Goal: Task Accomplishment & Management: Manage account settings

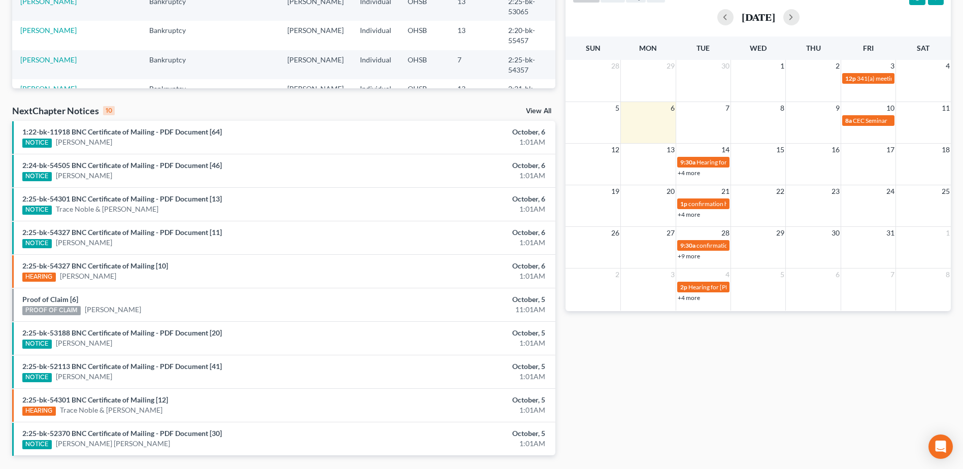
scroll to position [254, 0]
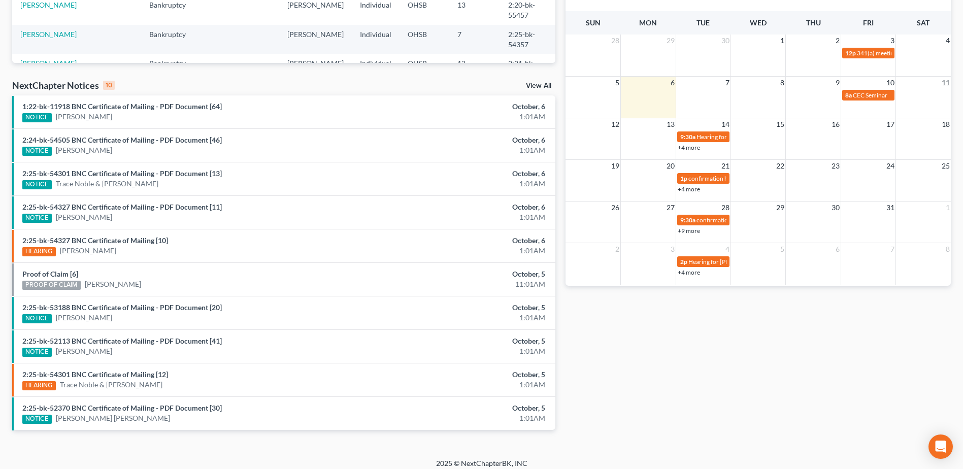
click at [542, 82] on div "NextChapter Notices 10 View All" at bounding box center [283, 87] width 543 height 16
click at [545, 87] on link "View All" at bounding box center [538, 85] width 25 height 7
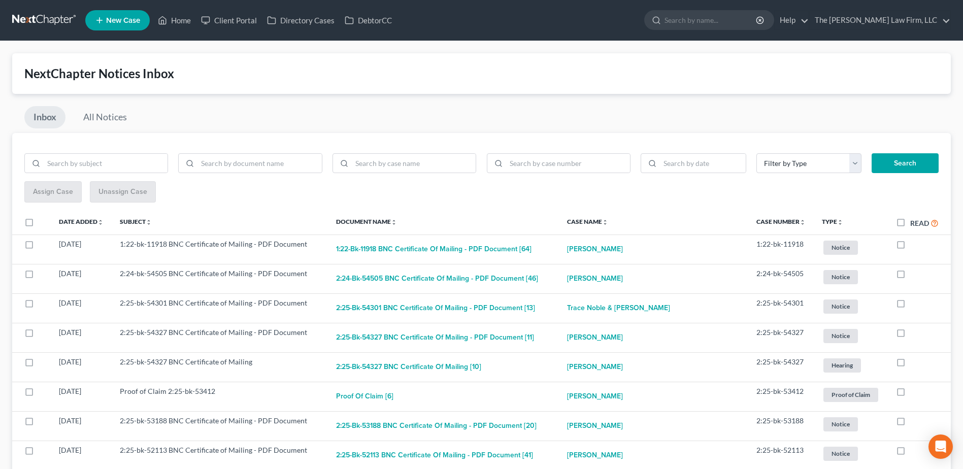
click at [910, 225] on label "Read" at bounding box center [924, 223] width 28 height 12
click at [914, 224] on input "Read" at bounding box center [917, 220] width 7 height 7
checkbox input "true"
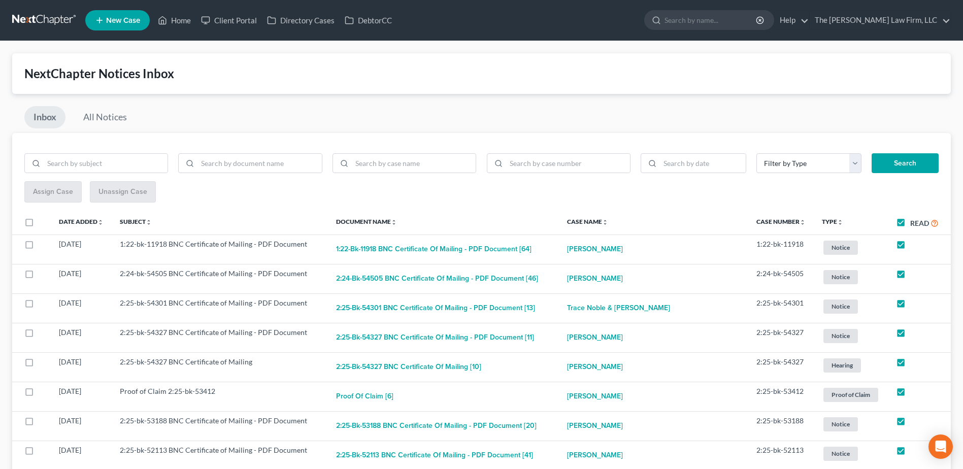
checkbox input "true"
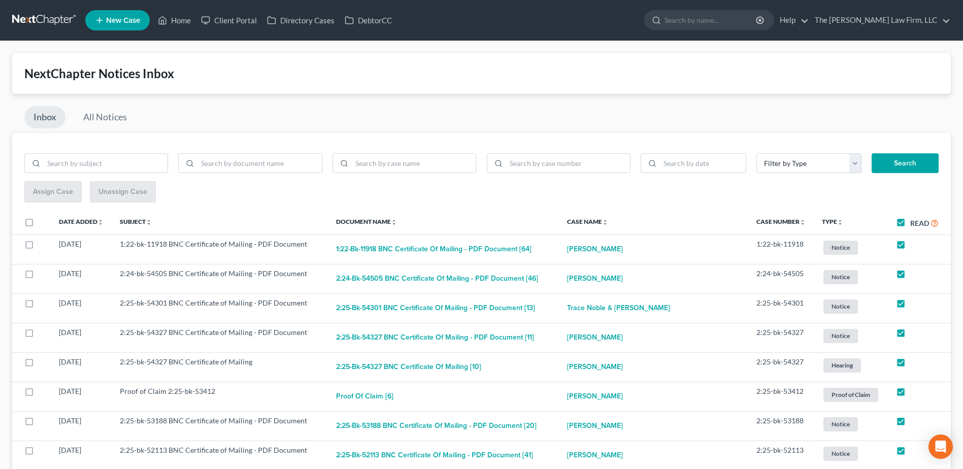
checkbox input "true"
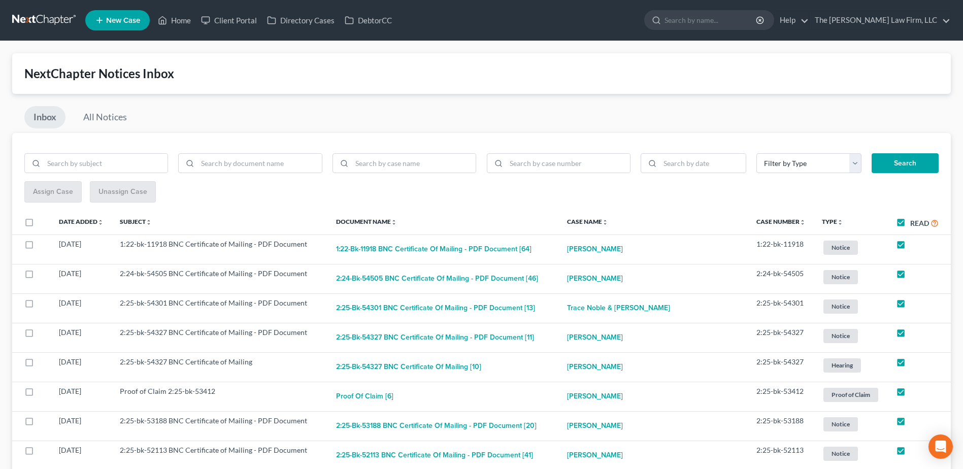
checkbox input "true"
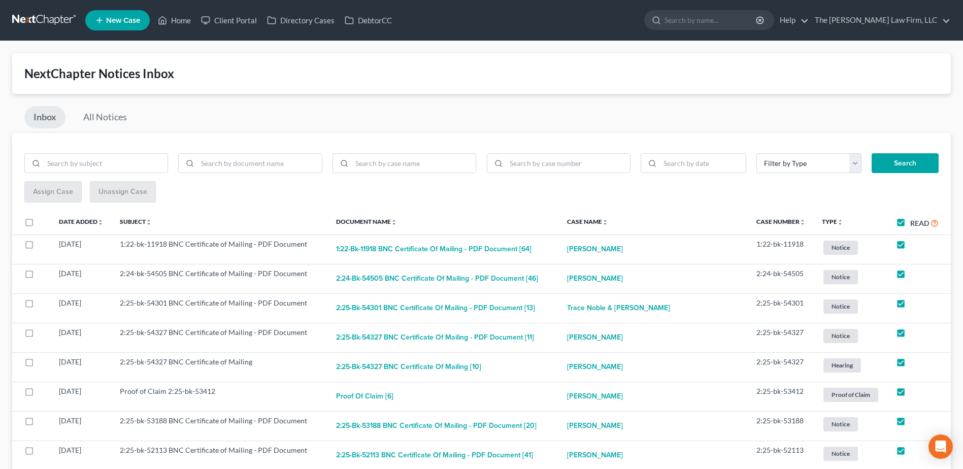
checkbox input "true"
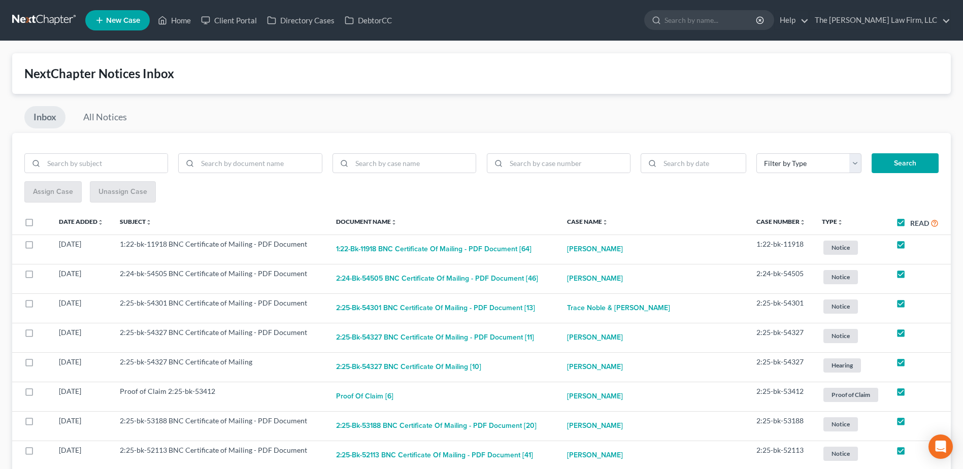
checkbox input "true"
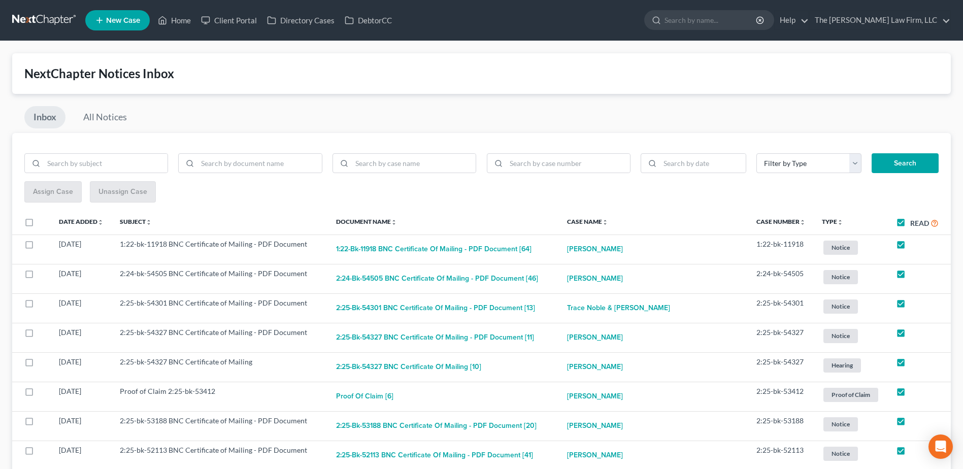
checkbox input "true"
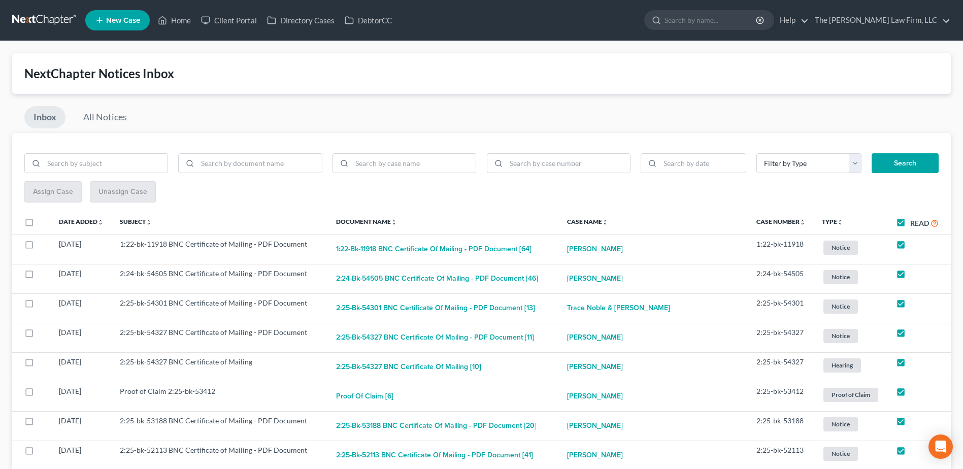
checkbox input "true"
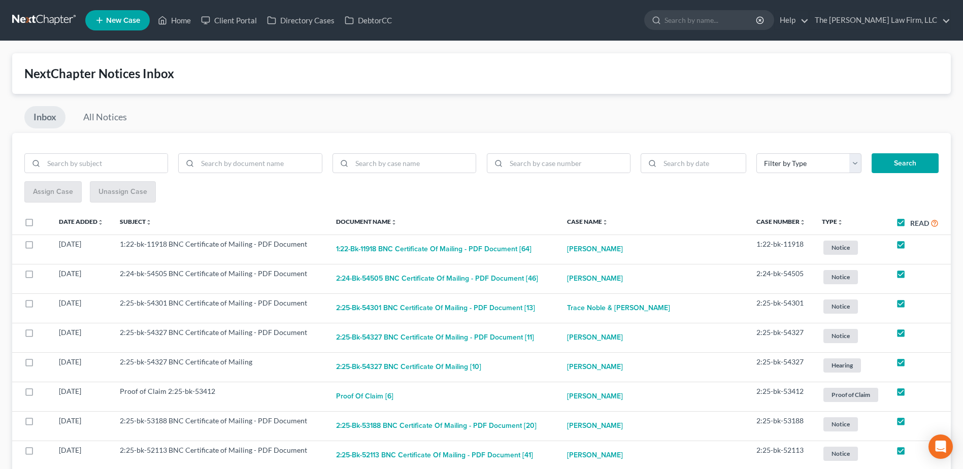
checkbox input "true"
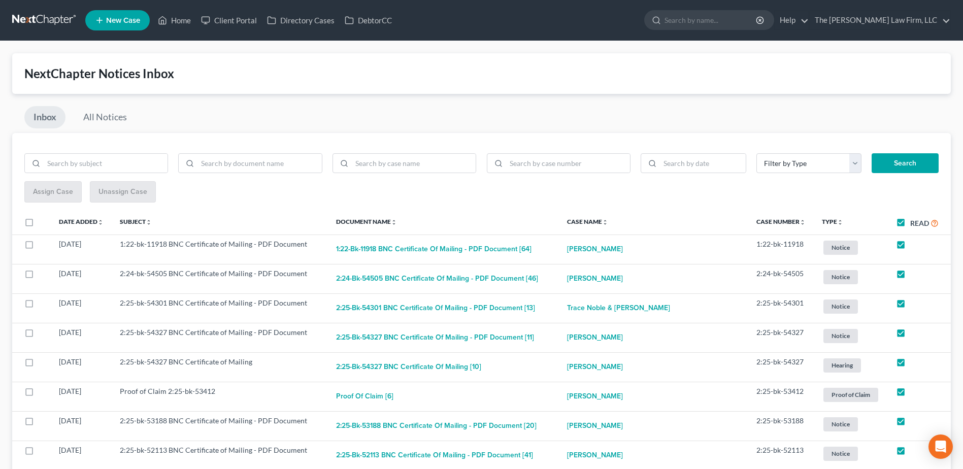
checkbox input "true"
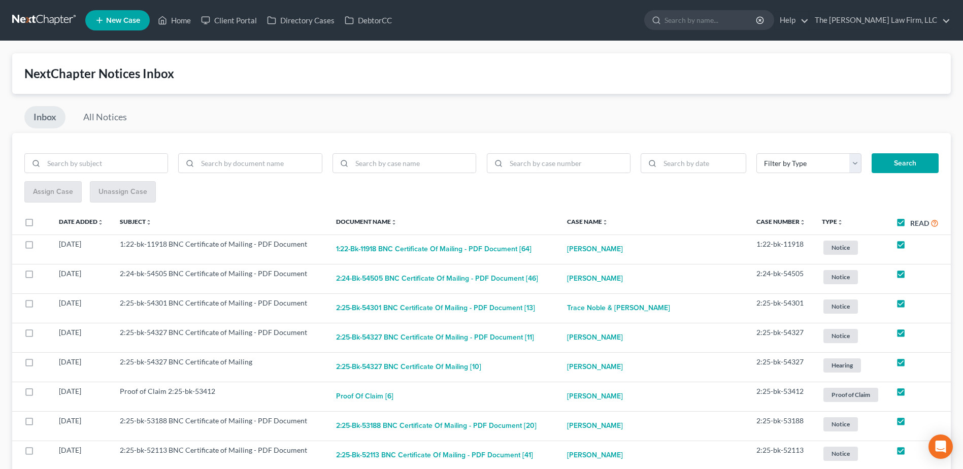
checkbox input "true"
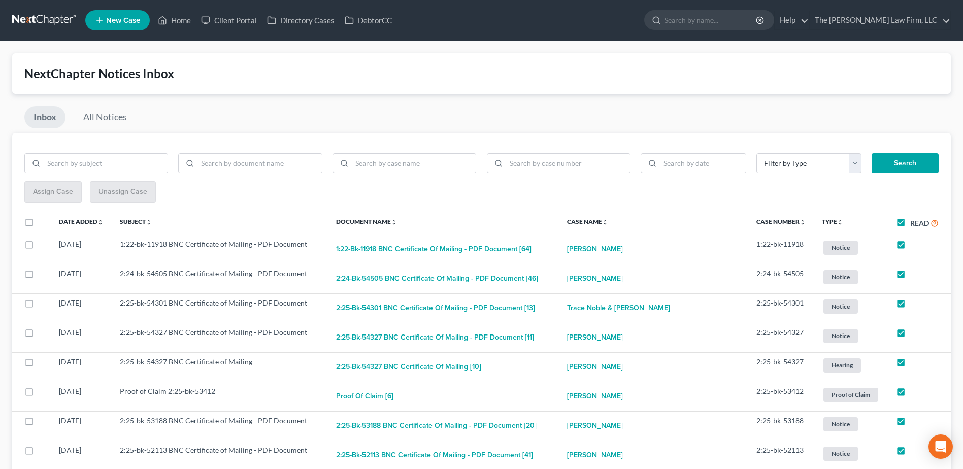
checkbox input "true"
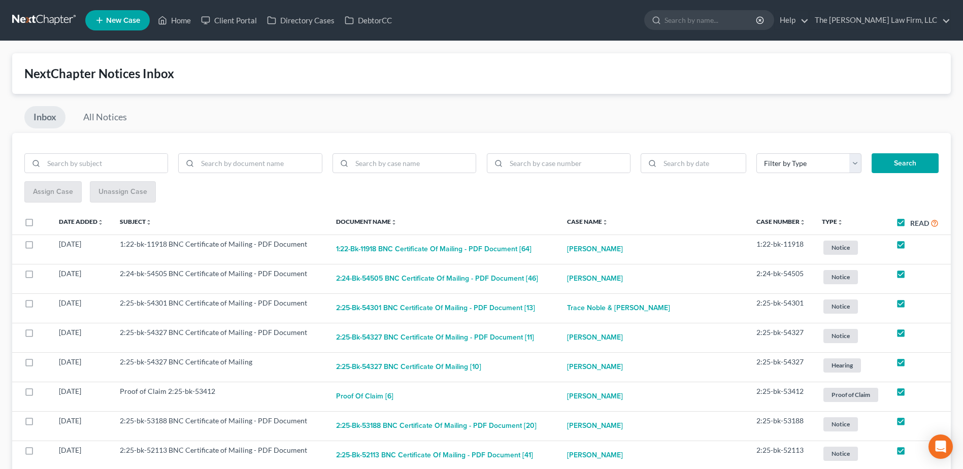
checkbox input "true"
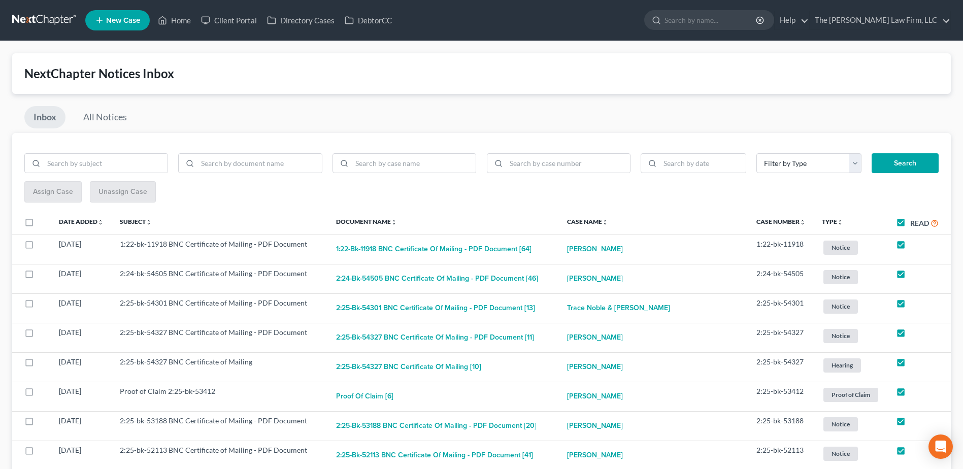
checkbox input "true"
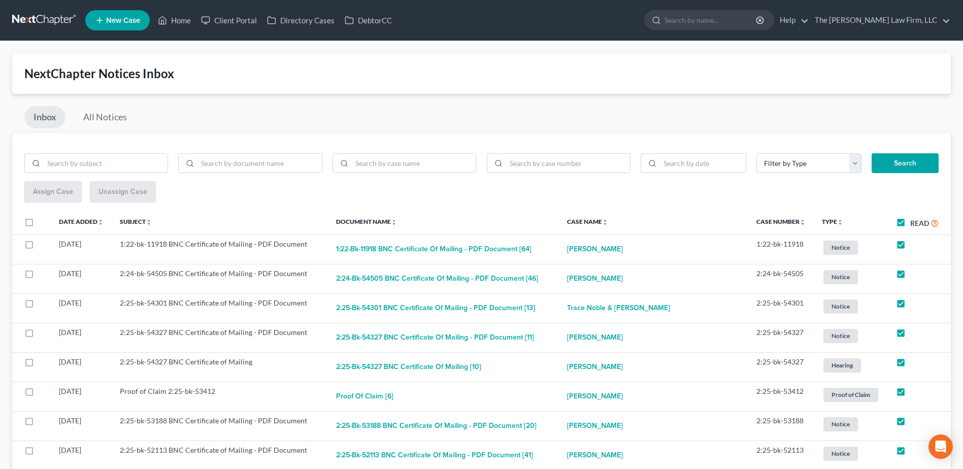
checkbox input "true"
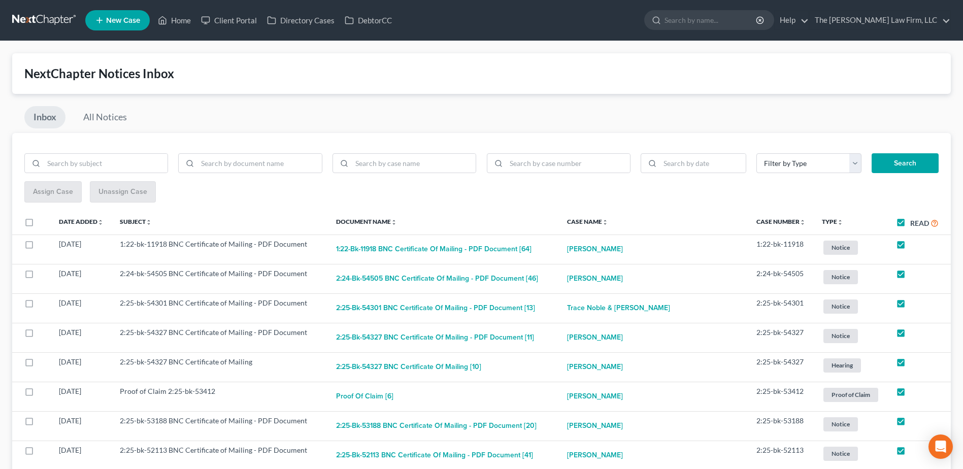
checkbox input "true"
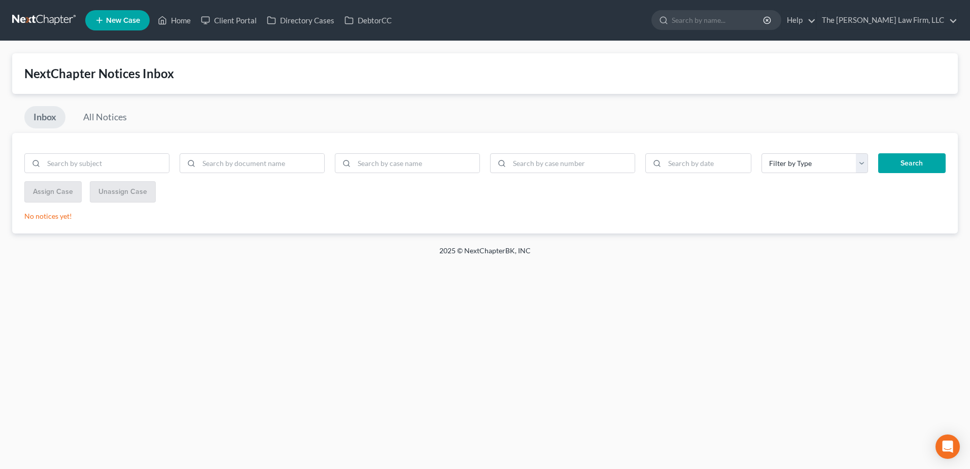
click at [31, 24] on link at bounding box center [44, 20] width 65 height 18
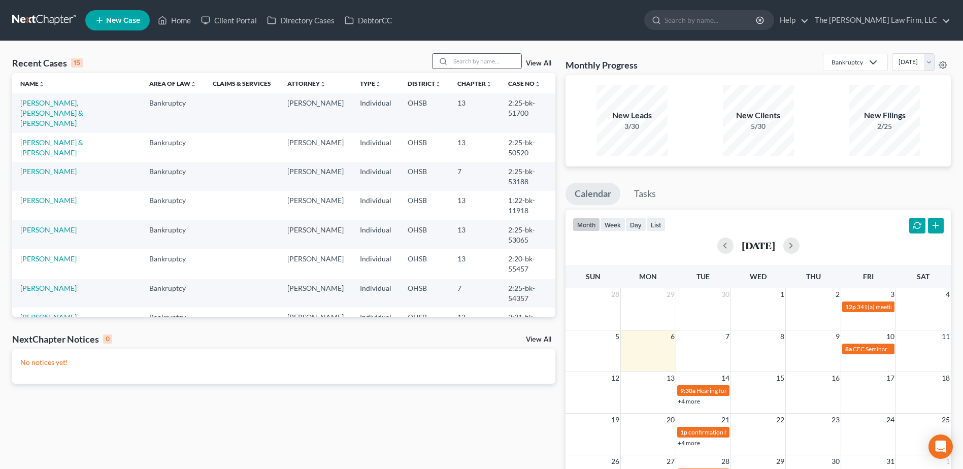
click at [484, 61] on input "search" at bounding box center [485, 61] width 71 height 15
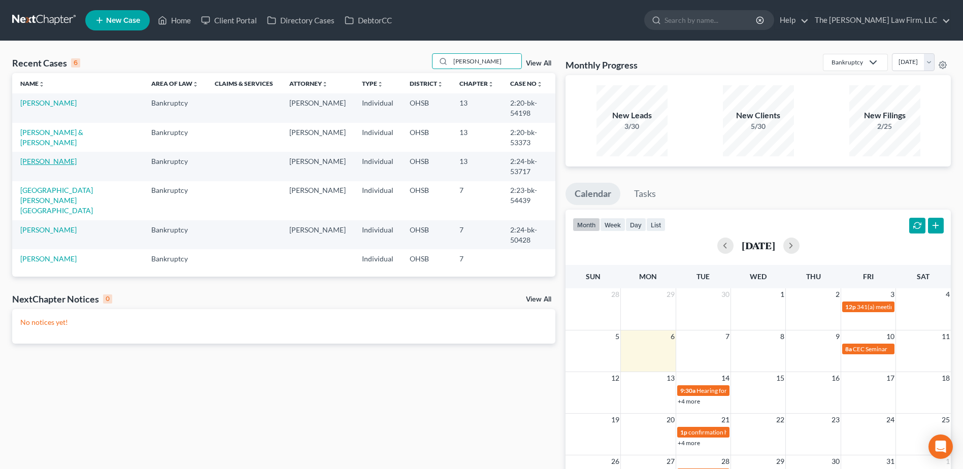
type input "lisa"
click at [37, 157] on link "[PERSON_NAME]" at bounding box center [48, 161] width 56 height 9
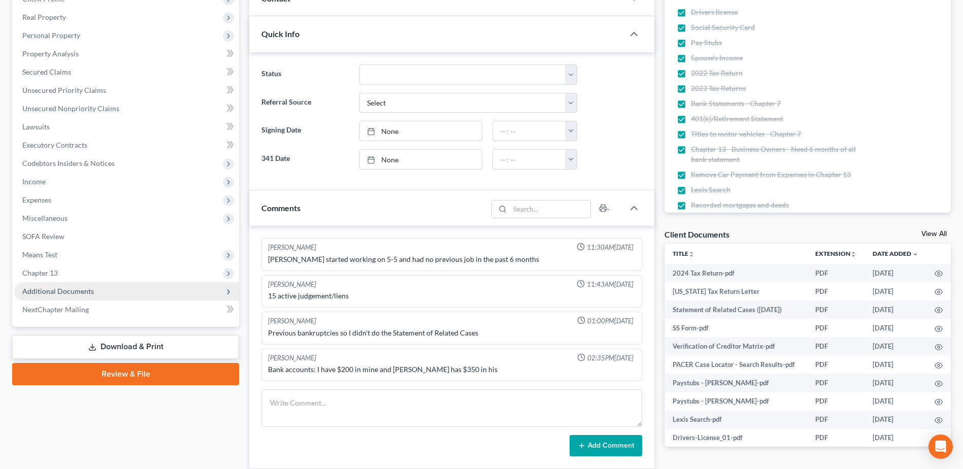
scroll to position [4691, 0]
click at [53, 294] on span "Additional Documents" at bounding box center [58, 291] width 72 height 9
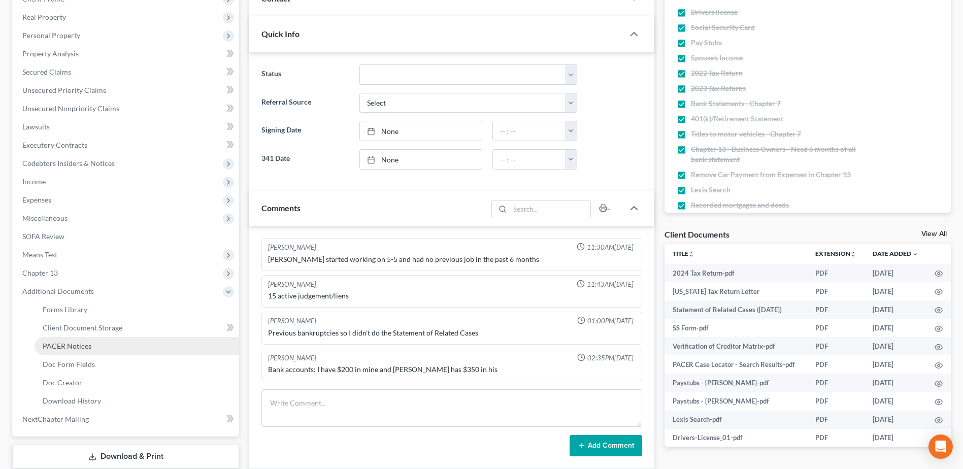
click at [60, 346] on span "PACER Notices" at bounding box center [67, 346] width 49 height 9
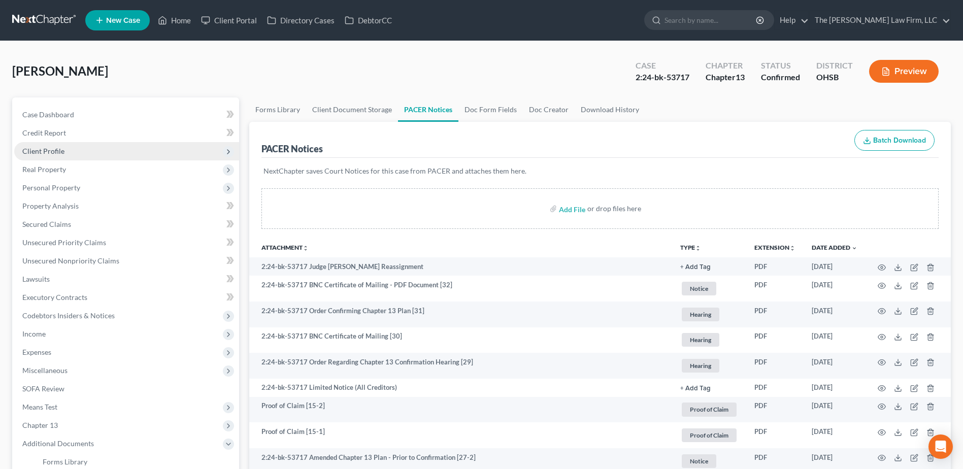
click at [55, 157] on span "Client Profile" at bounding box center [126, 151] width 225 height 18
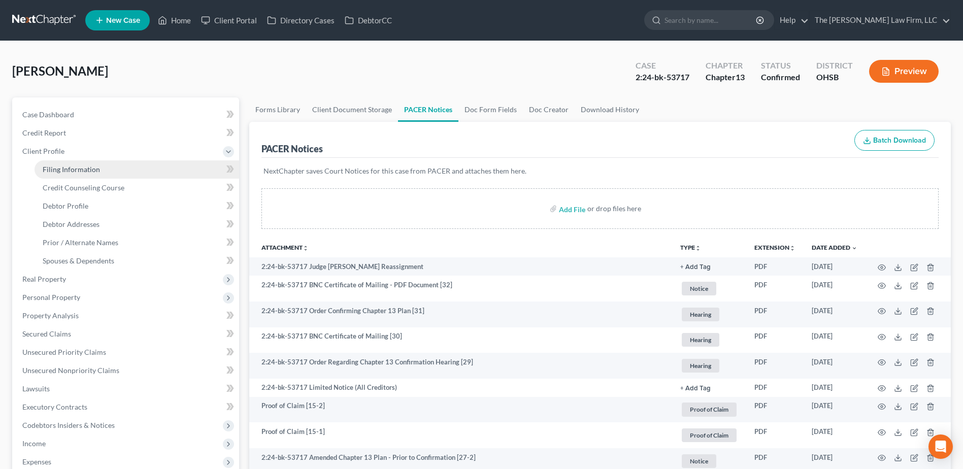
click at [62, 168] on span "Filing Information" at bounding box center [71, 169] width 57 height 9
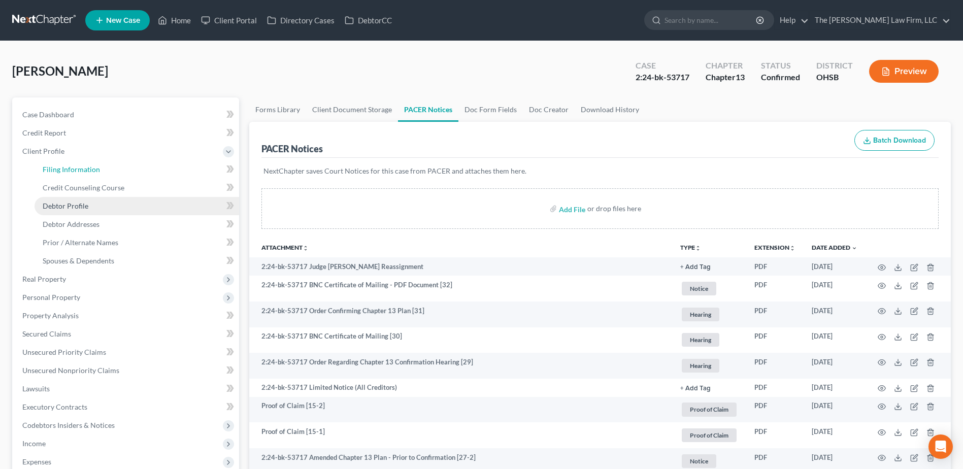
select select "1"
select select "0"
select select "3"
select select "36"
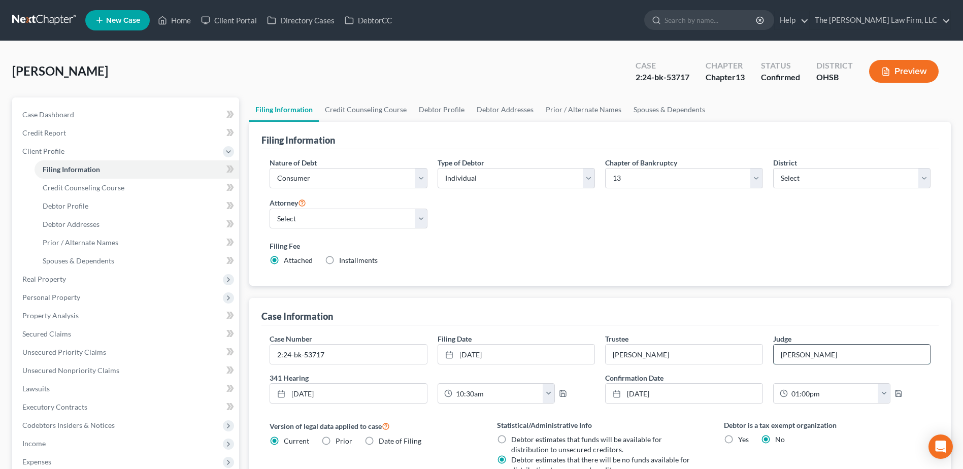
click at [809, 358] on input "Hoffman" at bounding box center [851, 354] width 156 height 19
type input "[PERSON_NAME] [PERSON_NAME]"
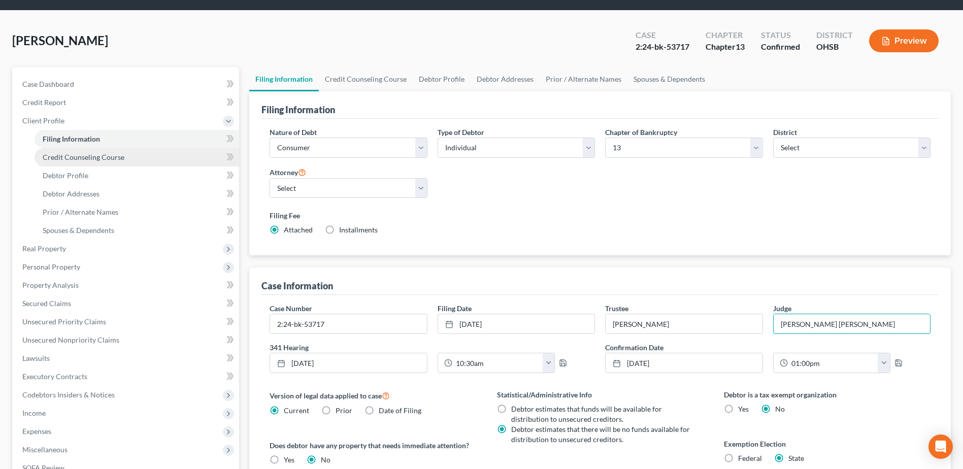
scroll to position [14, 0]
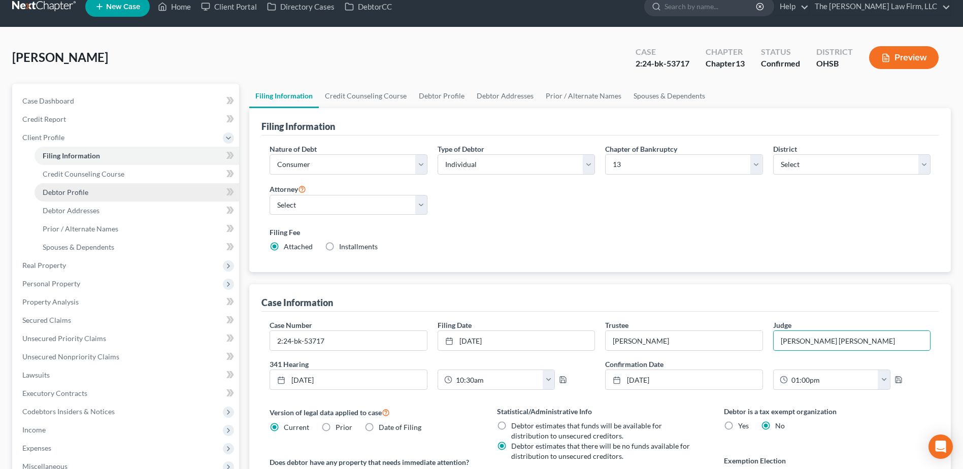
click at [91, 191] on link "Debtor Profile" at bounding box center [137, 192] width 205 height 18
select select "1"
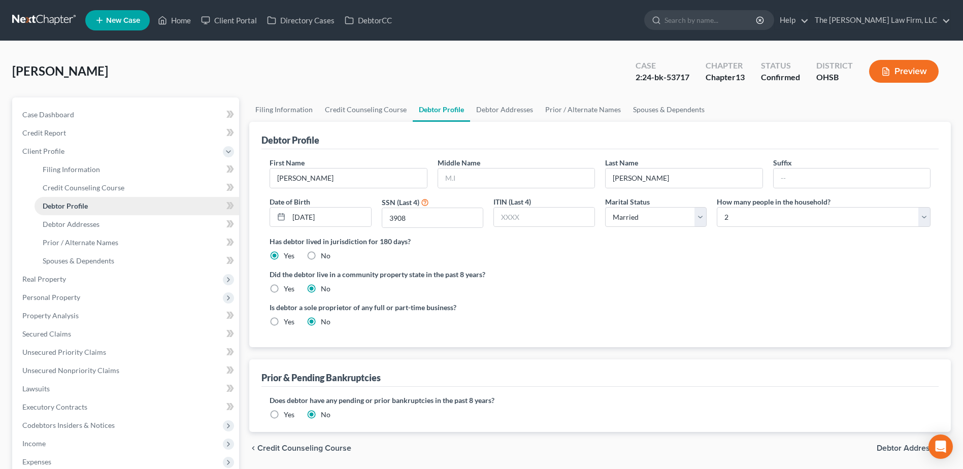
radio input "true"
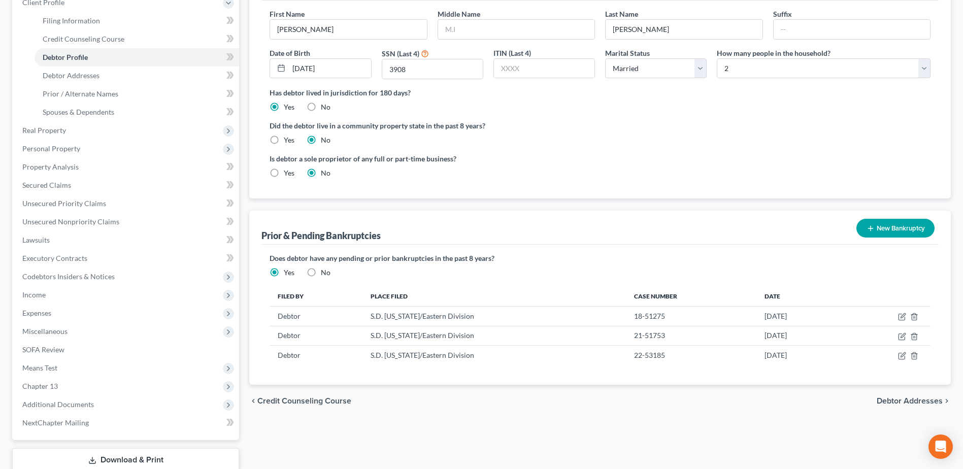
scroll to position [152, 0]
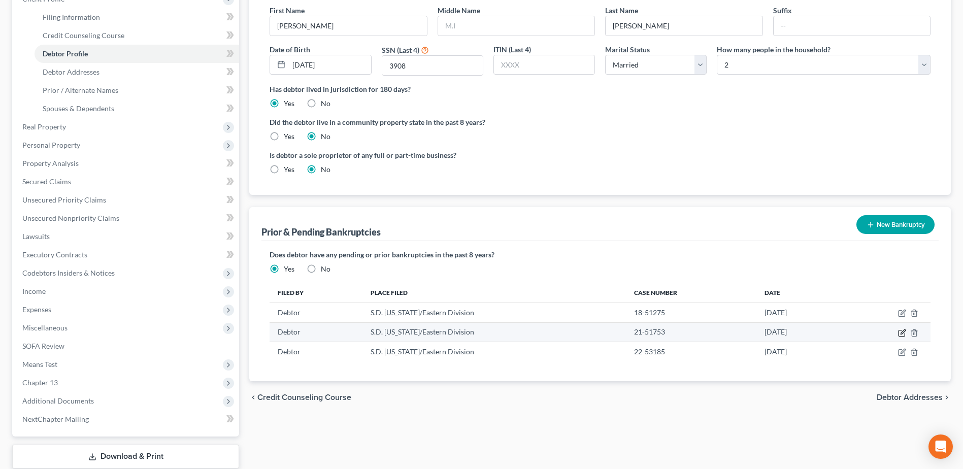
click at [902, 333] on icon "button" at bounding box center [902, 331] width 5 height 5
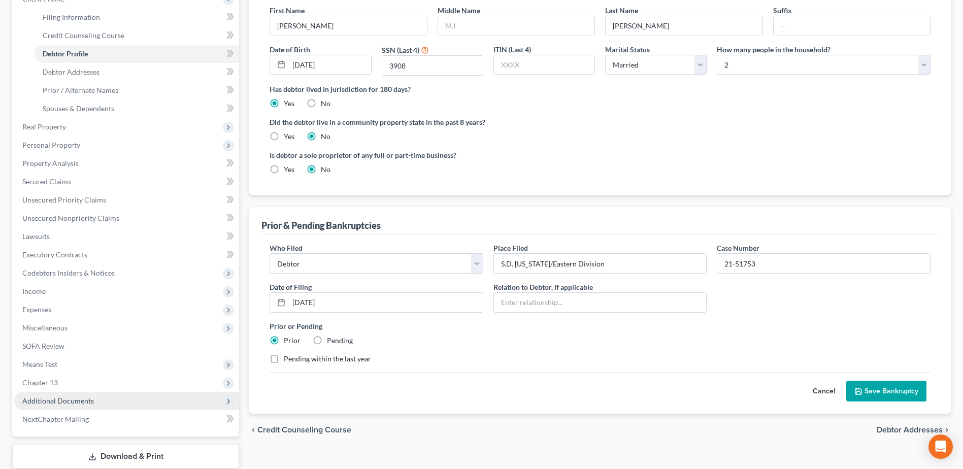
click at [78, 407] on span "Additional Documents" at bounding box center [126, 401] width 225 height 18
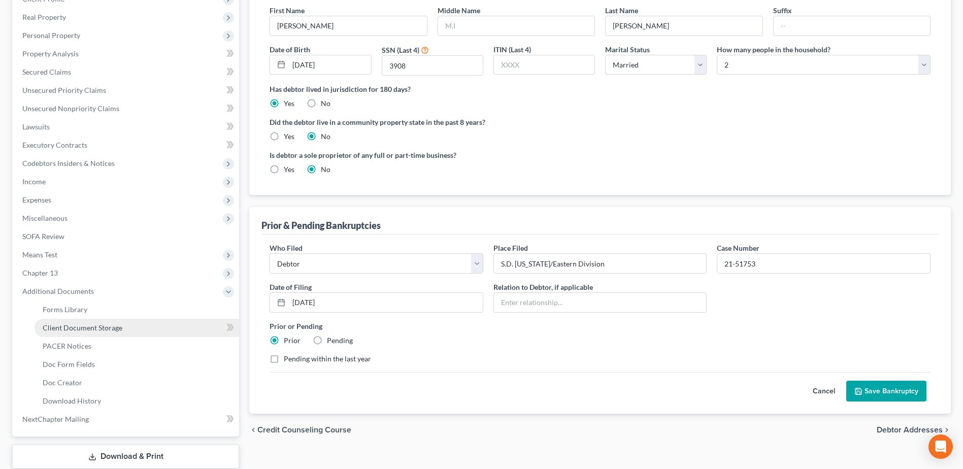
click at [83, 328] on span "Client Document Storage" at bounding box center [83, 327] width 80 height 9
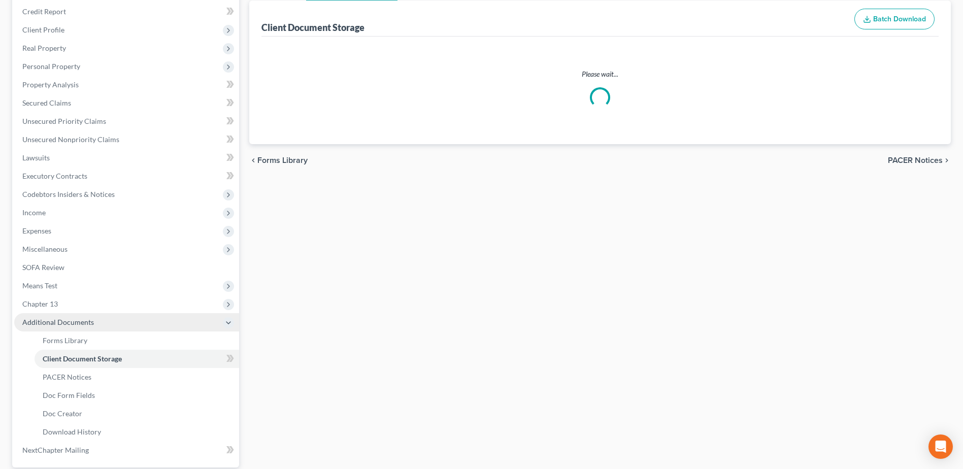
scroll to position [97, 0]
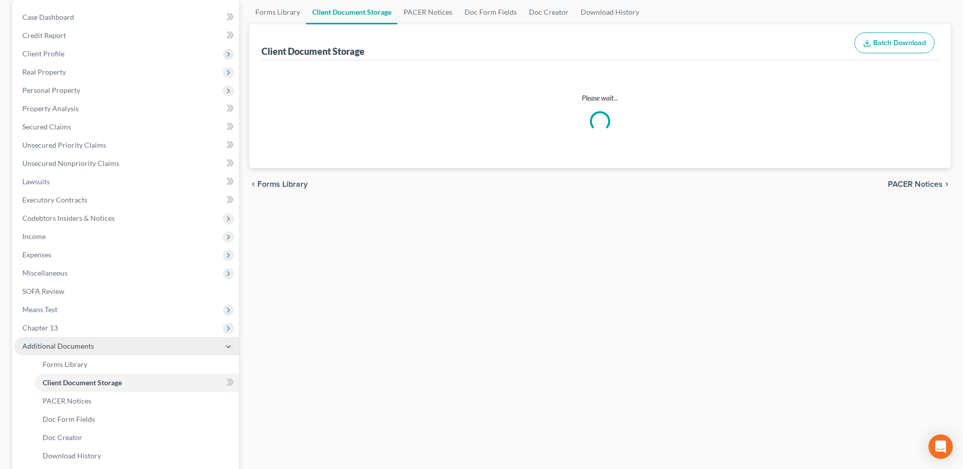
select select "7"
select select "61"
select select "53"
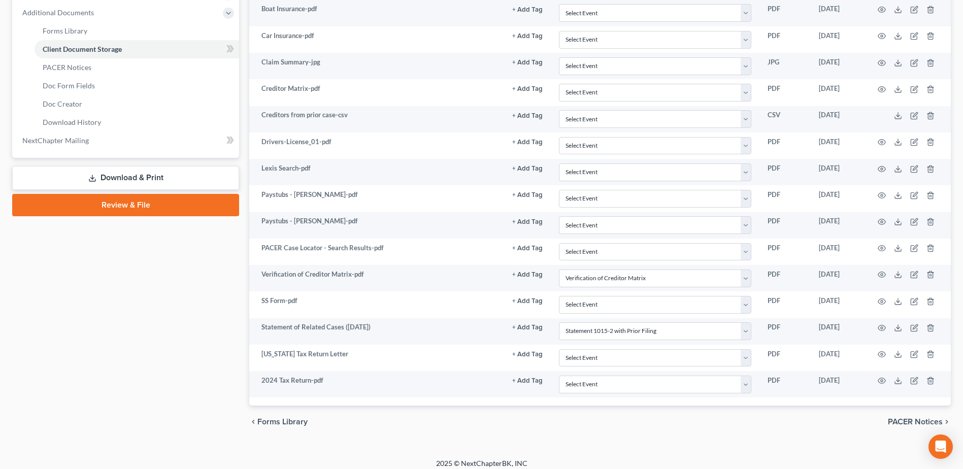
scroll to position [438, 0]
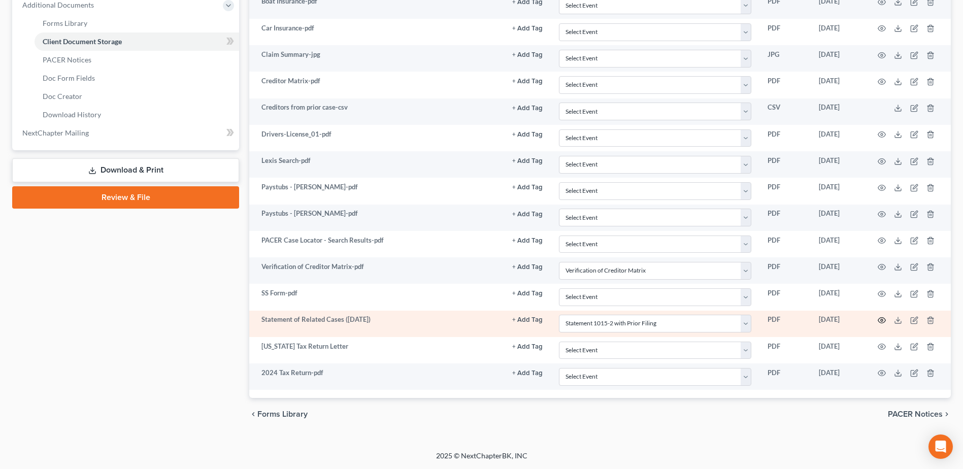
click at [881, 323] on icon "button" at bounding box center [882, 321] width 8 height 6
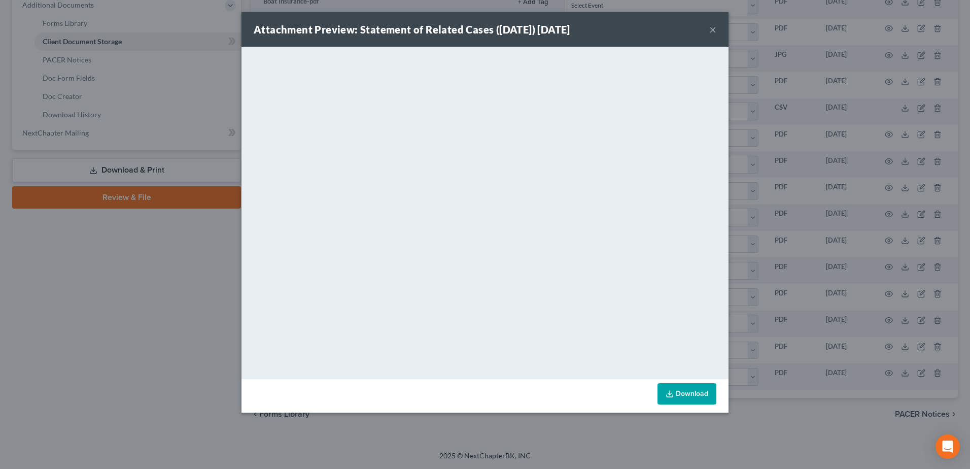
click at [711, 26] on button "×" at bounding box center [712, 29] width 7 height 12
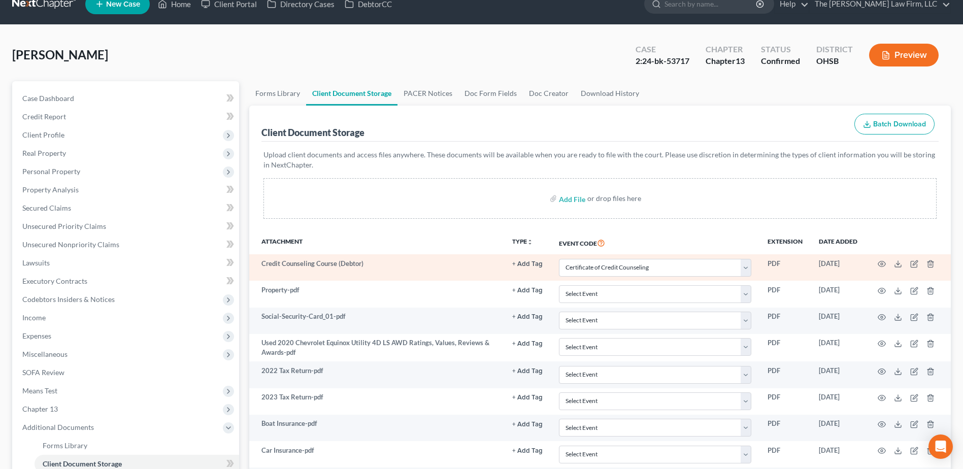
scroll to position [0, 0]
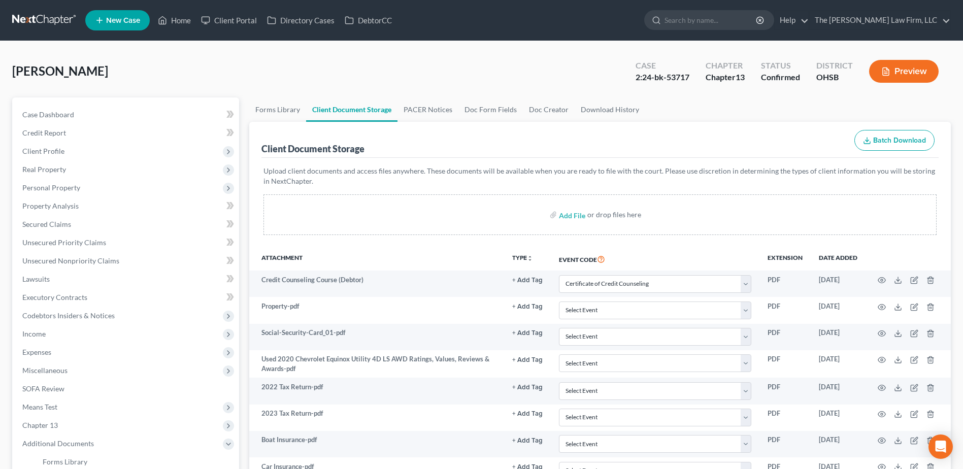
click at [49, 18] on link at bounding box center [44, 20] width 65 height 18
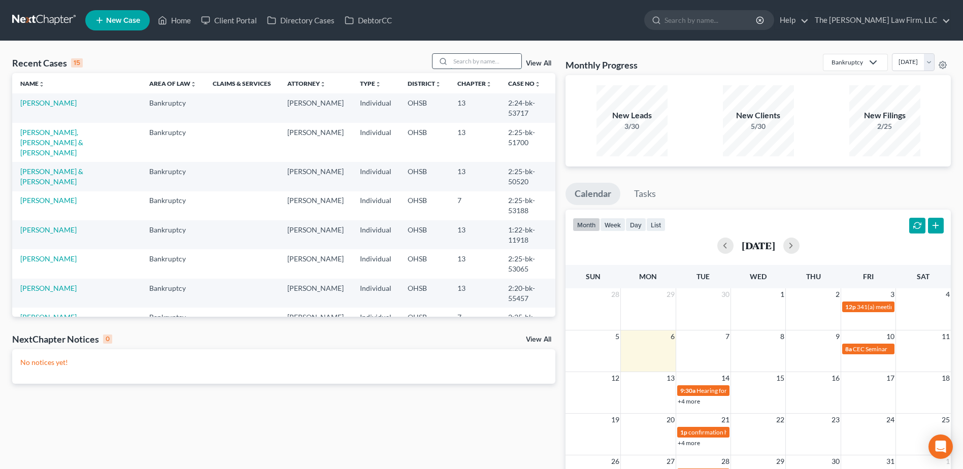
drag, startPoint x: 500, startPoint y: 67, endPoint x: 513, endPoint y: 64, distance: 13.0
click at [501, 69] on input "search" at bounding box center [485, 61] width 71 height 15
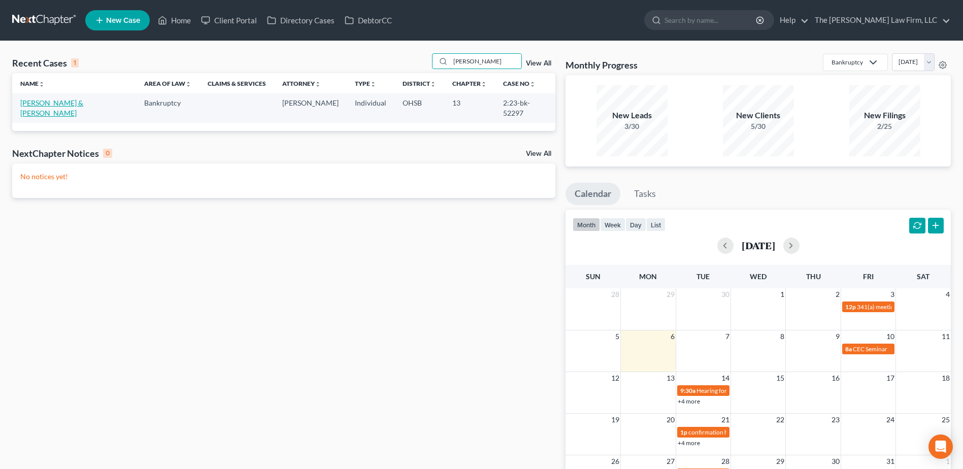
type input "hause"
click at [42, 100] on link "[PERSON_NAME] & [PERSON_NAME]" at bounding box center [51, 107] width 63 height 19
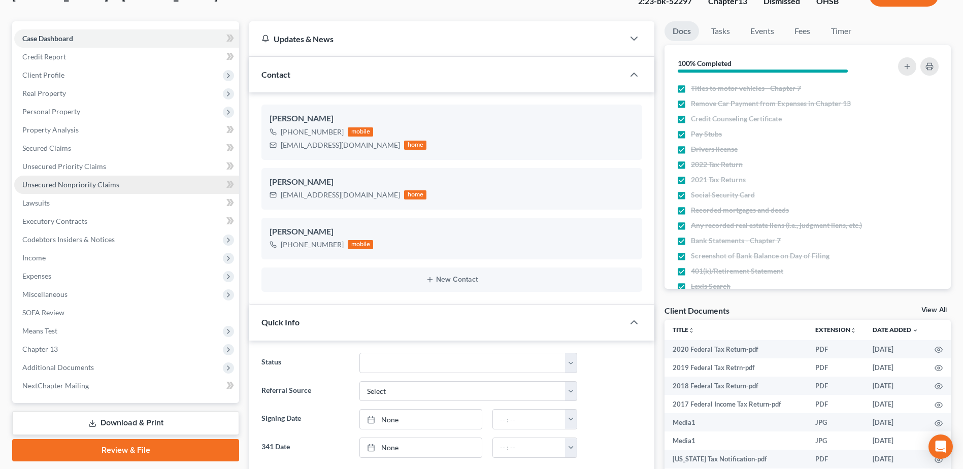
scroll to position [102, 0]
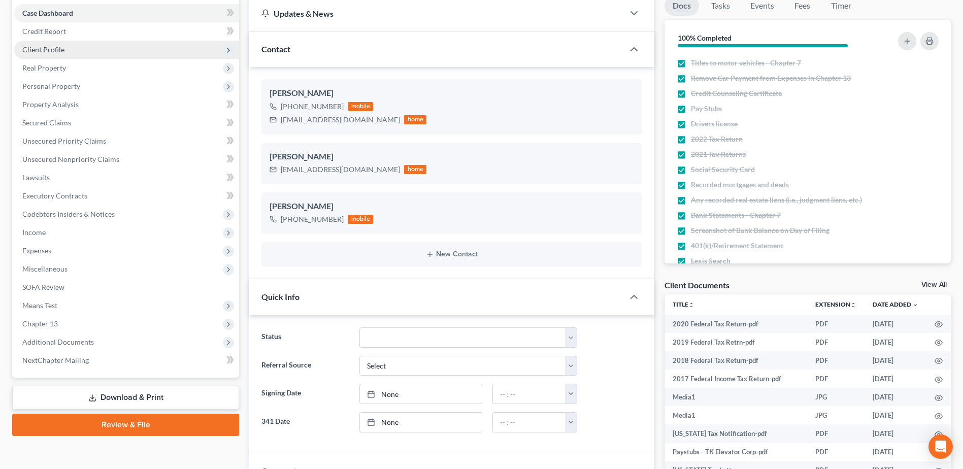
click at [56, 46] on span "Client Profile" at bounding box center [43, 49] width 42 height 9
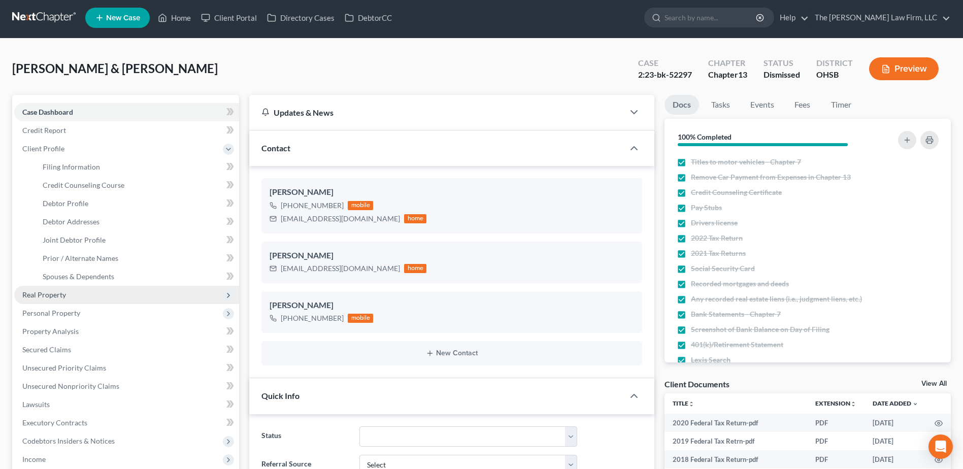
scroll to position [0, 0]
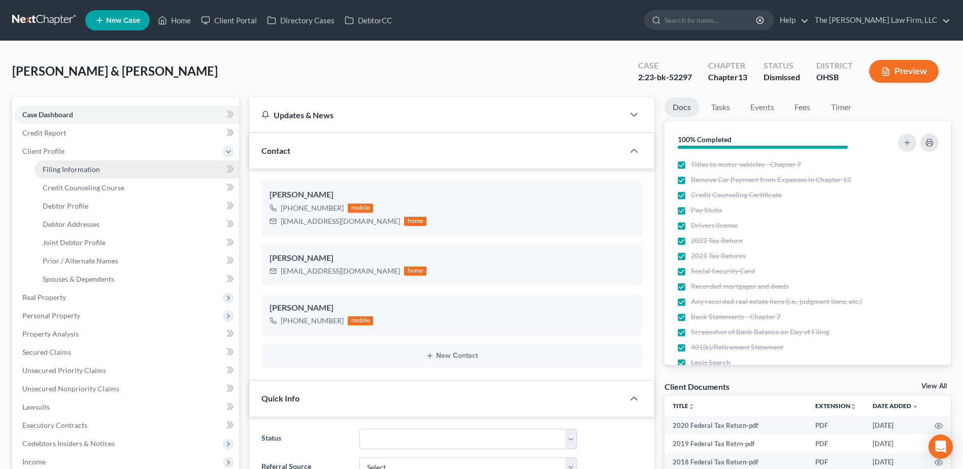
click at [55, 164] on link "Filing Information" at bounding box center [137, 169] width 205 height 18
select select "1"
select select "3"
select select "36"
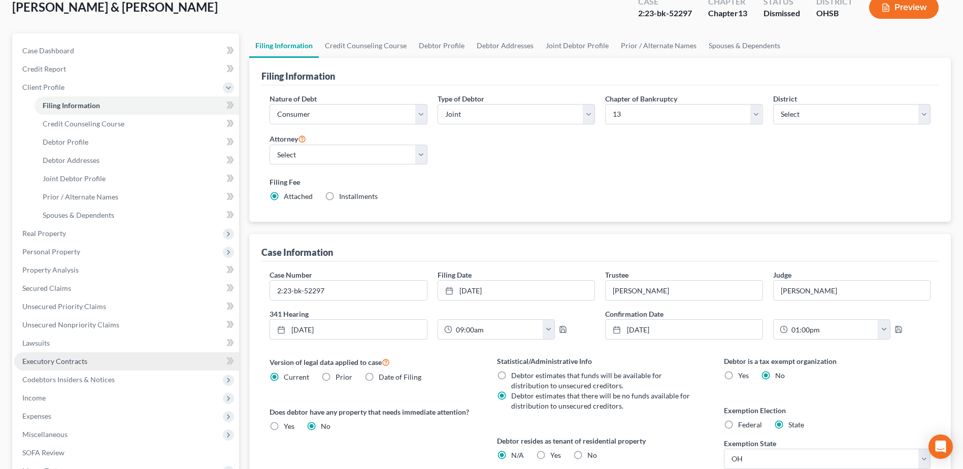
scroll to position [152, 0]
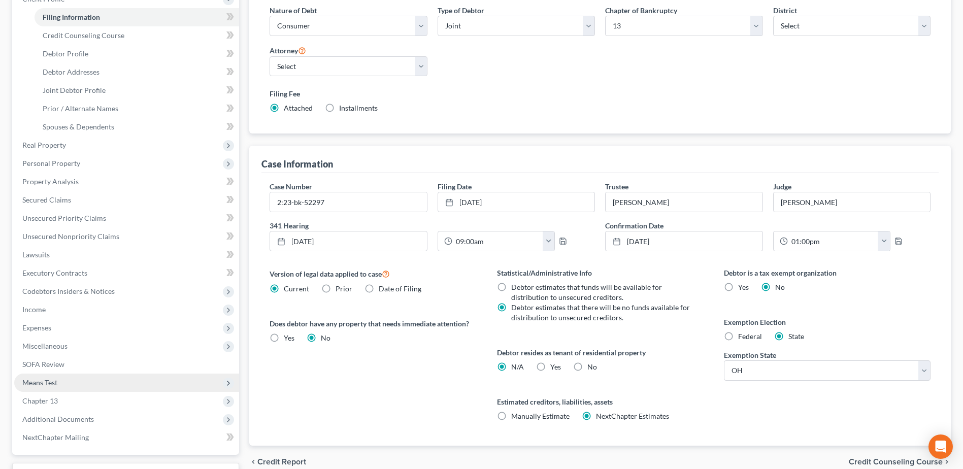
click at [49, 381] on span "Means Test" at bounding box center [39, 382] width 35 height 9
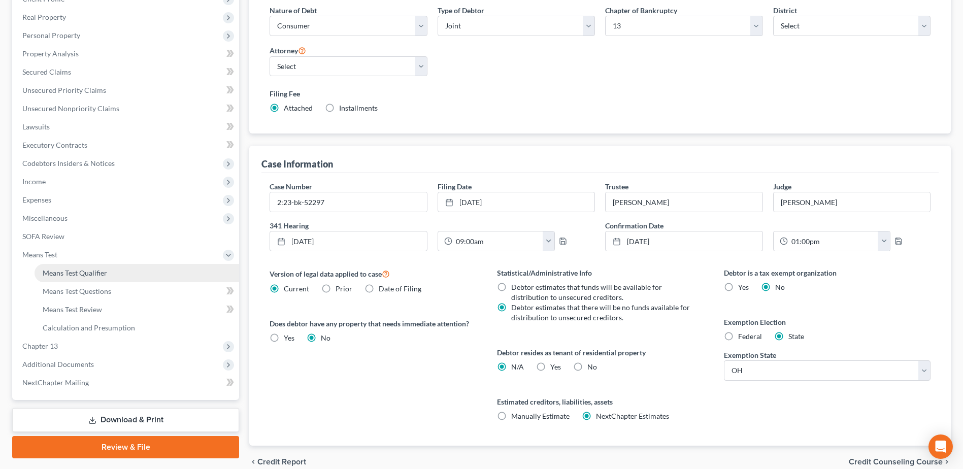
click at [103, 277] on link "Means Test Qualifier" at bounding box center [137, 273] width 205 height 18
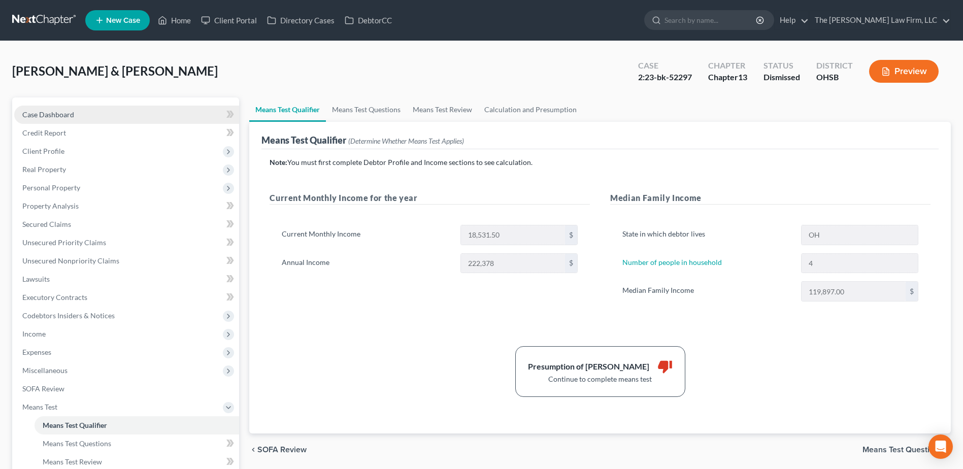
click at [78, 115] on link "Case Dashboard" at bounding box center [126, 115] width 225 height 18
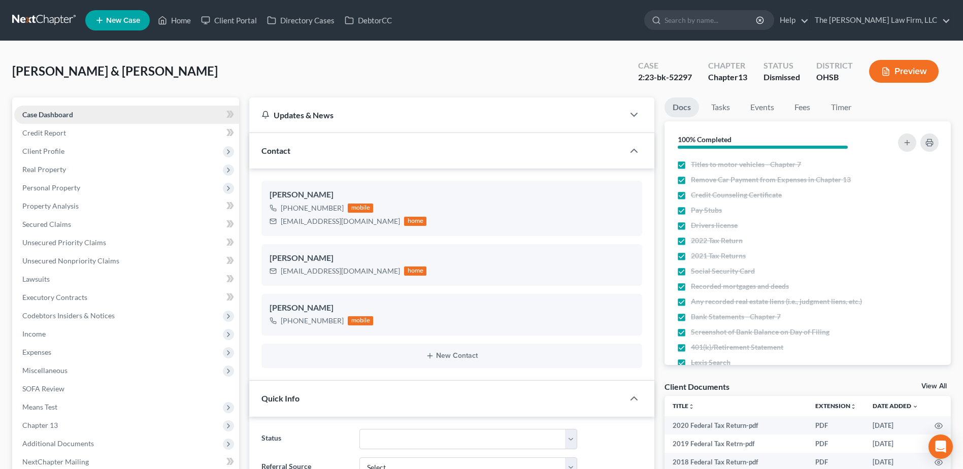
scroll to position [2055, 0]
click at [50, 23] on link at bounding box center [44, 20] width 65 height 18
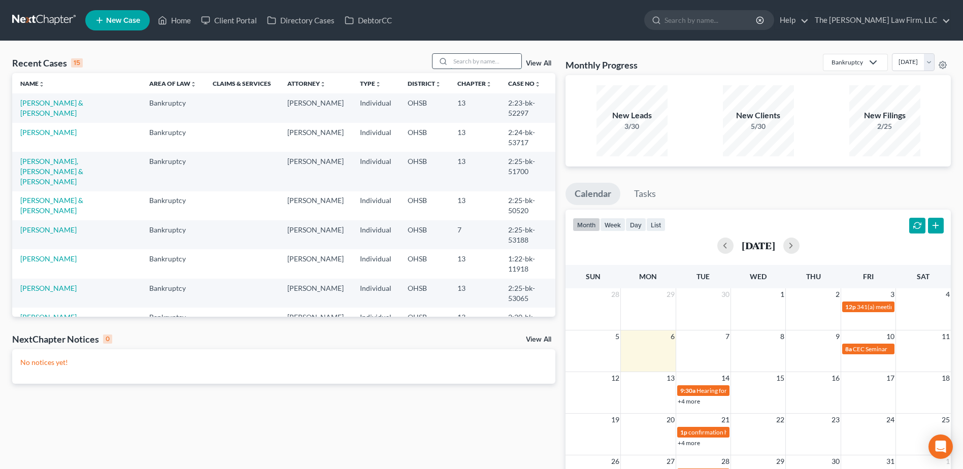
click at [485, 65] on input "search" at bounding box center [485, 61] width 71 height 15
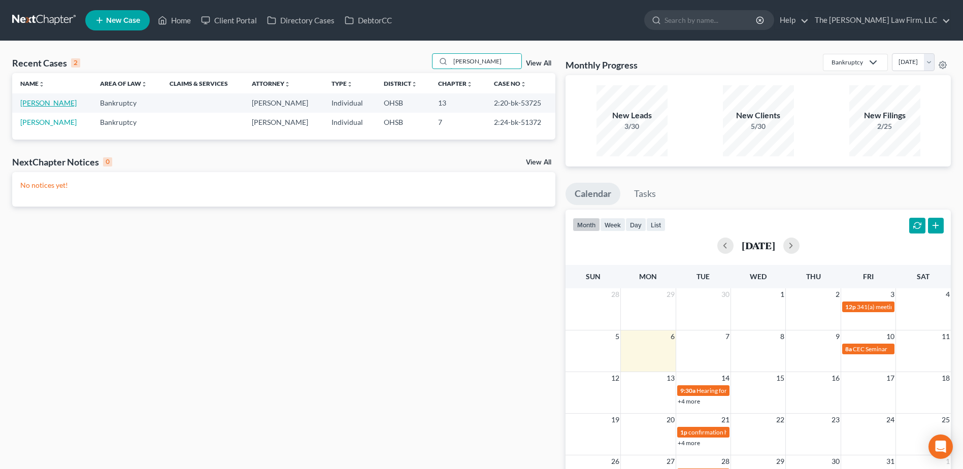
type input "[PERSON_NAME]"
click at [31, 103] on link "[PERSON_NAME]" at bounding box center [48, 102] width 56 height 9
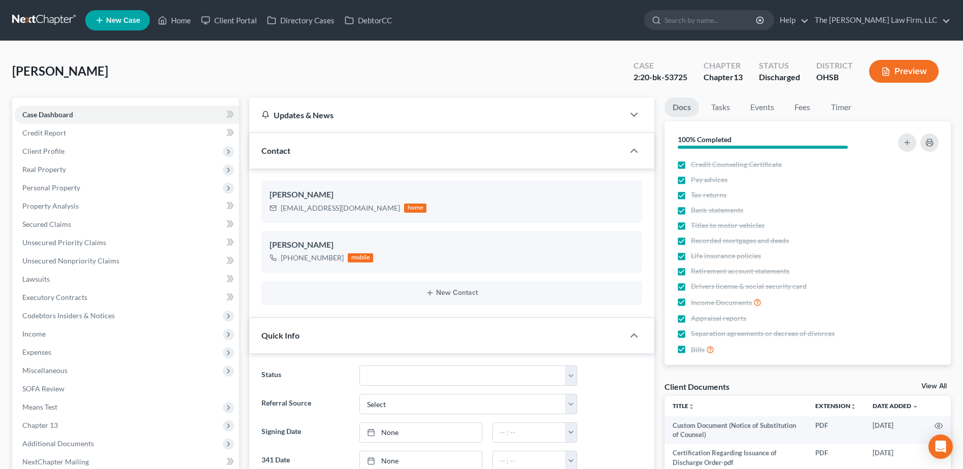
scroll to position [321, 0]
click at [52, 223] on span "Secured Claims" at bounding box center [46, 224] width 49 height 9
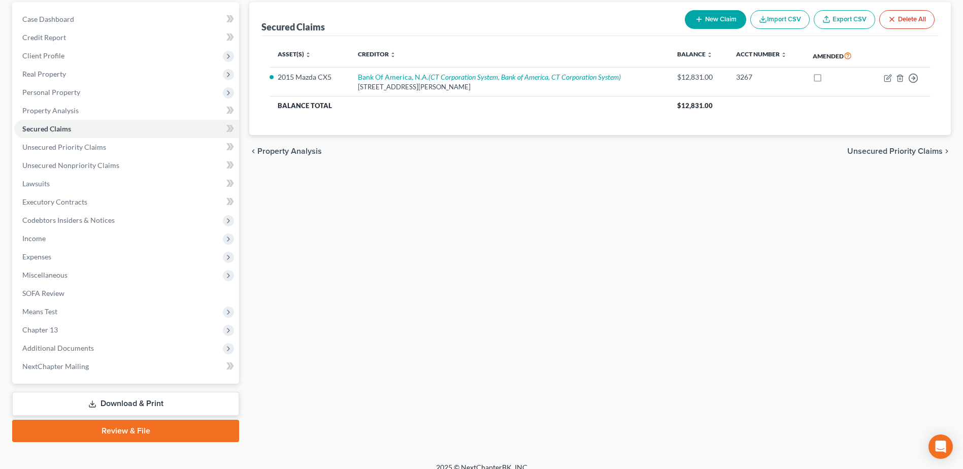
scroll to position [107, 0]
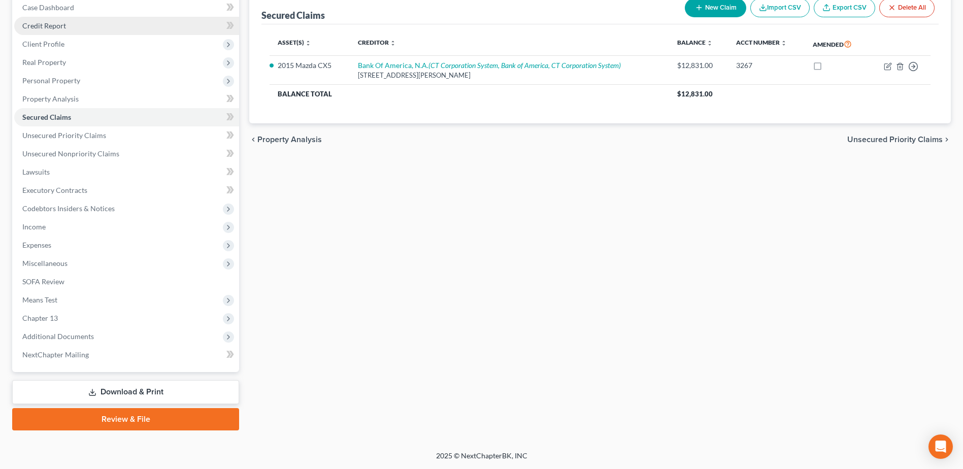
click at [63, 33] on link "Credit Report" at bounding box center [126, 26] width 225 height 18
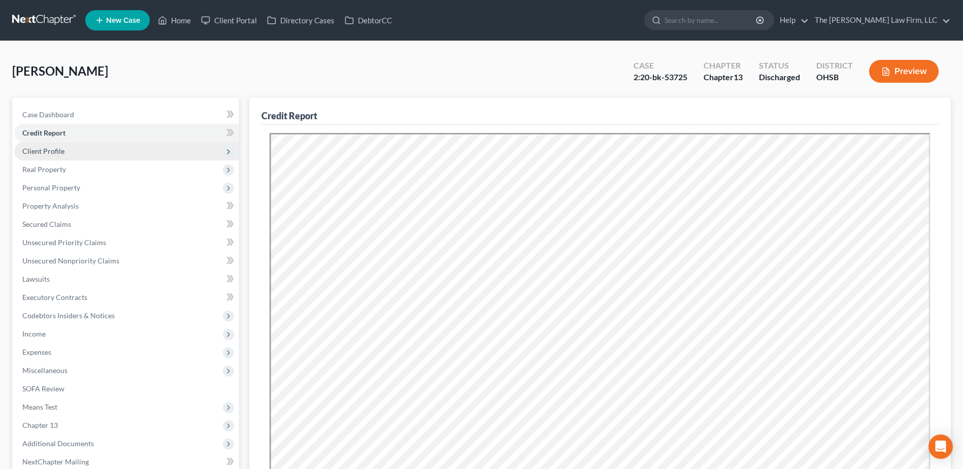
click at [42, 155] on span "Client Profile" at bounding box center [126, 151] width 225 height 18
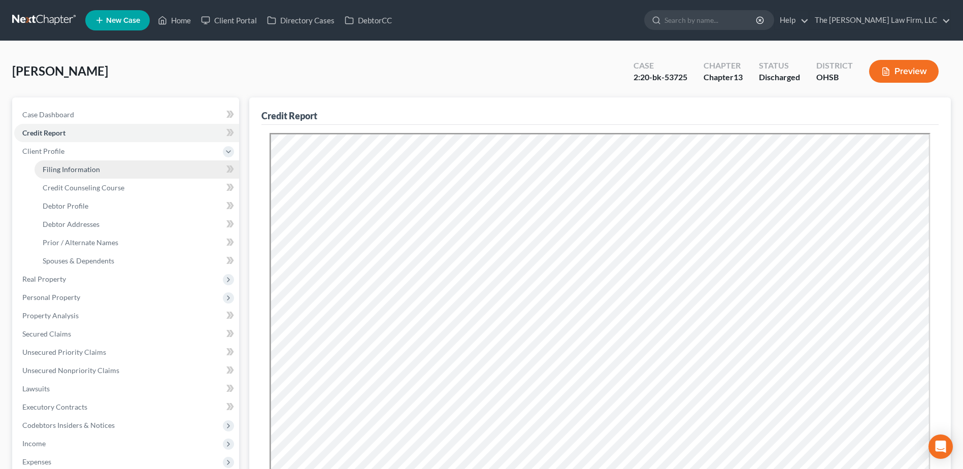
click at [56, 170] on span "Filing Information" at bounding box center [71, 169] width 57 height 9
select select "1"
select select "0"
select select "3"
select select "36"
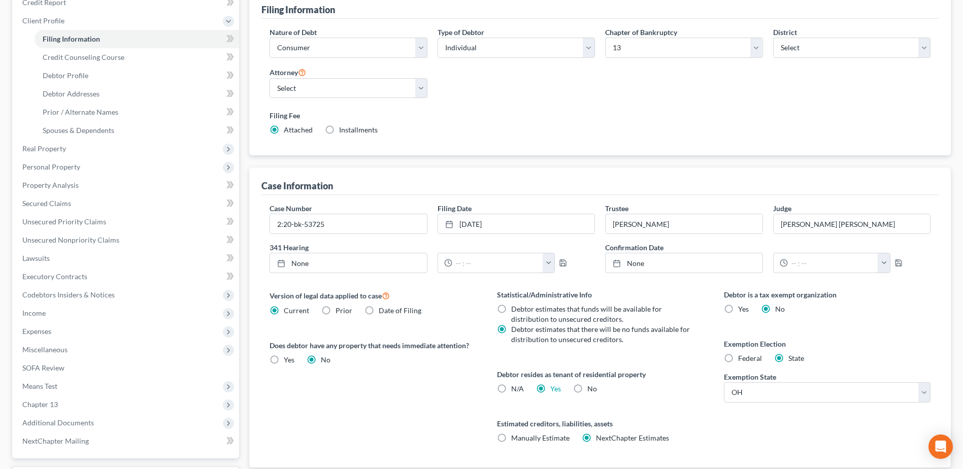
scroll to position [217, 0]
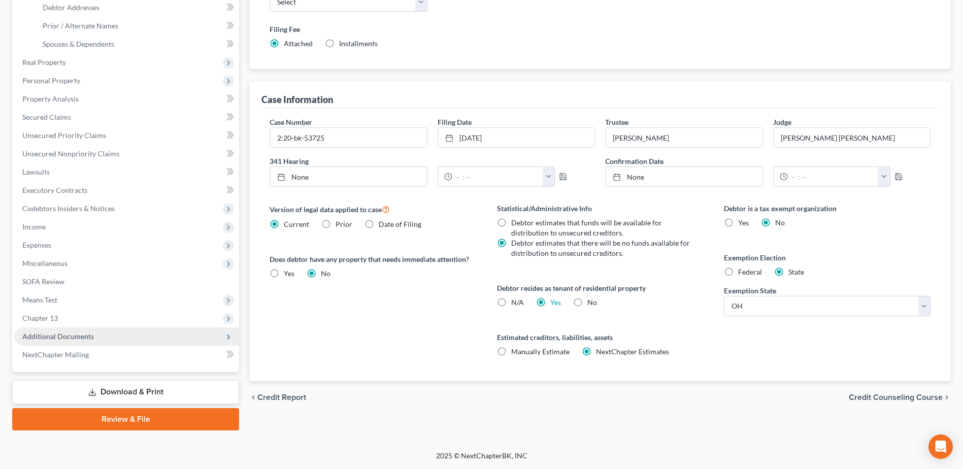
click at [55, 340] on span "Additional Documents" at bounding box center [58, 336] width 72 height 9
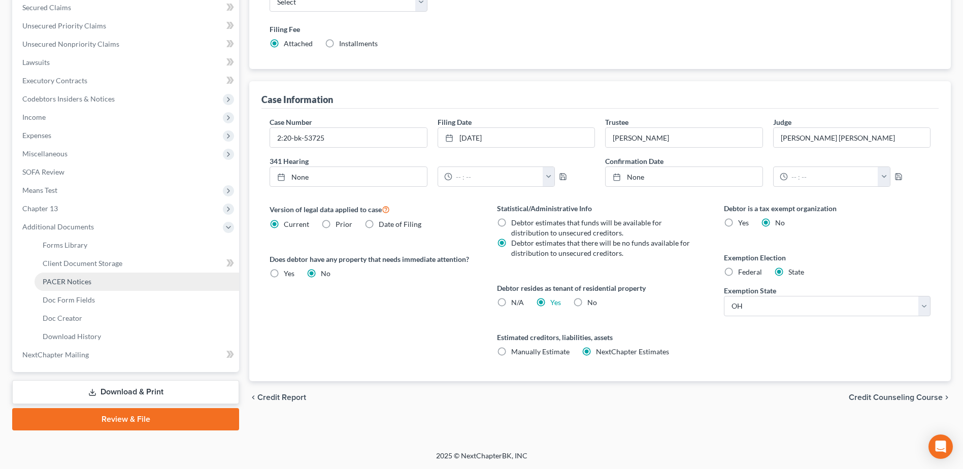
click at [66, 281] on span "PACER Notices" at bounding box center [67, 281] width 49 height 9
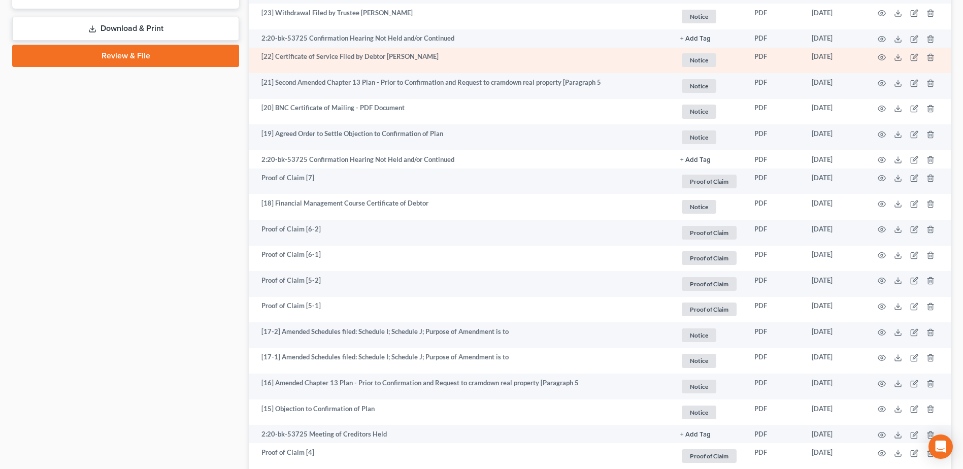
scroll to position [609, 0]
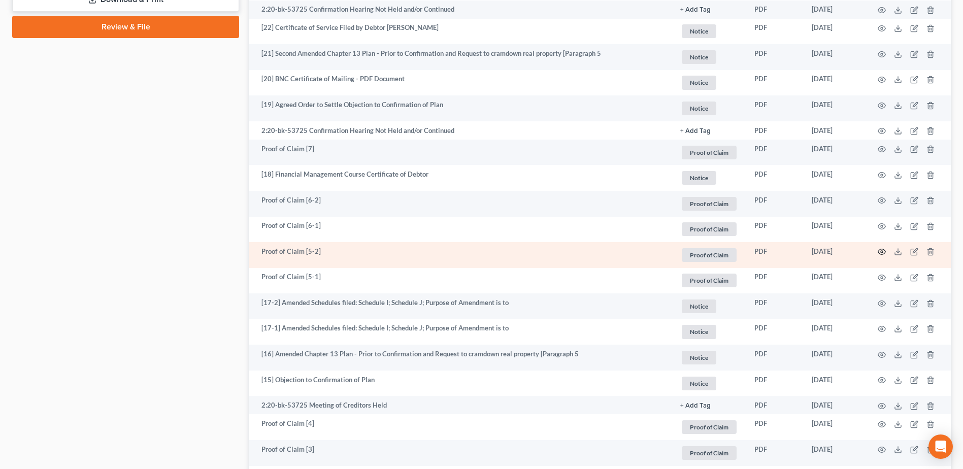
click at [885, 249] on icon "button" at bounding box center [881, 252] width 8 height 8
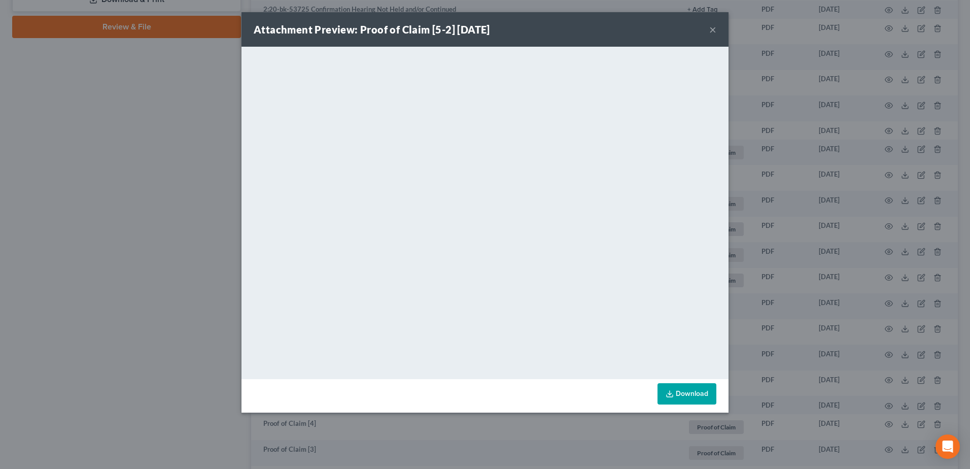
click at [712, 30] on button "×" at bounding box center [712, 29] width 7 height 12
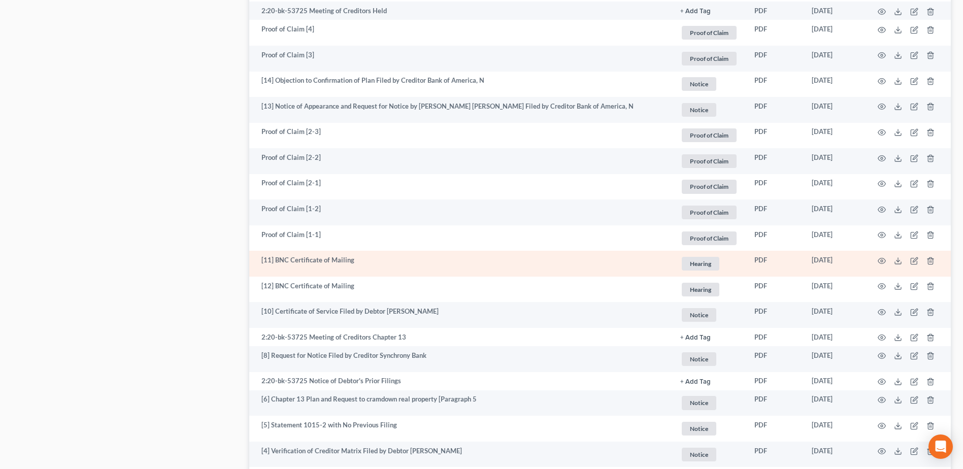
scroll to position [998, 0]
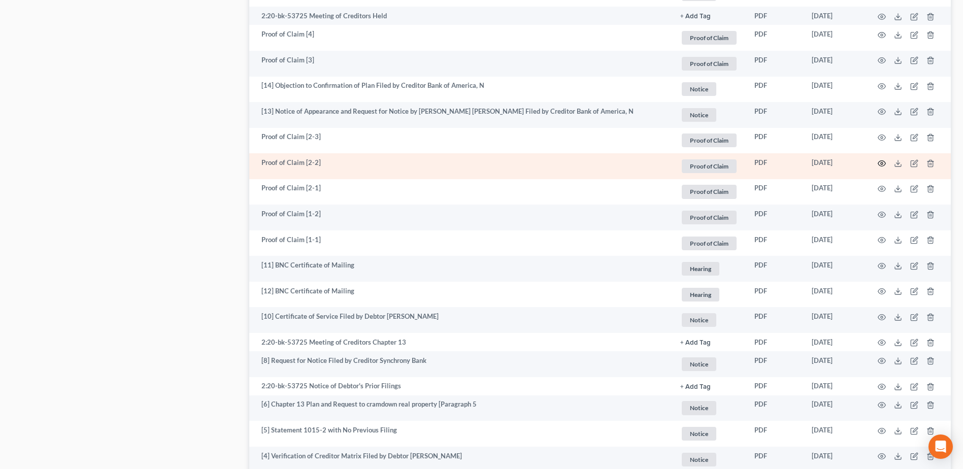
click at [881, 160] on icon "button" at bounding box center [882, 163] width 8 height 6
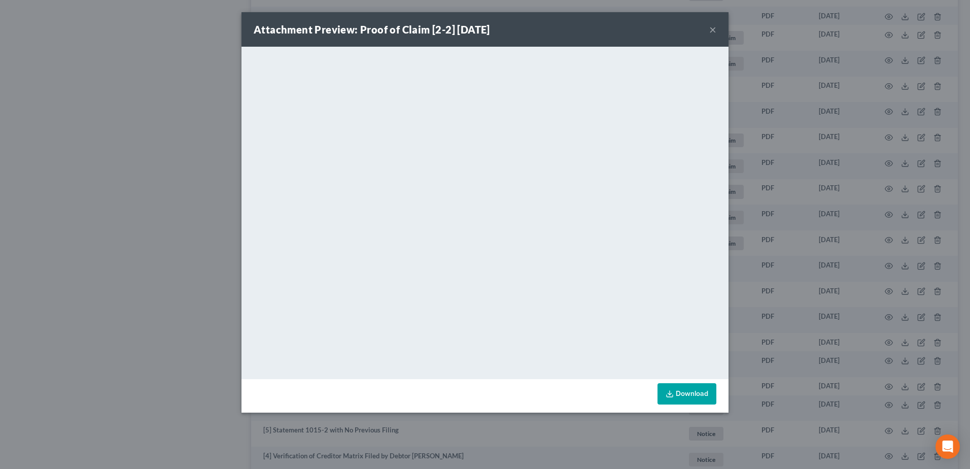
drag, startPoint x: 711, startPoint y: 31, endPoint x: 689, endPoint y: 51, distance: 29.5
click at [711, 31] on button "×" at bounding box center [712, 29] width 7 height 12
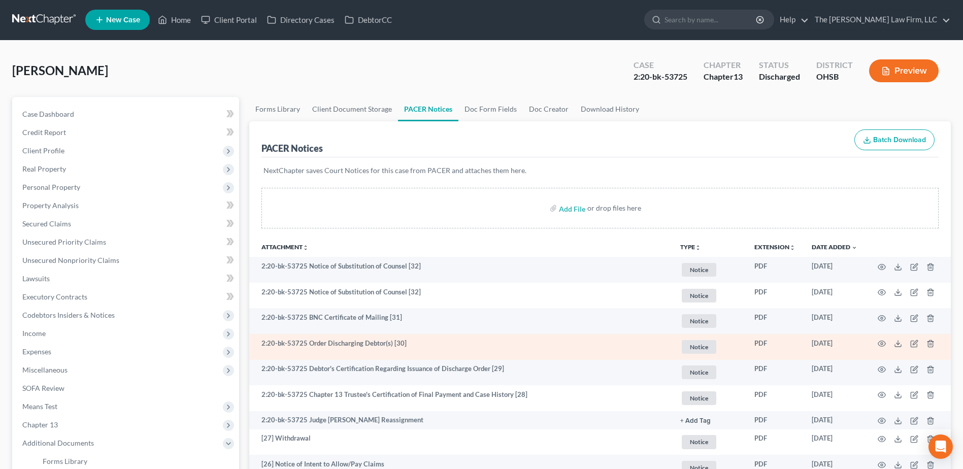
scroll to position [0, 0]
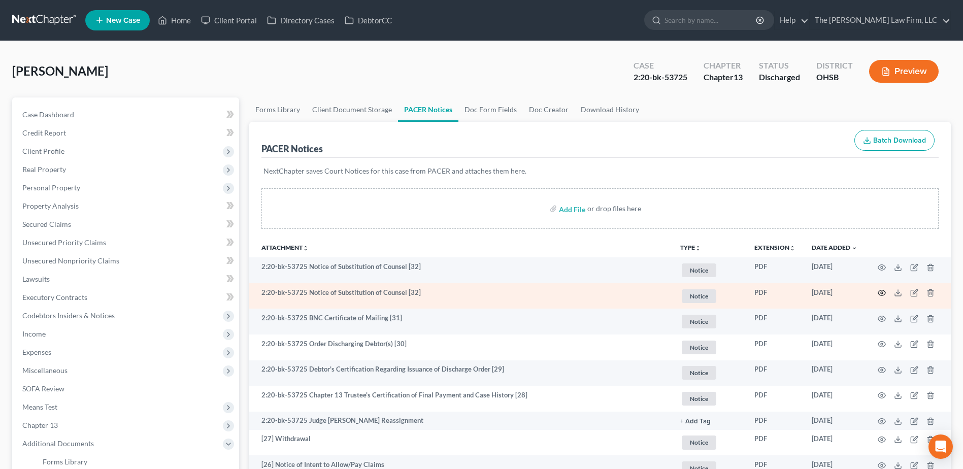
click at [883, 292] on icon "button" at bounding box center [881, 293] width 8 height 8
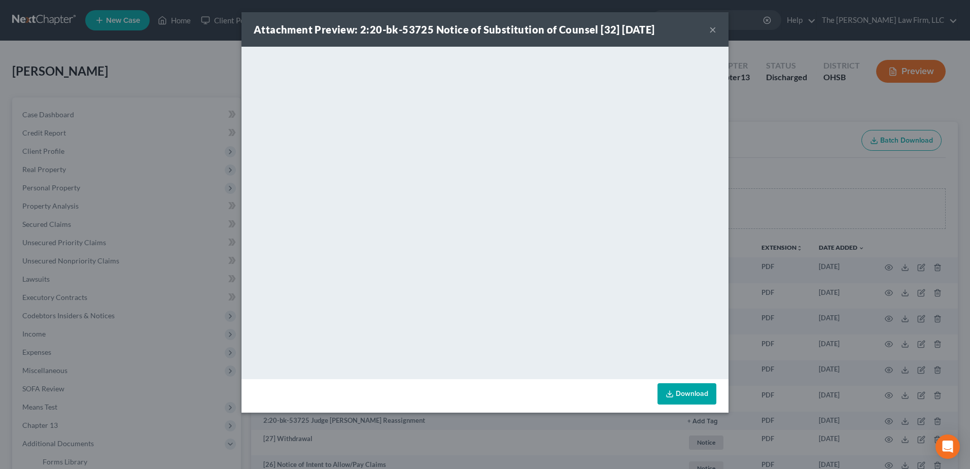
click at [710, 29] on button "×" at bounding box center [712, 29] width 7 height 12
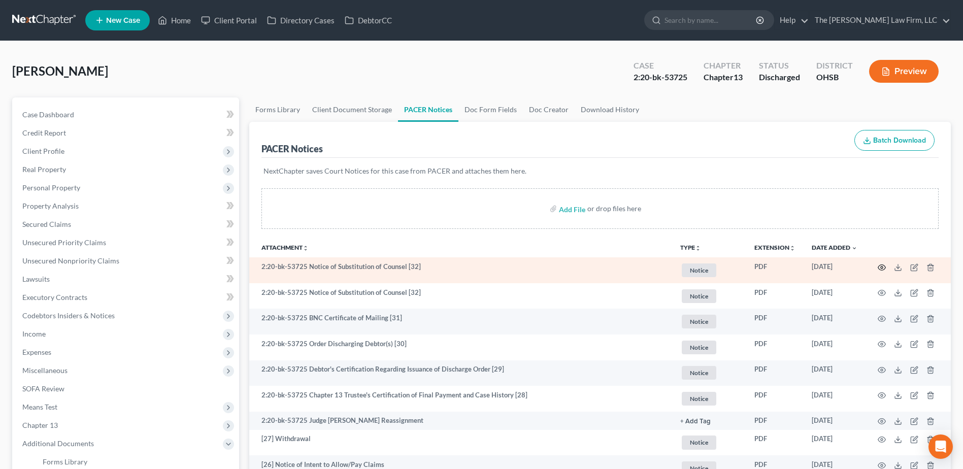
click at [885, 269] on icon "button" at bounding box center [881, 267] width 8 height 8
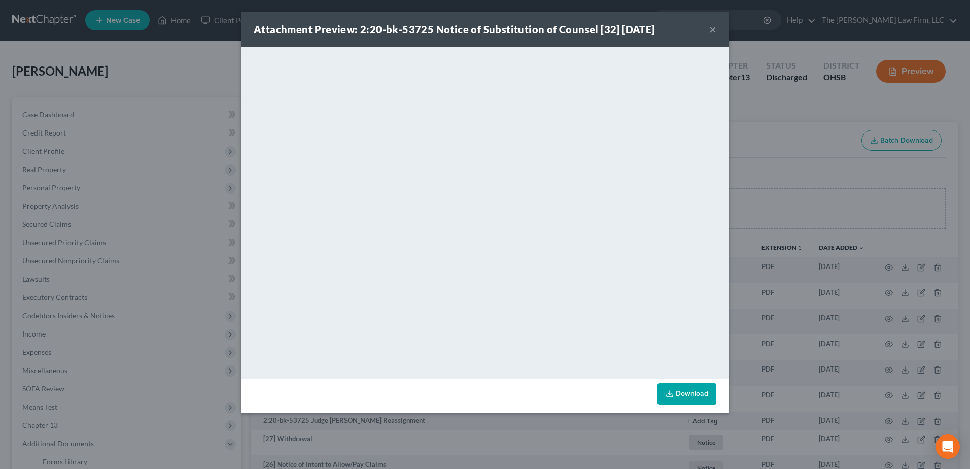
click at [712, 26] on button "×" at bounding box center [712, 29] width 7 height 12
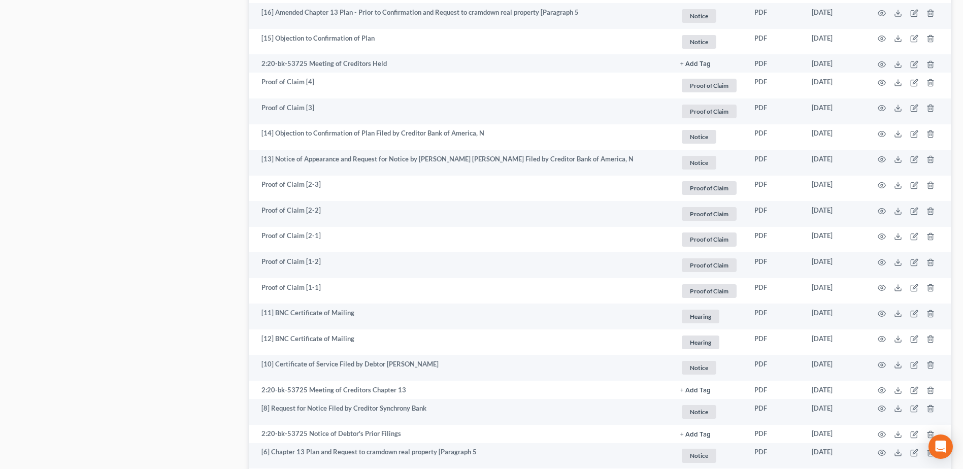
scroll to position [1117, 0]
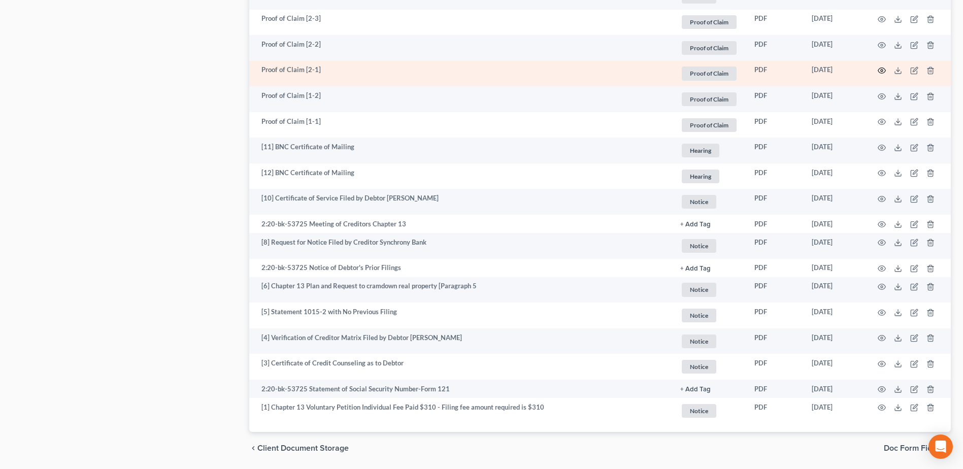
click at [883, 69] on icon "button" at bounding box center [881, 70] width 8 height 8
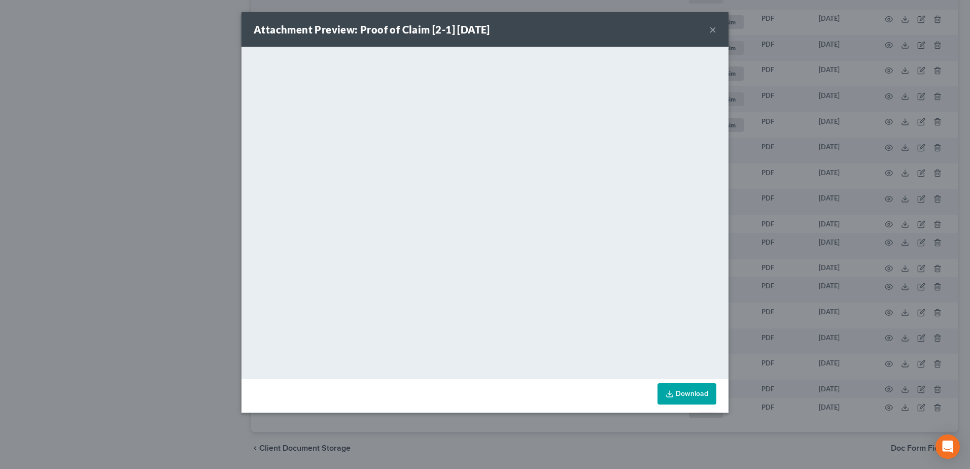
click at [718, 28] on div "Attachment Preview: Proof of Claim [2-1] 08/12/2020 ×" at bounding box center [485, 29] width 487 height 35
click at [714, 28] on button "×" at bounding box center [712, 29] width 7 height 12
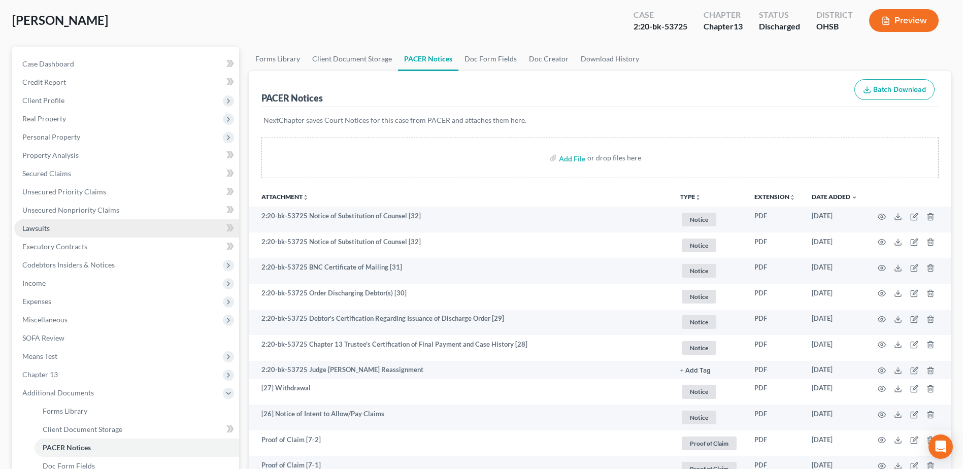
scroll to position [0, 0]
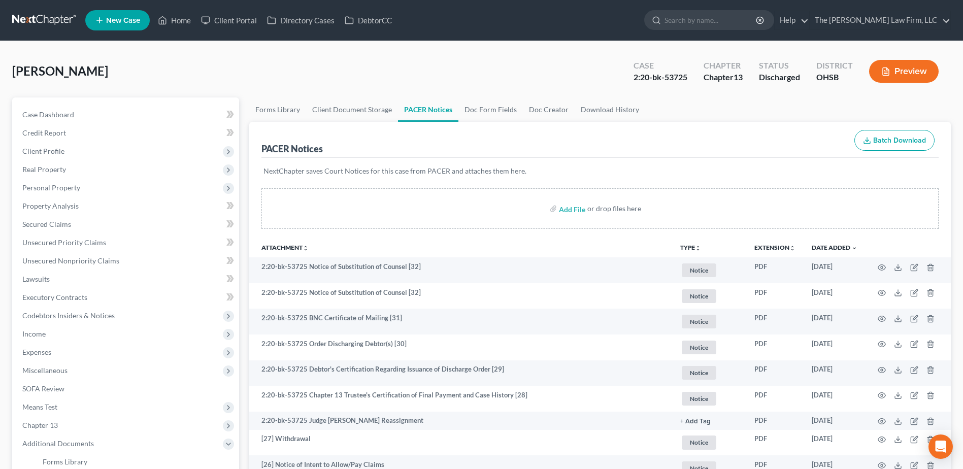
click at [54, 17] on link at bounding box center [44, 20] width 65 height 18
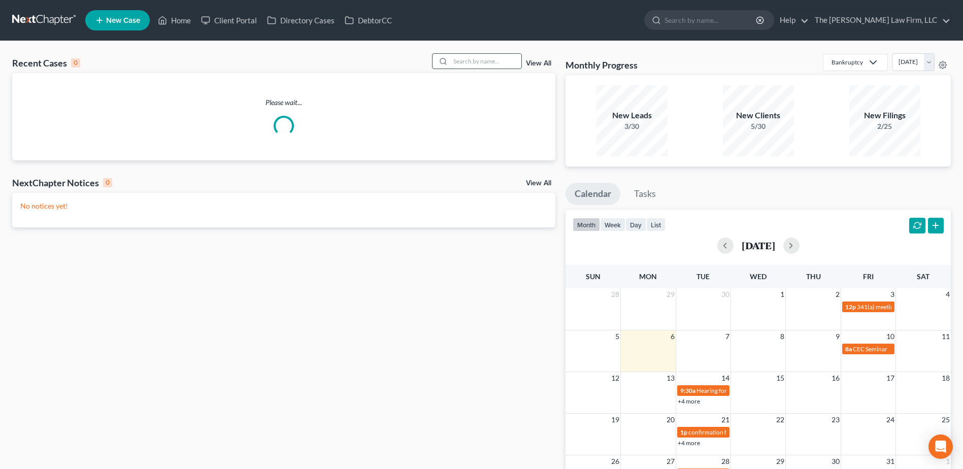
click at [501, 61] on input "search" at bounding box center [485, 61] width 71 height 15
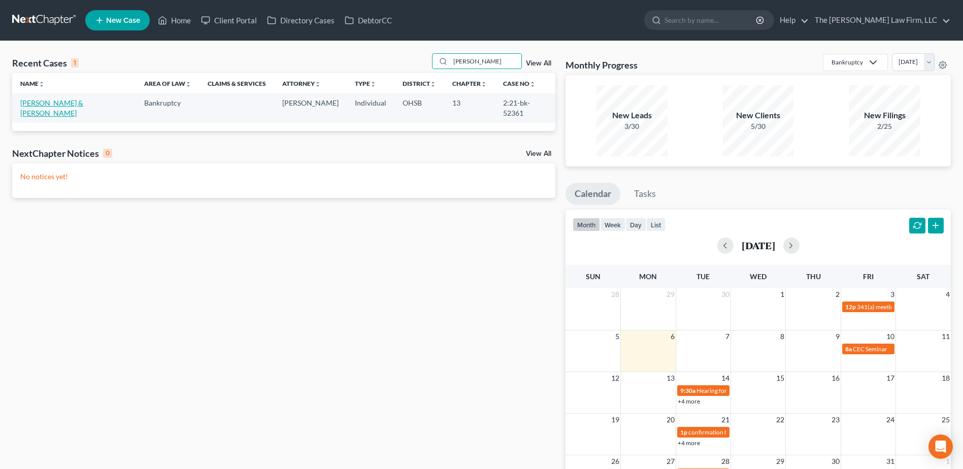
type input "[PERSON_NAME]"
click at [80, 102] on link "[PERSON_NAME] & [PERSON_NAME]" at bounding box center [51, 107] width 63 height 19
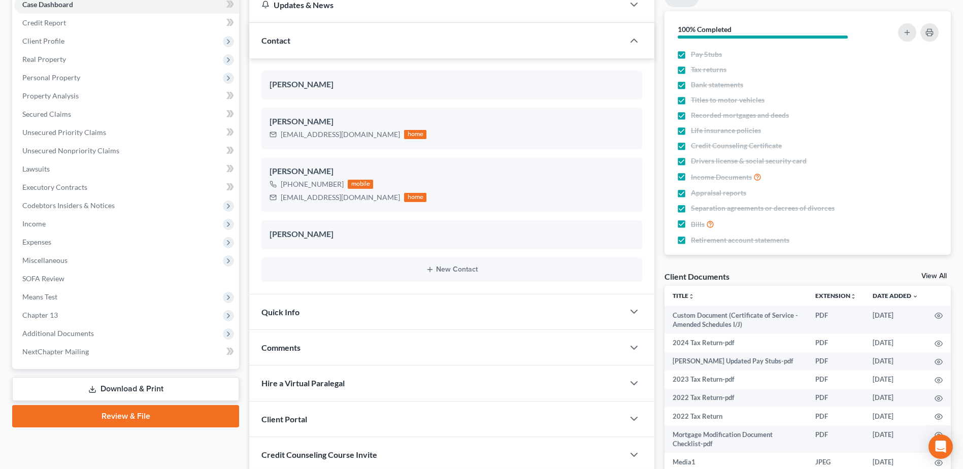
scroll to position [254, 0]
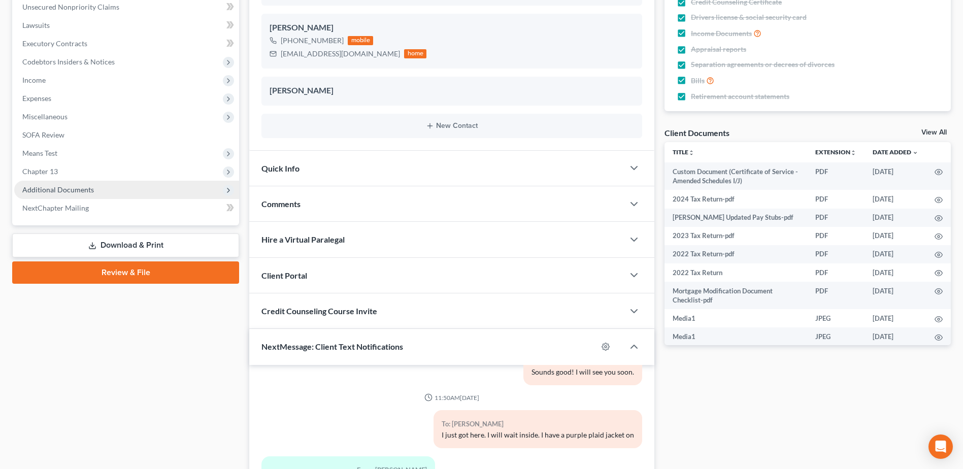
click at [73, 192] on span "Additional Documents" at bounding box center [58, 189] width 72 height 9
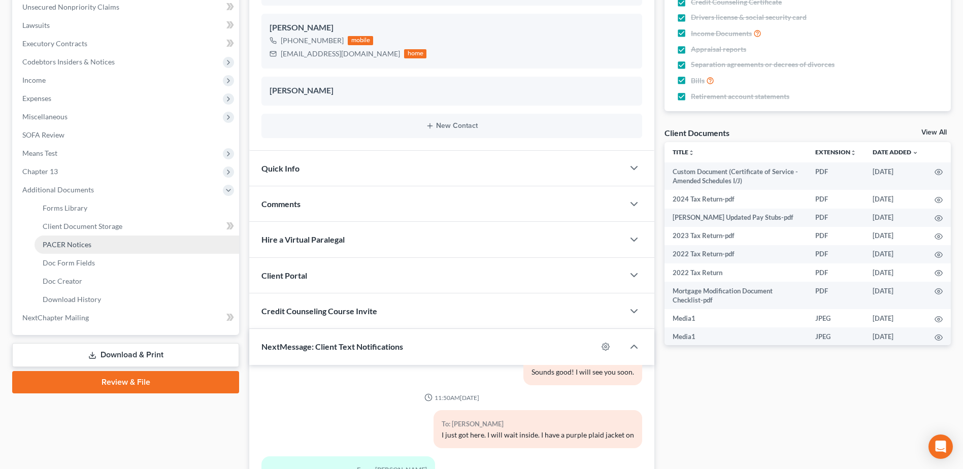
click at [76, 243] on span "PACER Notices" at bounding box center [67, 244] width 49 height 9
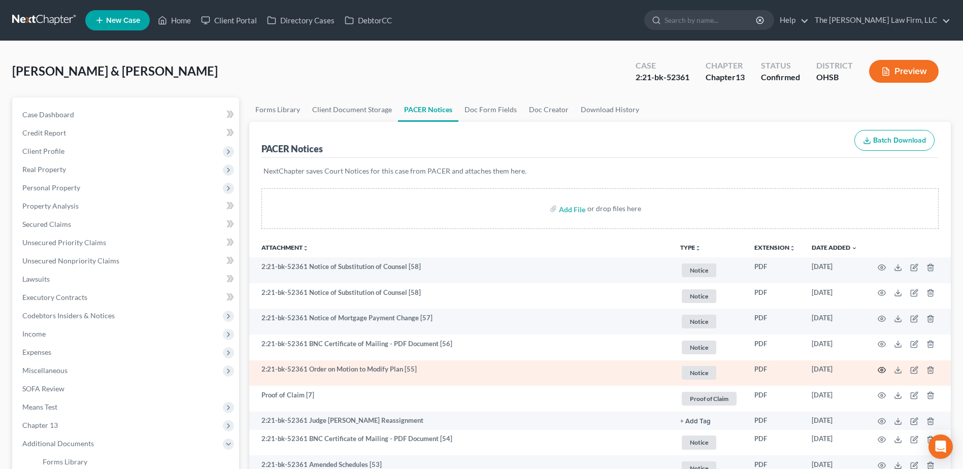
click at [879, 373] on icon "button" at bounding box center [881, 370] width 8 height 8
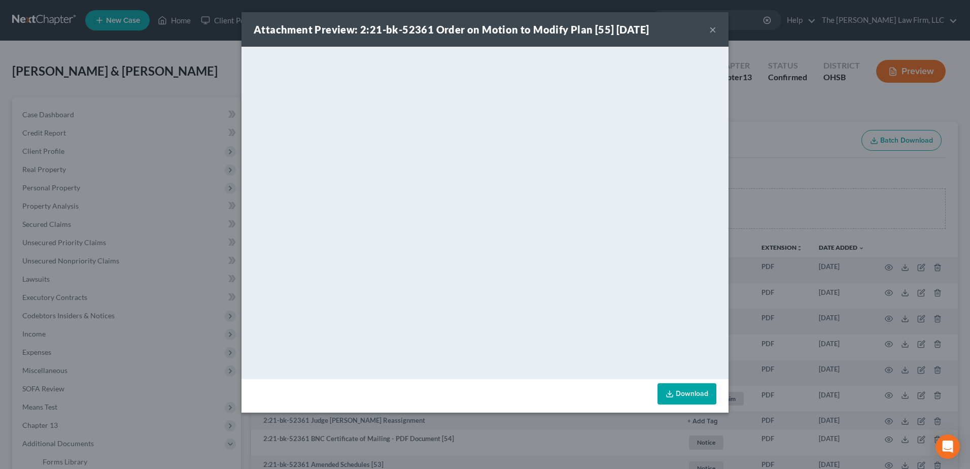
click at [714, 25] on button "×" at bounding box center [712, 29] width 7 height 12
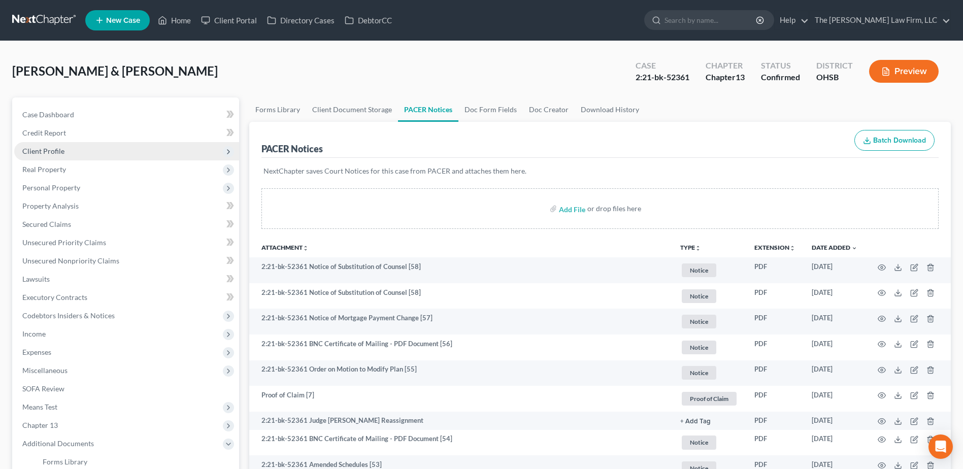
click at [51, 156] on span "Client Profile" at bounding box center [126, 151] width 225 height 18
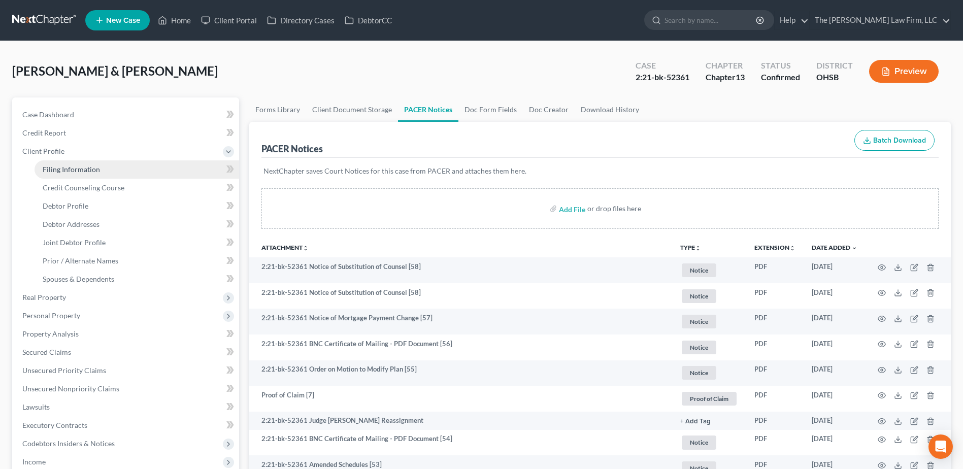
click at [59, 165] on span "Filing Information" at bounding box center [71, 169] width 57 height 9
select select "1"
select select "3"
select select "36"
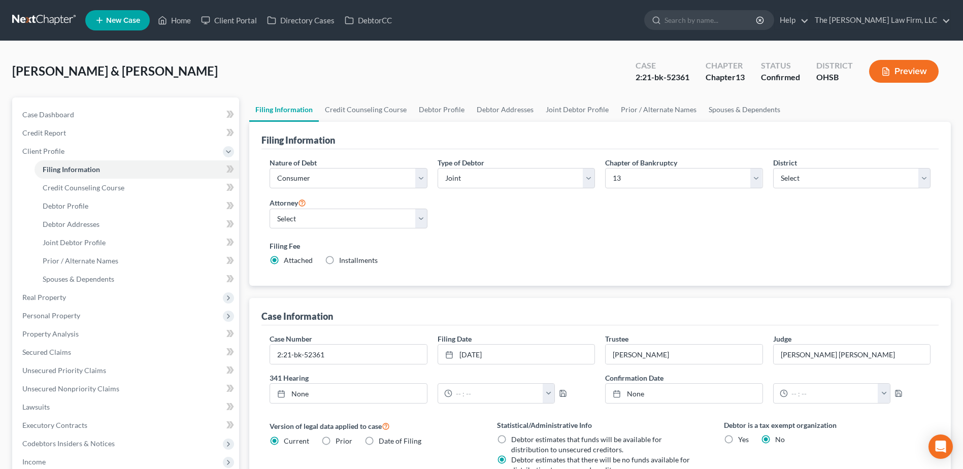
scroll to position [235, 0]
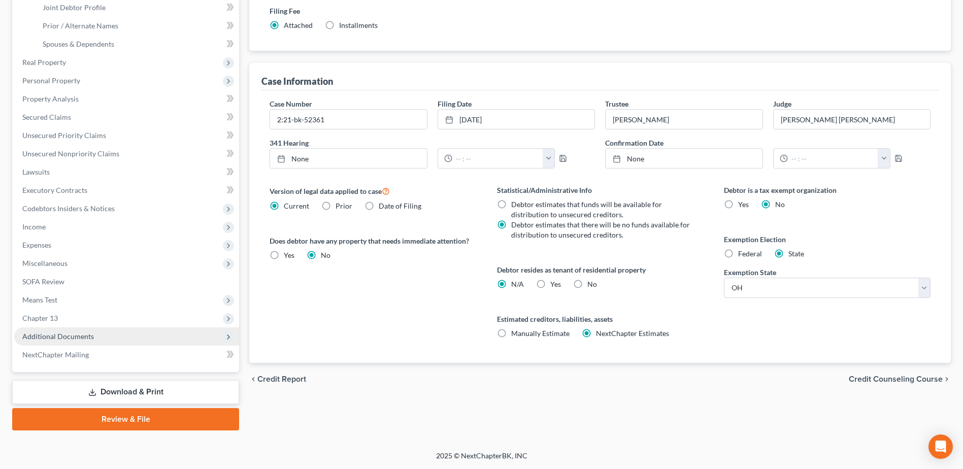
click at [70, 337] on span "Additional Documents" at bounding box center [58, 336] width 72 height 9
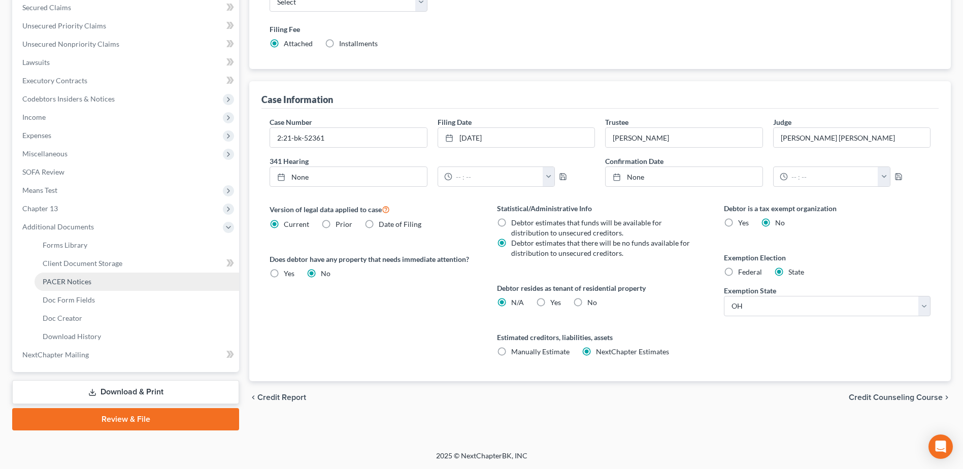
click at [80, 274] on link "PACER Notices" at bounding box center [137, 282] width 205 height 18
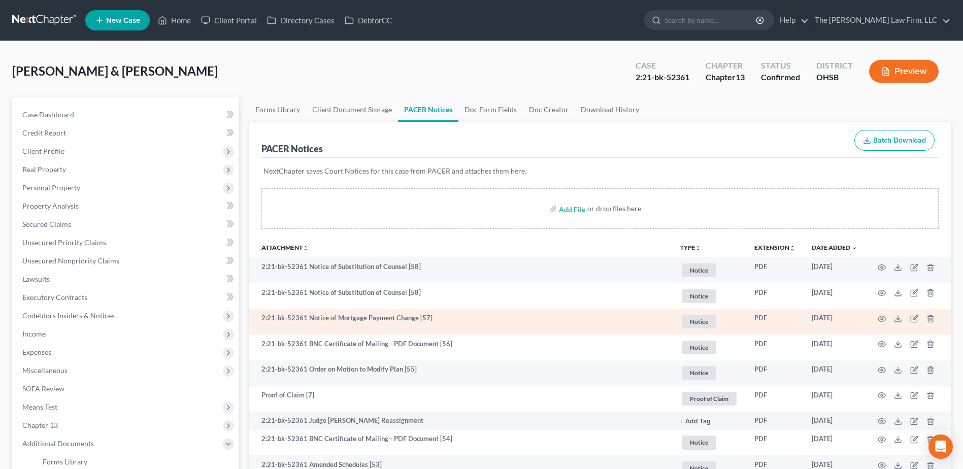
click at [886, 320] on td at bounding box center [907, 322] width 85 height 26
click at [882, 319] on circle "button" at bounding box center [882, 319] width 2 height 2
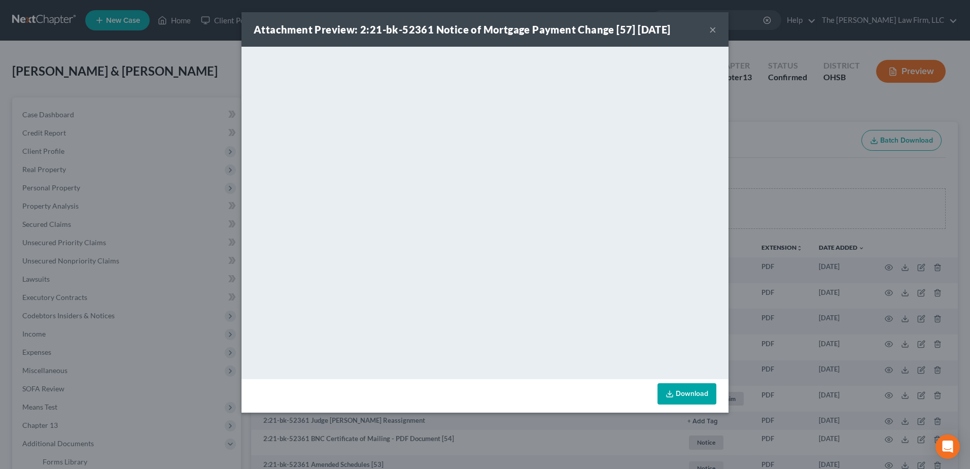
click at [715, 27] on button "×" at bounding box center [712, 29] width 7 height 12
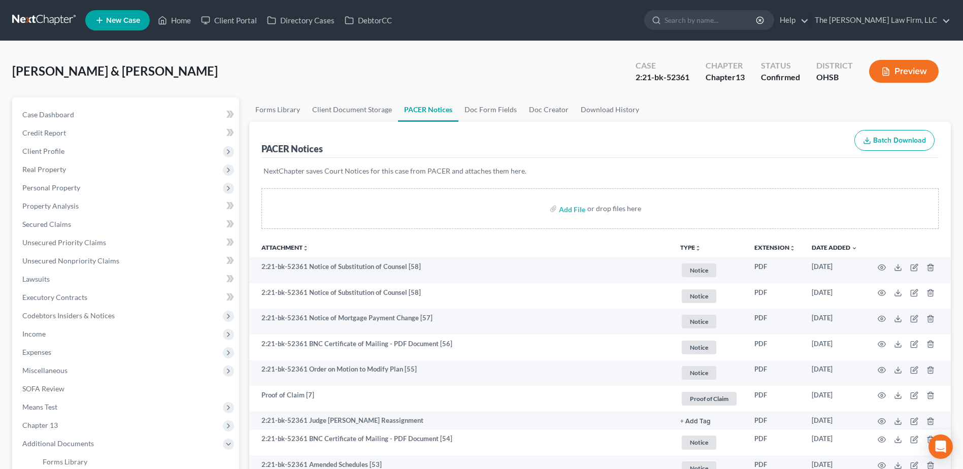
click at [50, 13] on link at bounding box center [44, 20] width 65 height 18
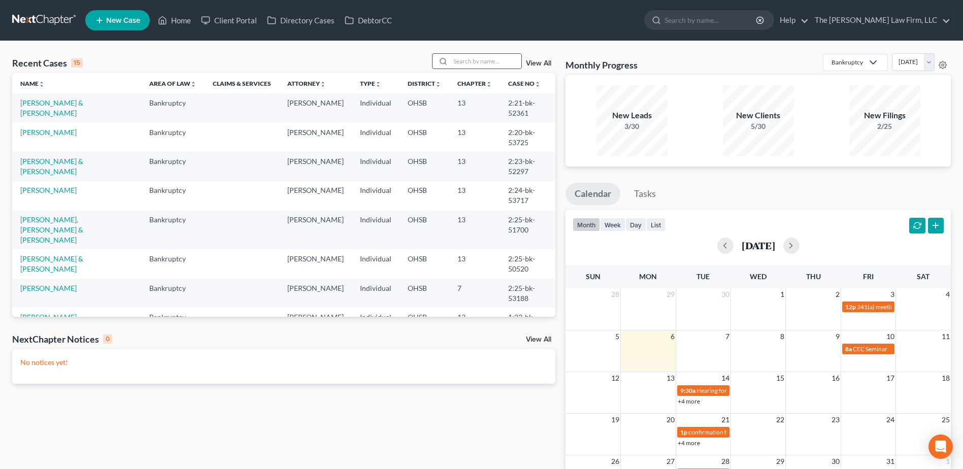
click at [500, 61] on input "search" at bounding box center [485, 61] width 71 height 15
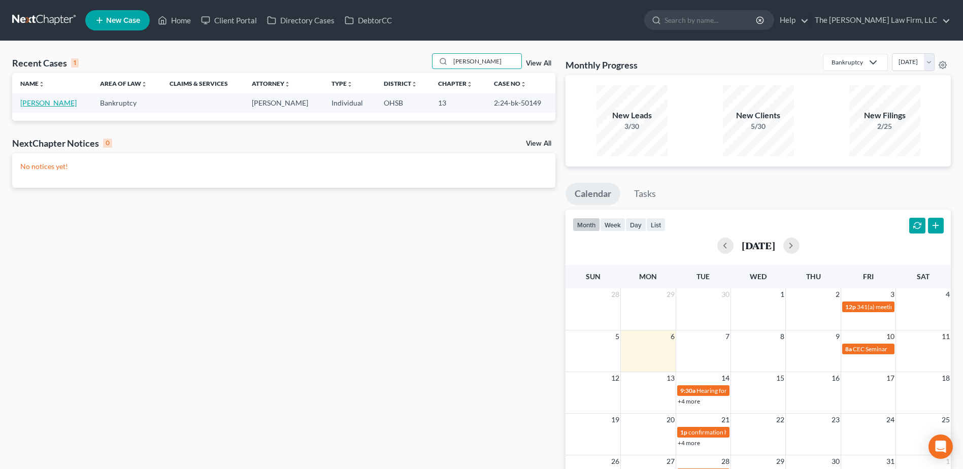
type input "[PERSON_NAME]"
click at [43, 105] on link "[PERSON_NAME]" at bounding box center [48, 102] width 56 height 9
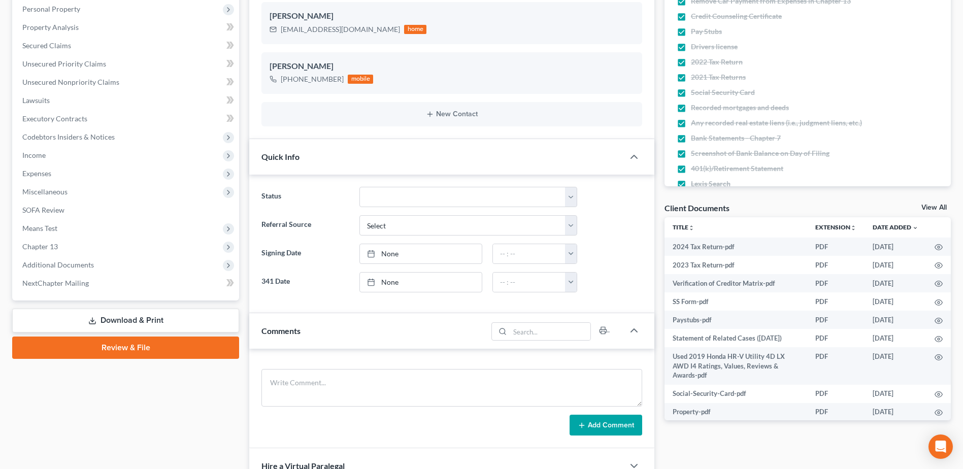
scroll to position [254, 0]
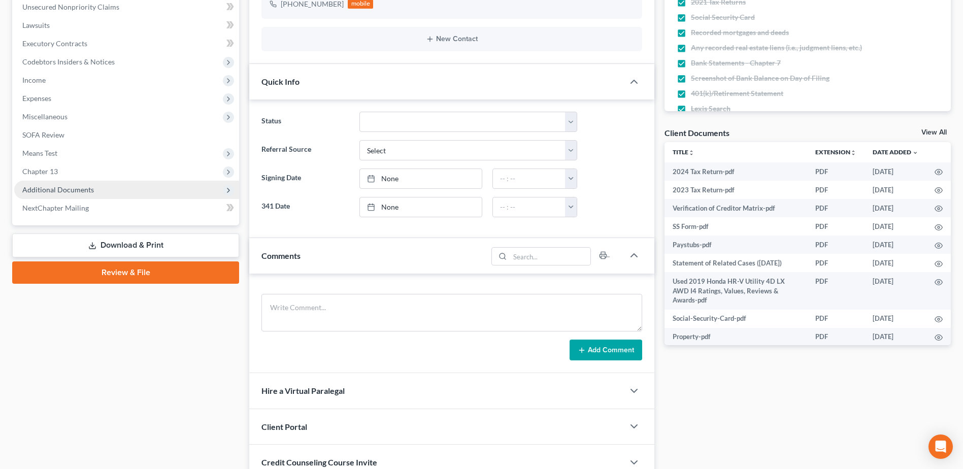
click at [61, 191] on span "Additional Documents" at bounding box center [58, 189] width 72 height 9
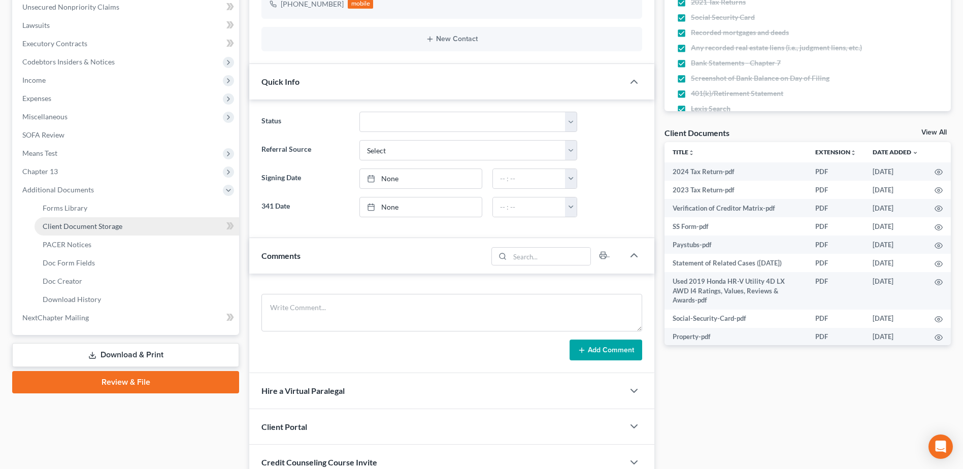
click at [73, 225] on span "Client Document Storage" at bounding box center [83, 226] width 80 height 9
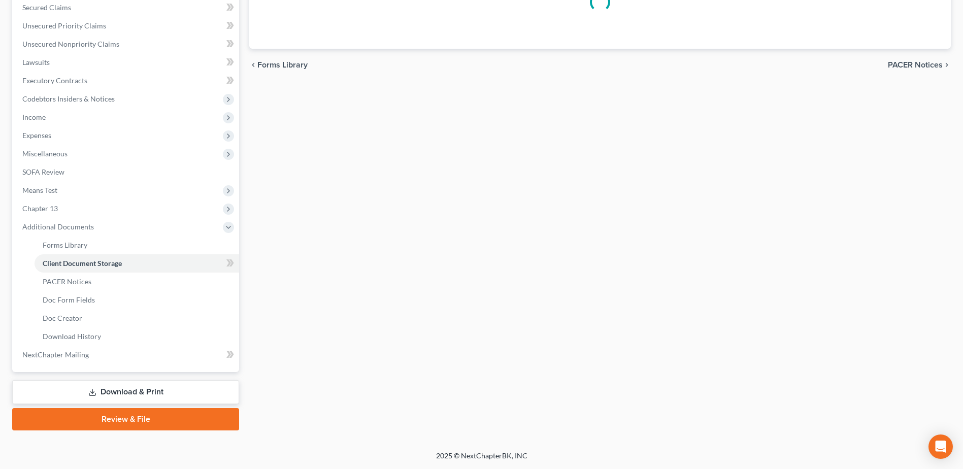
scroll to position [217, 0]
select select "7"
select select "52"
select select "61"
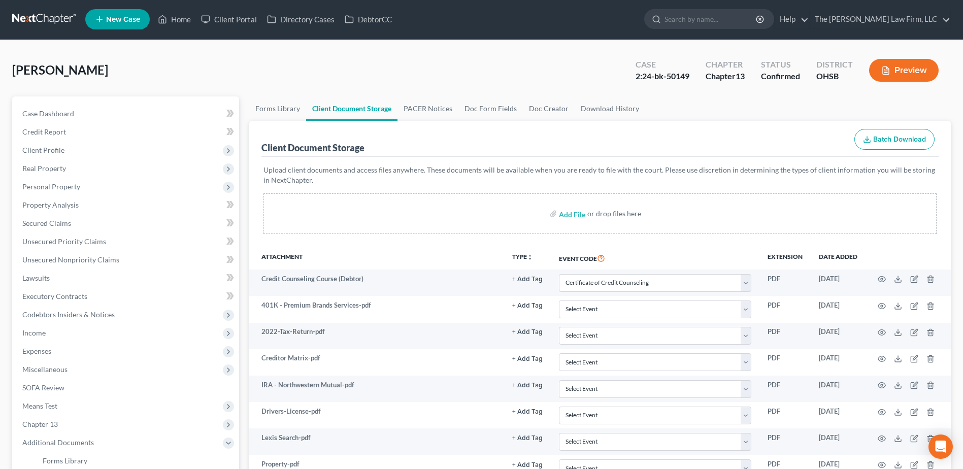
scroll to position [0, 0]
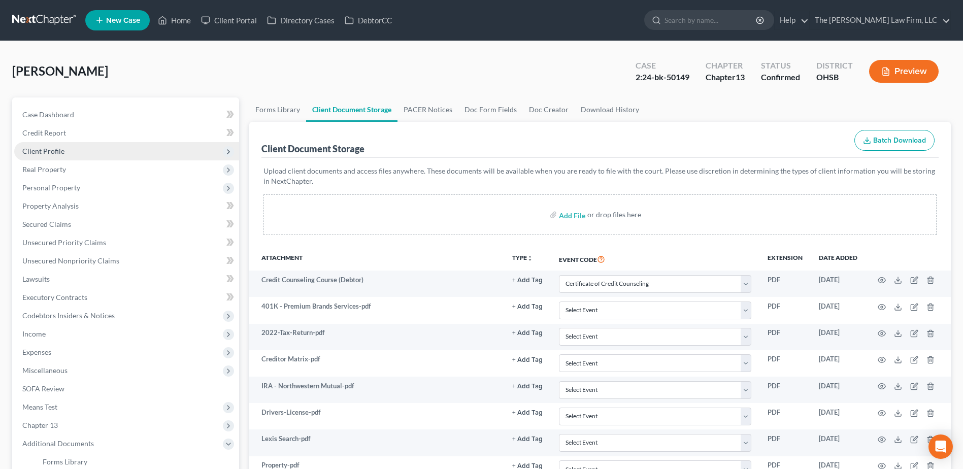
click at [53, 154] on span "Client Profile" at bounding box center [43, 151] width 42 height 9
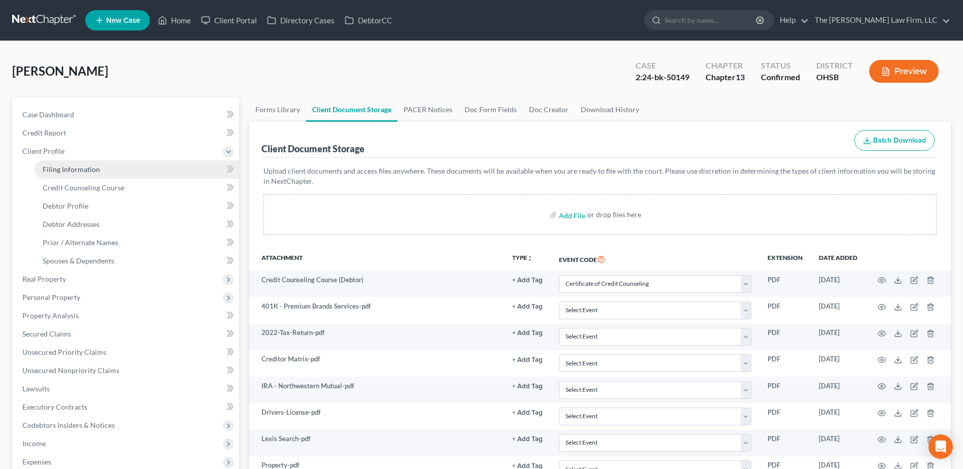
click at [54, 168] on span "Filing Information" at bounding box center [71, 169] width 57 height 9
select select "1"
select select "0"
select select "3"
select select "36"
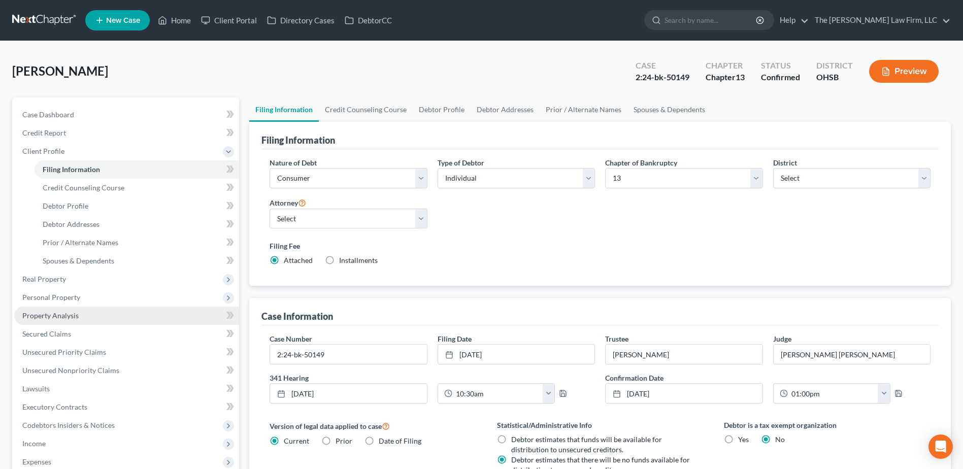
scroll to position [152, 0]
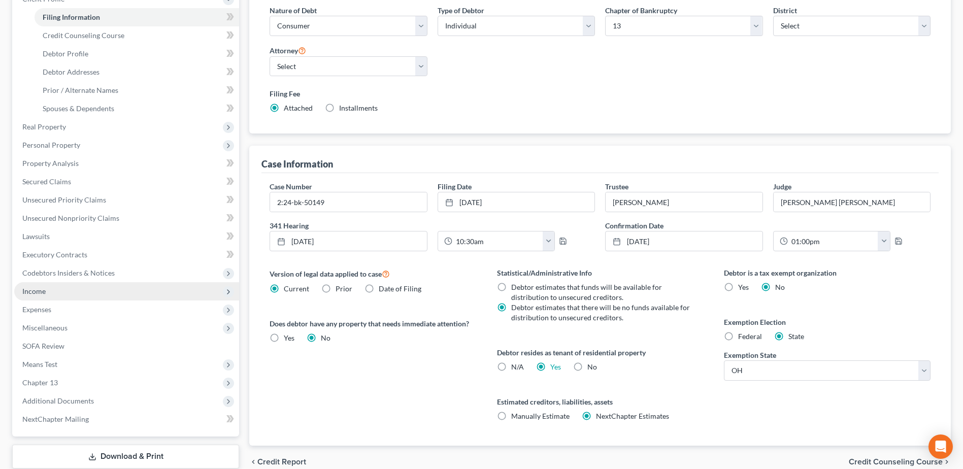
click at [62, 290] on span "Income" at bounding box center [126, 291] width 225 height 18
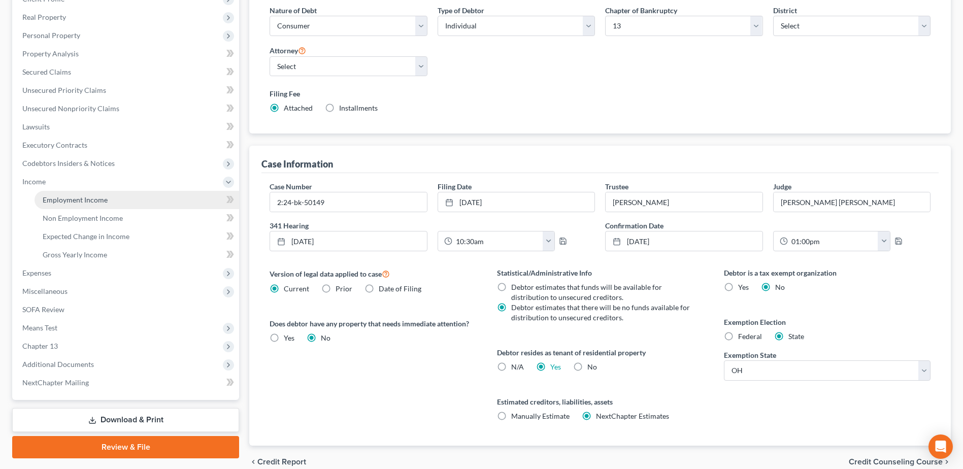
click at [82, 195] on link "Employment Income" at bounding box center [137, 200] width 205 height 18
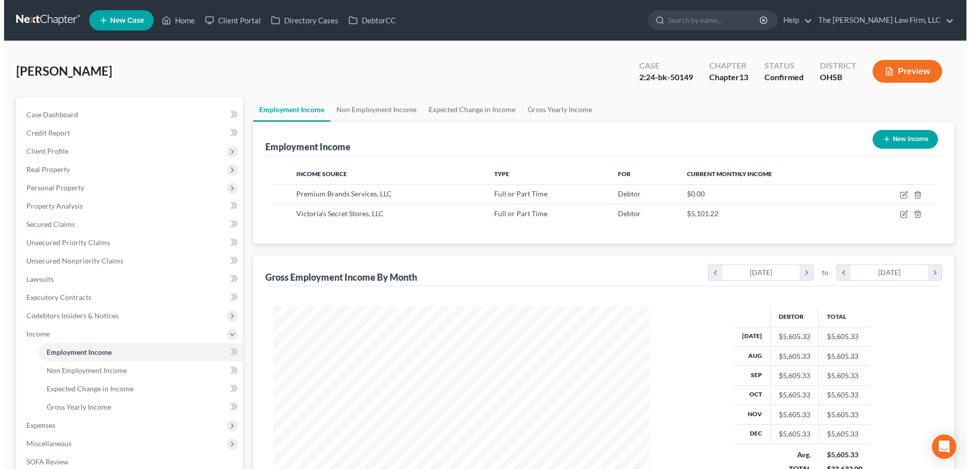
scroll to position [188, 397]
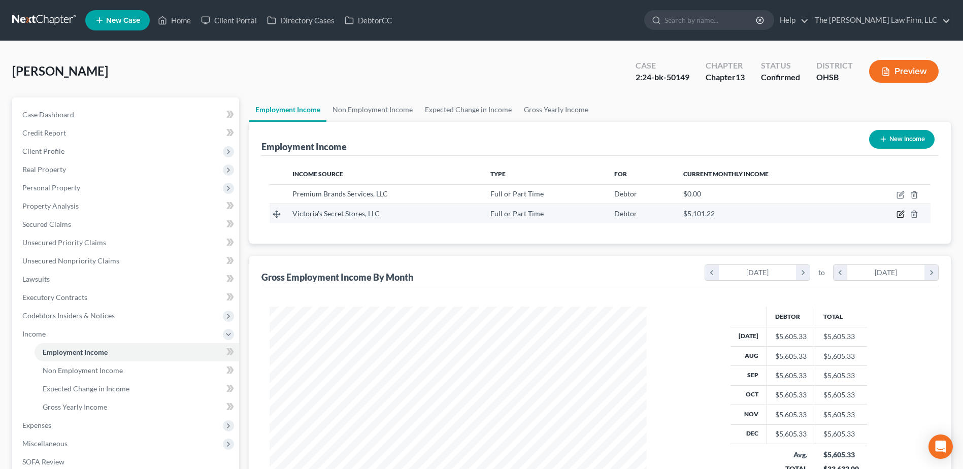
click at [897, 218] on icon "button" at bounding box center [900, 214] width 8 height 8
select select "0"
select select "36"
select select "2"
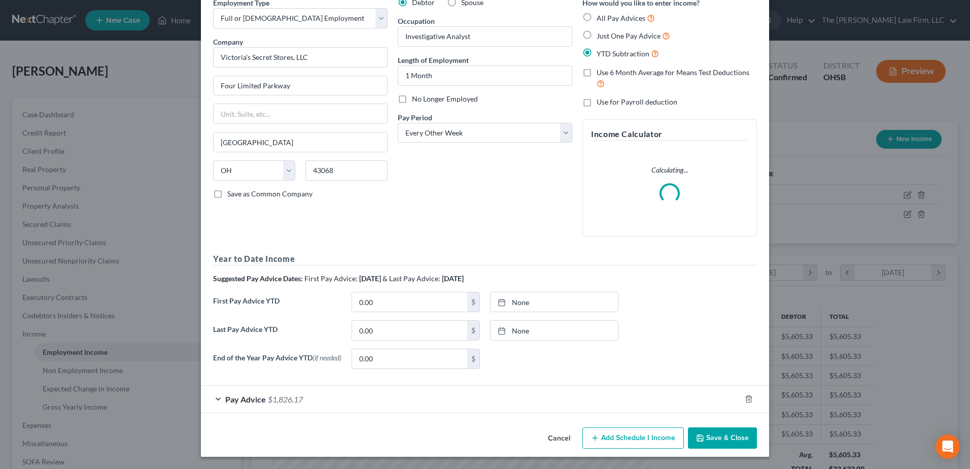
scroll to position [51, 0]
click at [322, 395] on div "Pay Advice $1,826.17" at bounding box center [471, 399] width 540 height 27
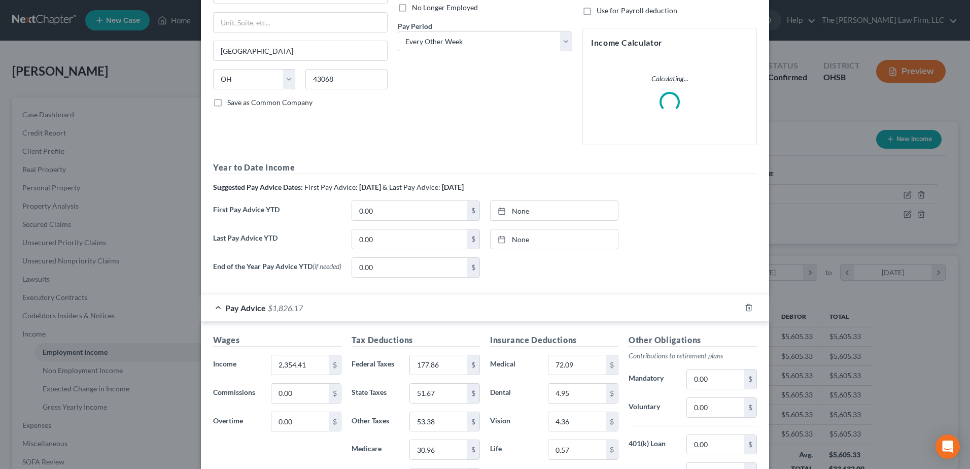
scroll to position [254, 0]
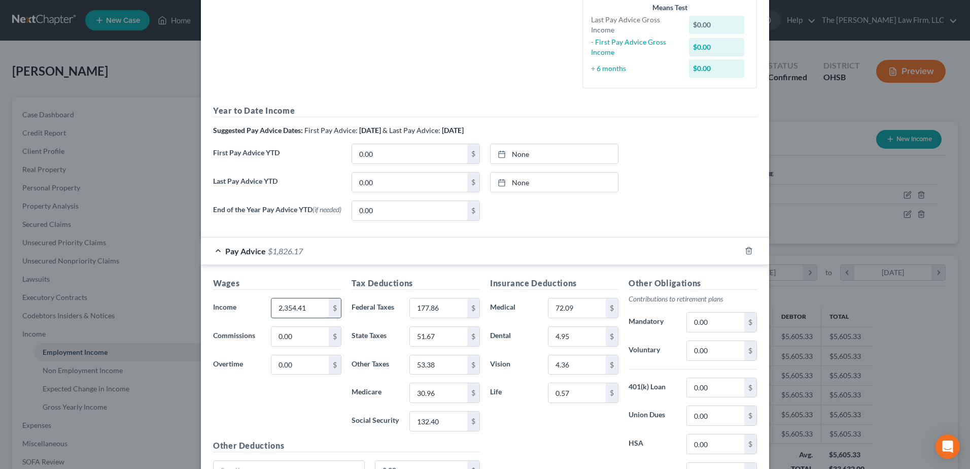
click at [300, 315] on input "2,354.41" at bounding box center [300, 307] width 57 height 19
type input "2,616.05"
click at [428, 317] on input "177.86" at bounding box center [438, 307] width 57 height 19
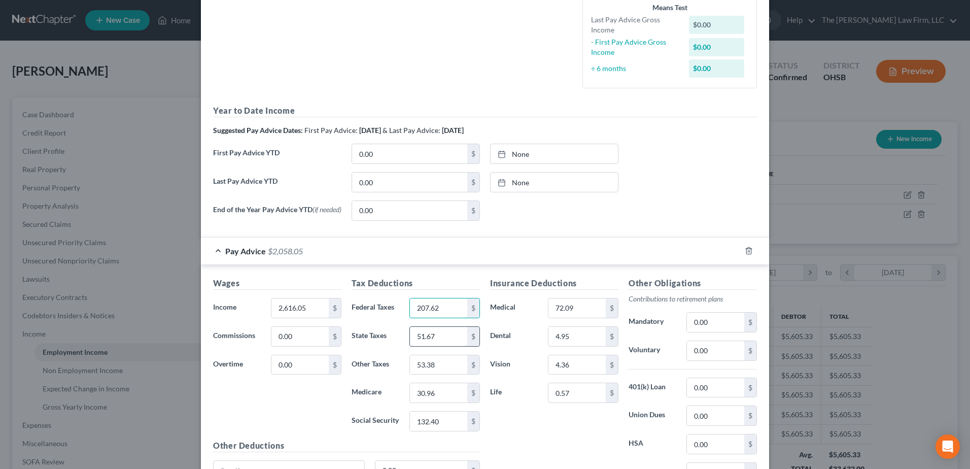
type input "207.62"
click at [441, 336] on input "51.67" at bounding box center [438, 336] width 57 height 19
type input "58.35"
click at [423, 375] on input "53.38" at bounding box center [438, 364] width 57 height 19
type input "59.59"
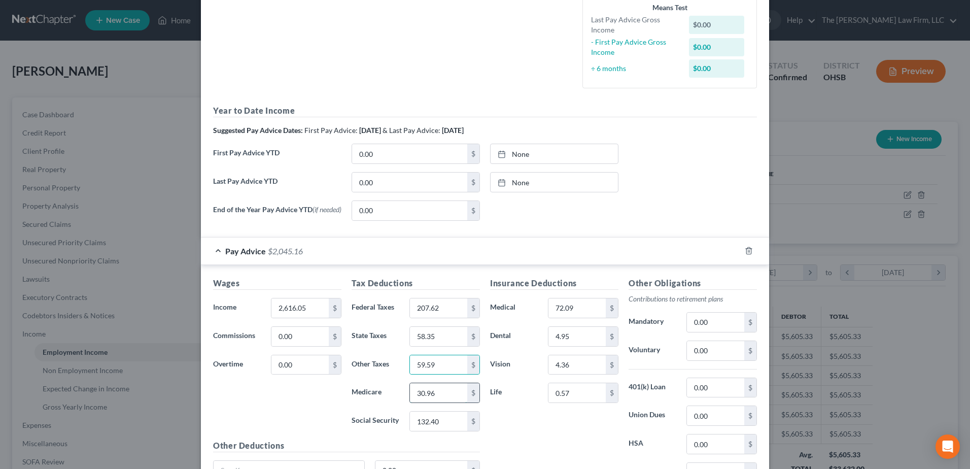
click at [436, 390] on input "30.96" at bounding box center [438, 392] width 57 height 19
type input "34.57"
click at [430, 427] on input "132.40" at bounding box center [438, 421] width 57 height 19
click at [431, 427] on input "132.40" at bounding box center [438, 421] width 57 height 19
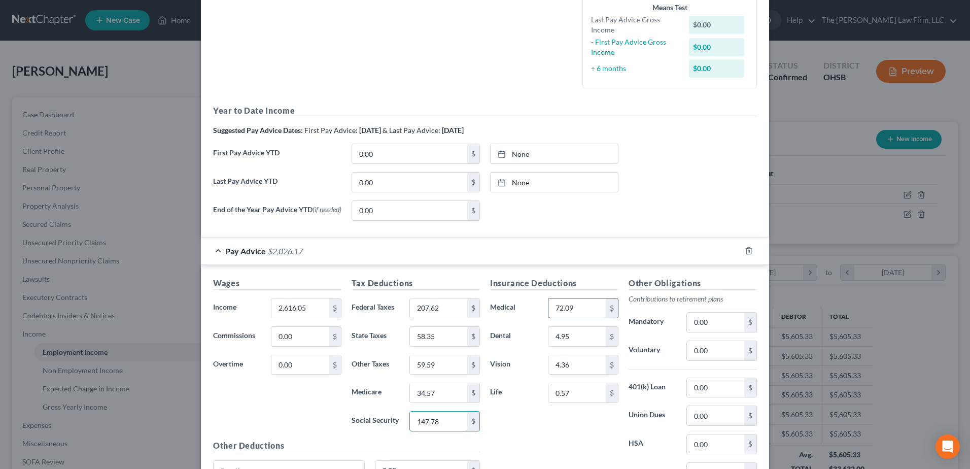
type input "147.78"
click at [578, 309] on input "72.09" at bounding box center [577, 307] width 57 height 19
type input "84.11"
click at [559, 342] on input "4.95" at bounding box center [577, 336] width 57 height 19
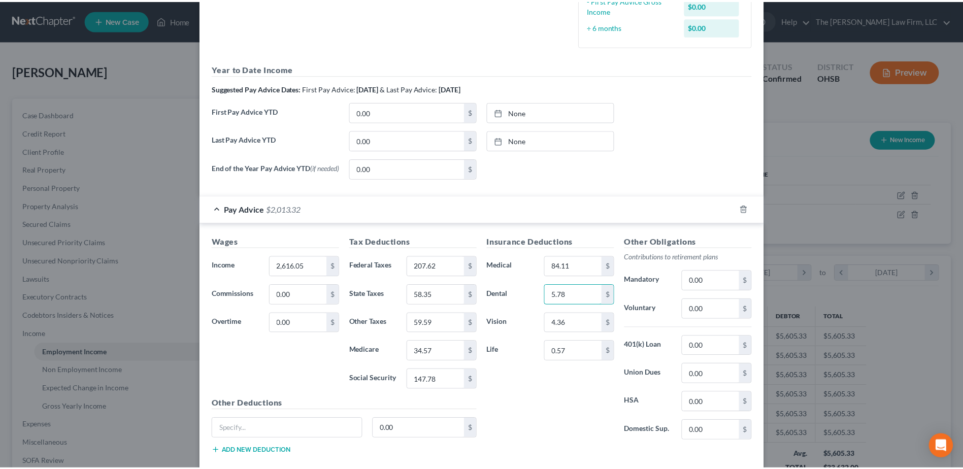
scroll to position [356, 0]
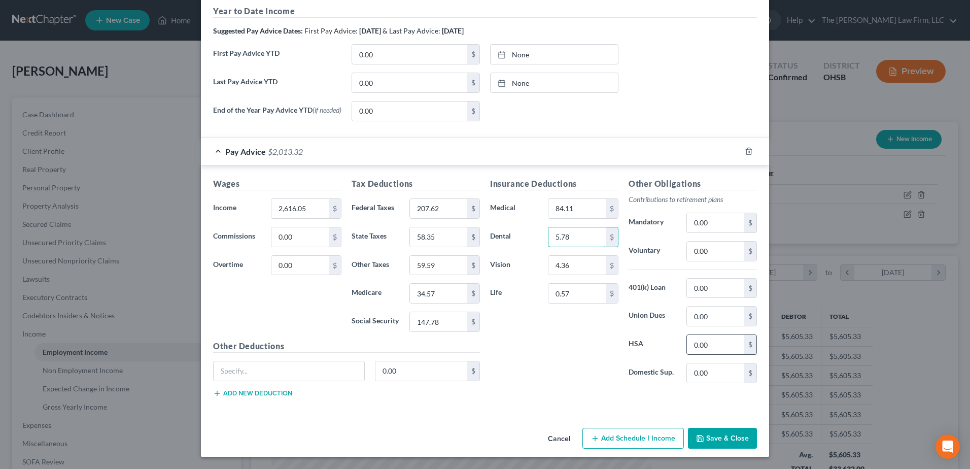
type input "5.78"
click at [698, 345] on input "0.00" at bounding box center [715, 344] width 57 height 19
type input "137.50"
click at [575, 299] on input "0.57" at bounding box center [577, 293] width 57 height 19
click at [577, 268] on input "4.36" at bounding box center [577, 265] width 57 height 19
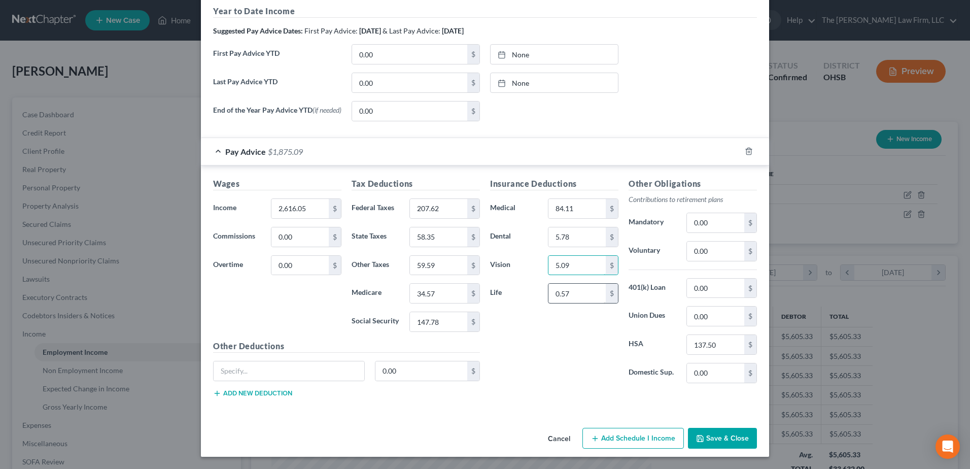
type input "5.09"
click at [563, 287] on input "0.57" at bounding box center [577, 293] width 57 height 19
click at [712, 438] on button "Save & Close" at bounding box center [722, 438] width 69 height 21
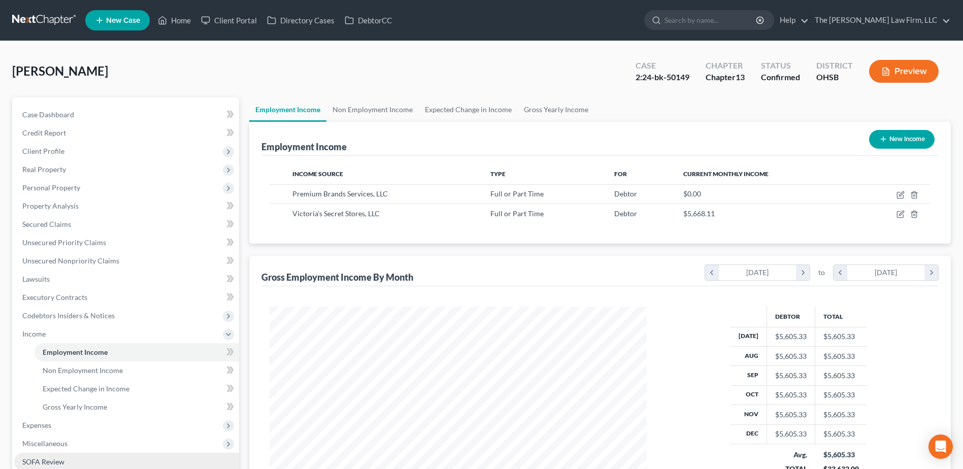
scroll to position [152, 0]
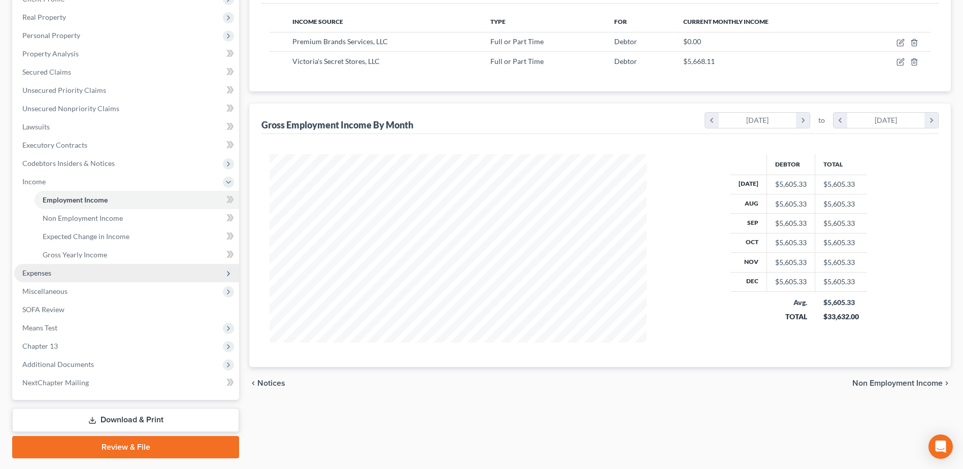
click at [49, 266] on span "Expenses" at bounding box center [126, 273] width 225 height 18
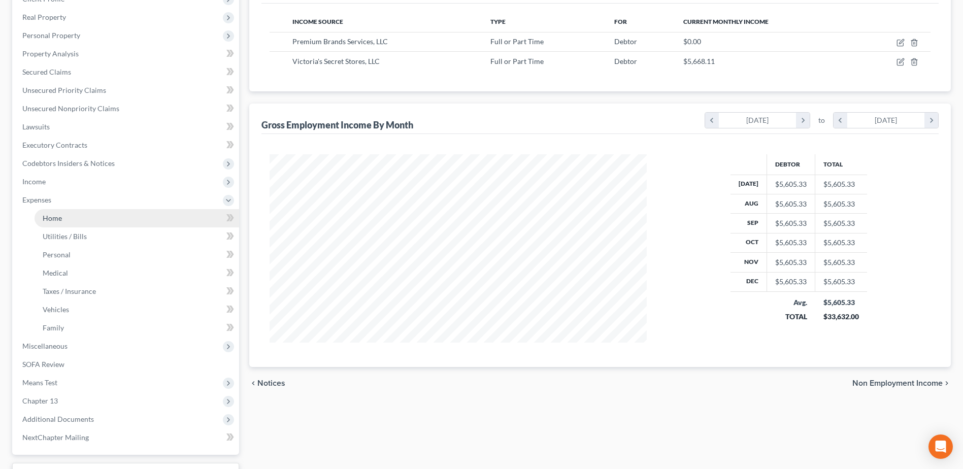
click at [55, 220] on span "Home" at bounding box center [52, 218] width 19 height 9
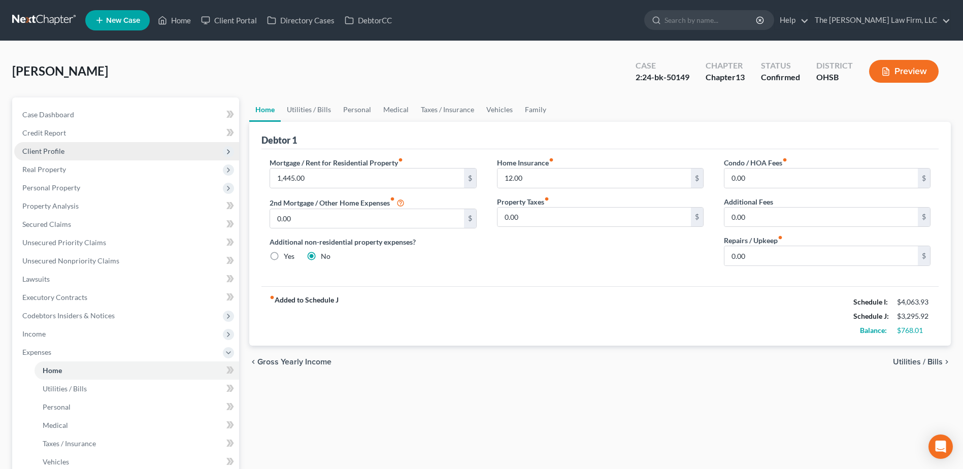
click at [53, 145] on span "Client Profile" at bounding box center [126, 151] width 225 height 18
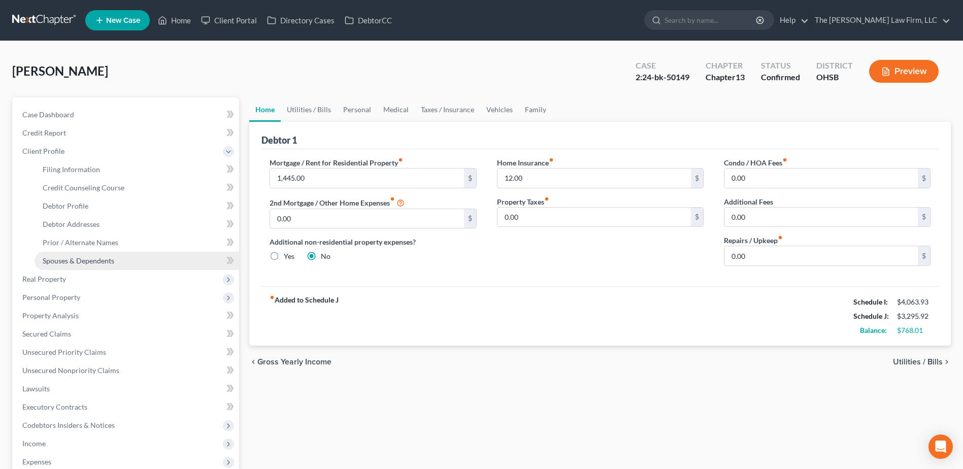
click at [71, 258] on span "Spouses & Dependents" at bounding box center [79, 260] width 72 height 9
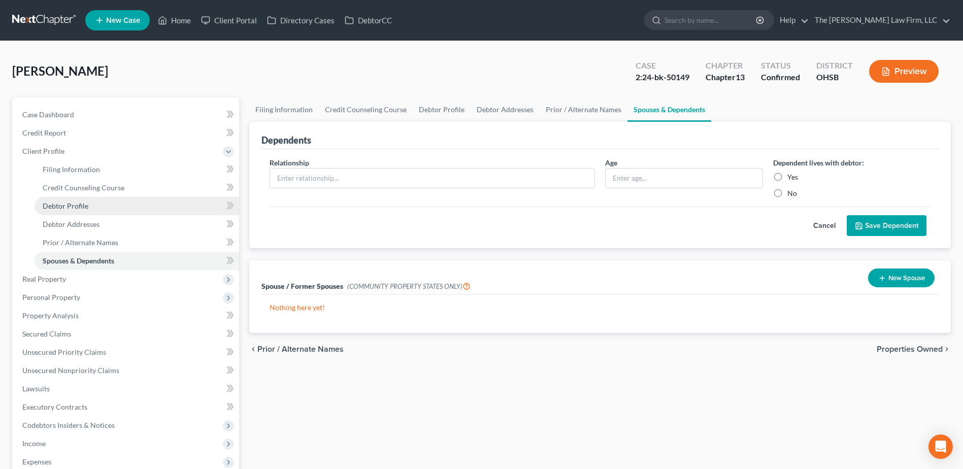
click at [71, 210] on span "Debtor Profile" at bounding box center [66, 205] width 46 height 9
select select "0"
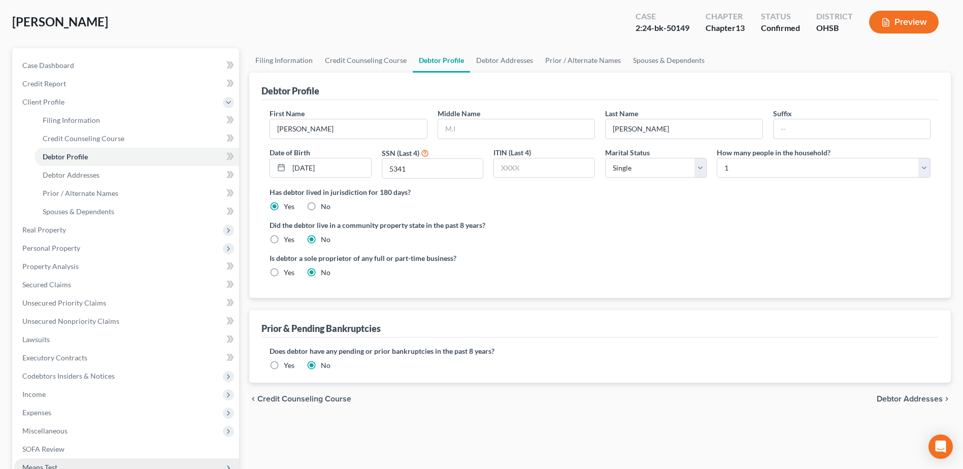
scroll to position [152, 0]
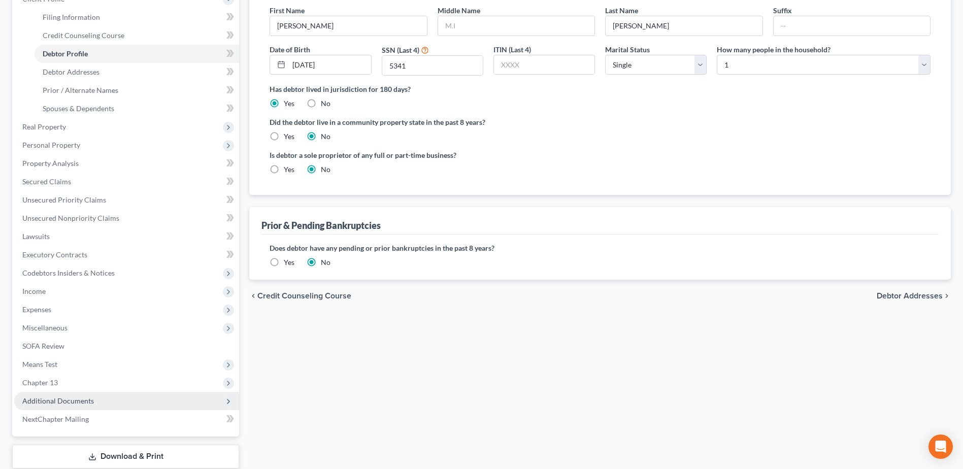
click at [77, 400] on span "Additional Documents" at bounding box center [58, 400] width 72 height 9
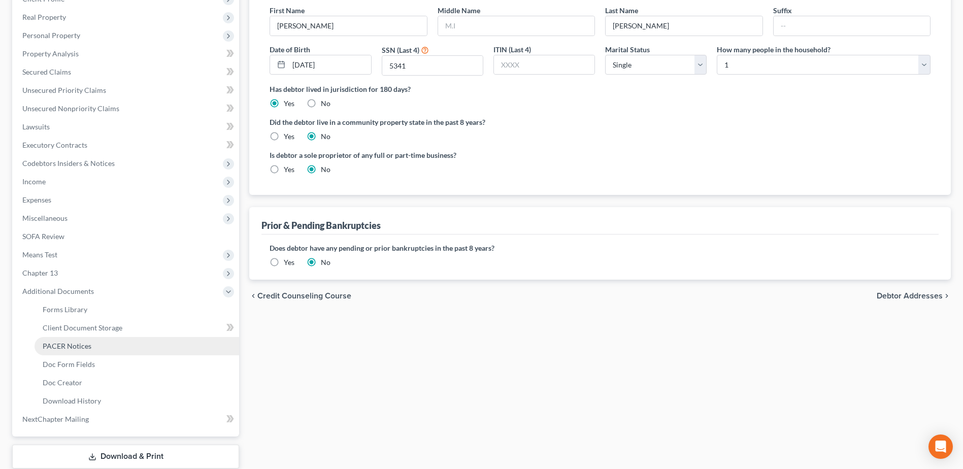
click at [66, 350] on span "PACER Notices" at bounding box center [67, 346] width 49 height 9
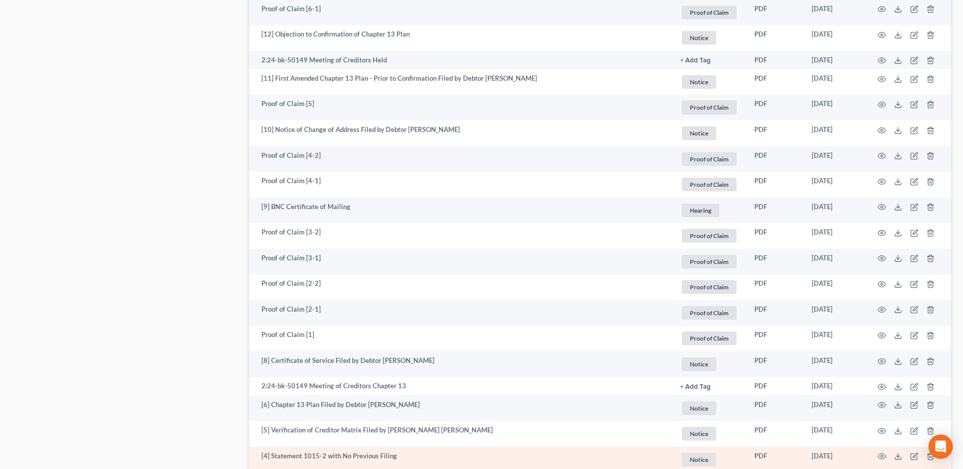
scroll to position [953, 0]
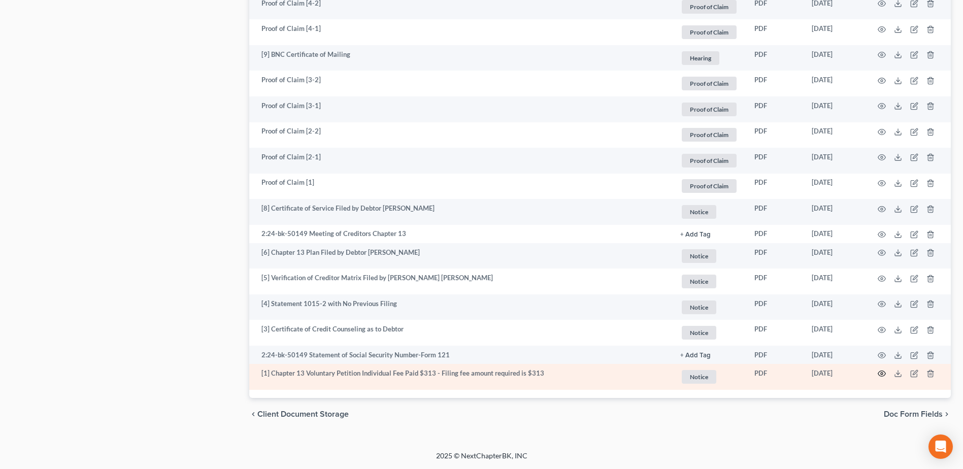
click at [878, 373] on icon "button" at bounding box center [882, 374] width 8 height 6
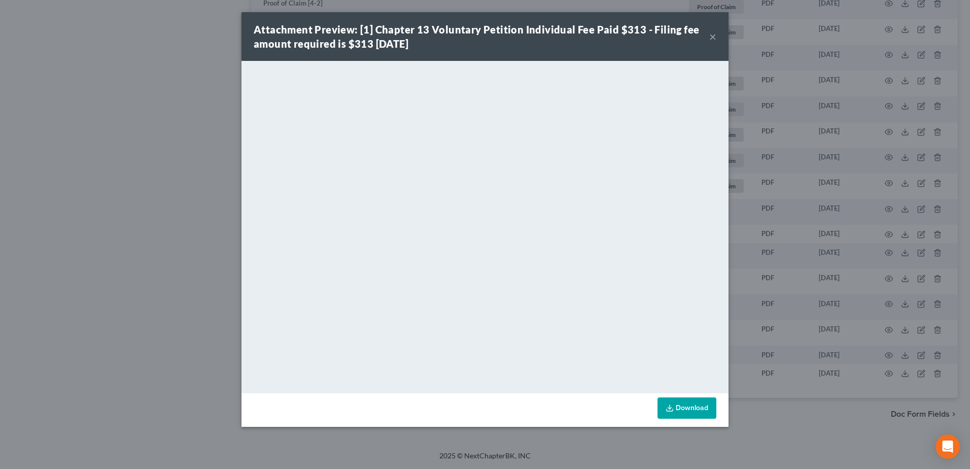
drag, startPoint x: 710, startPoint y: 36, endPoint x: 701, endPoint y: 37, distance: 9.2
click at [710, 35] on button "×" at bounding box center [712, 36] width 7 height 12
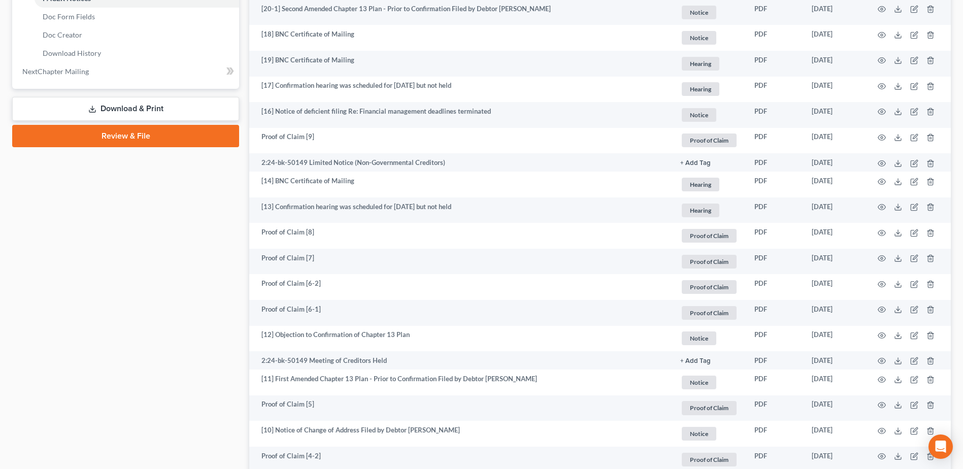
scroll to position [445, 0]
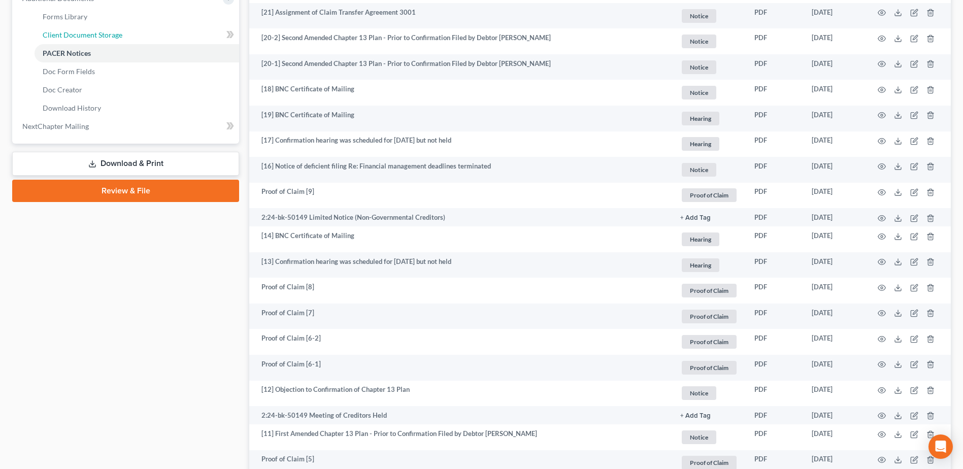
drag, startPoint x: 91, startPoint y: 35, endPoint x: 381, endPoint y: 162, distance: 316.3
click at [91, 35] on span "Client Document Storage" at bounding box center [83, 34] width 80 height 9
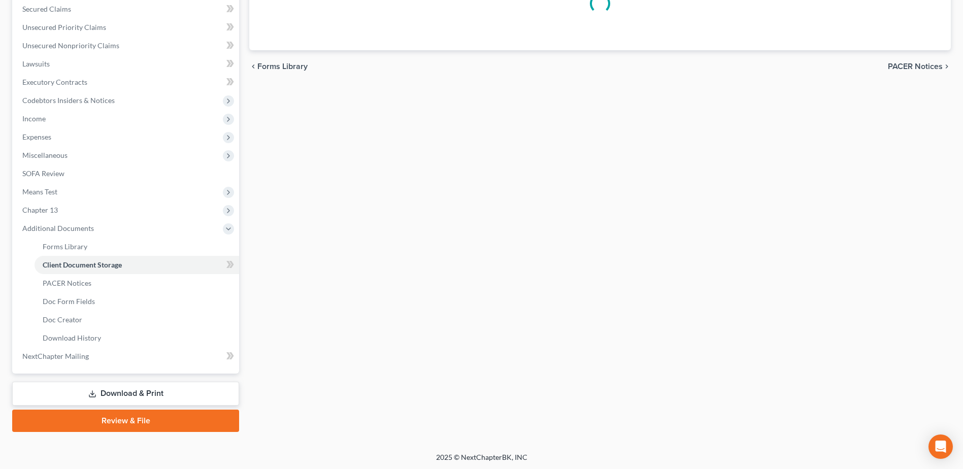
scroll to position [132, 0]
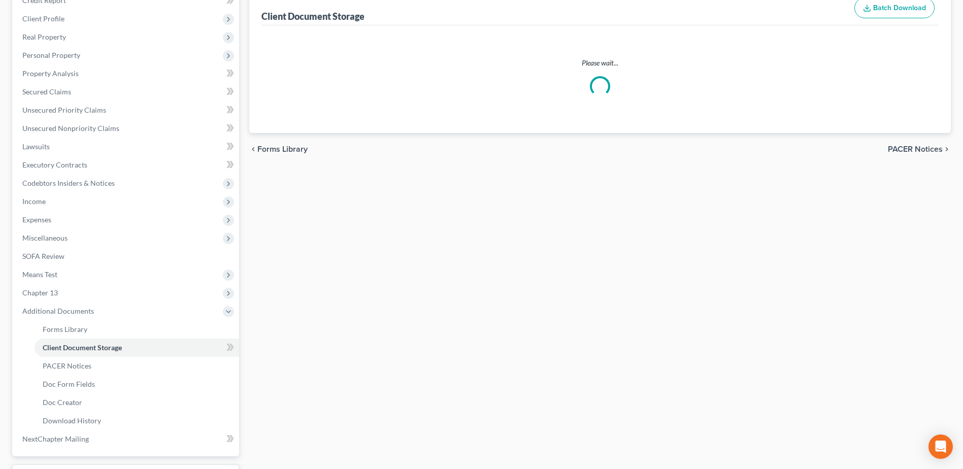
select select "7"
select select "52"
select select "61"
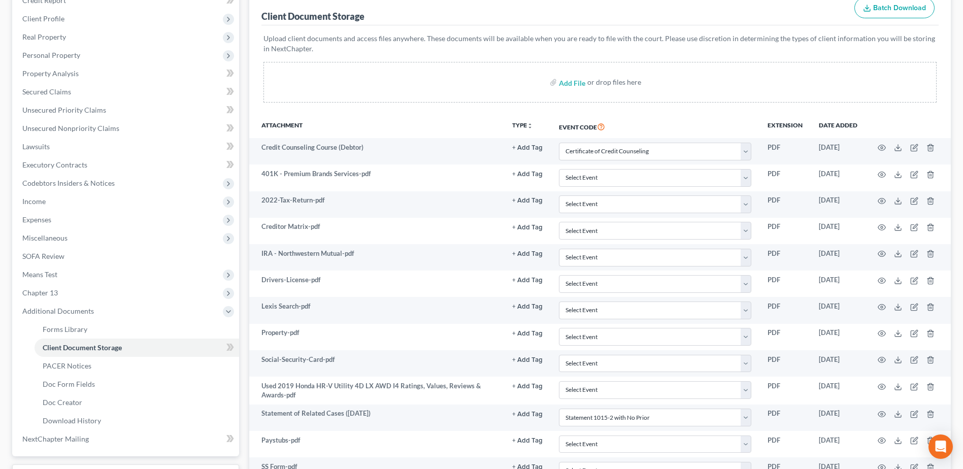
scroll to position [0, 0]
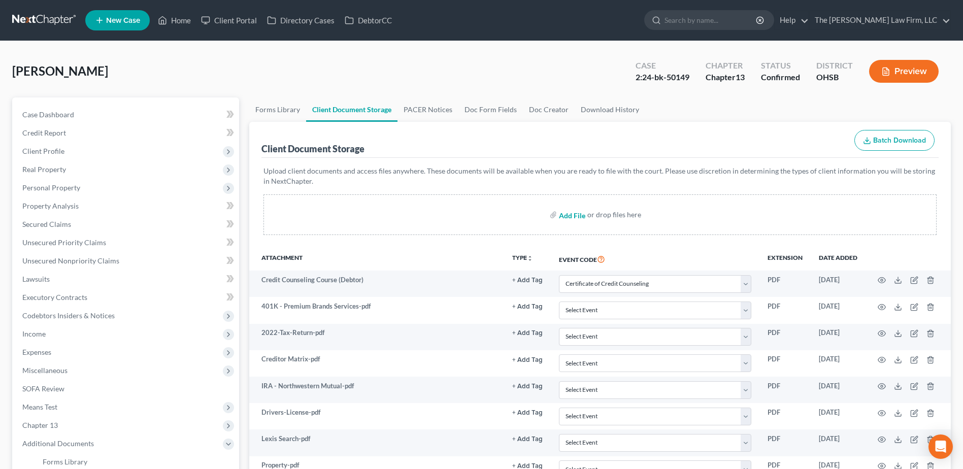
click at [577, 217] on input "file" at bounding box center [571, 215] width 24 height 18
type input "C:\fakepath\Updated Pay Stubs.pdf"
select select "7"
select select "52"
select select "61"
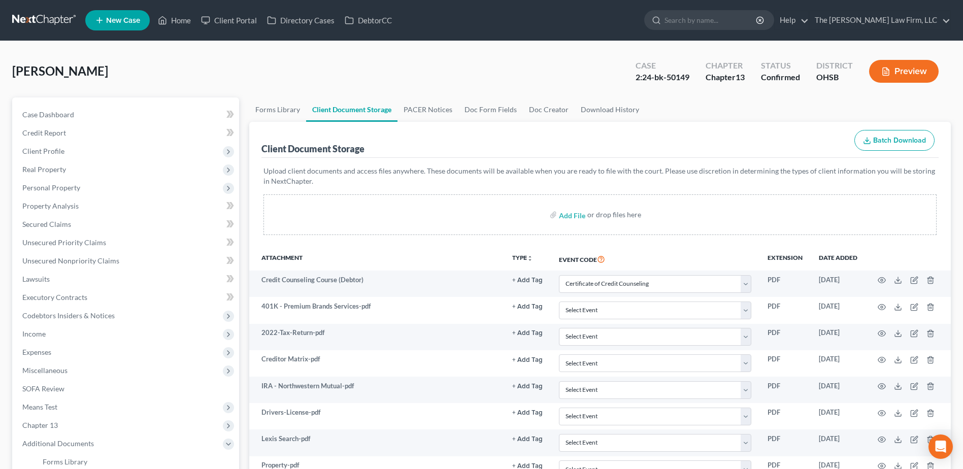
click at [40, 23] on link at bounding box center [44, 20] width 65 height 18
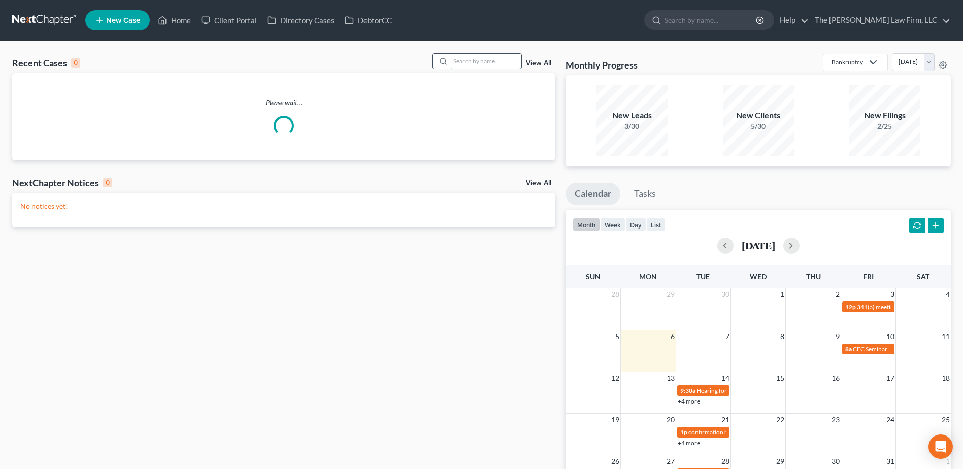
click at [466, 63] on input "search" at bounding box center [485, 61] width 71 height 15
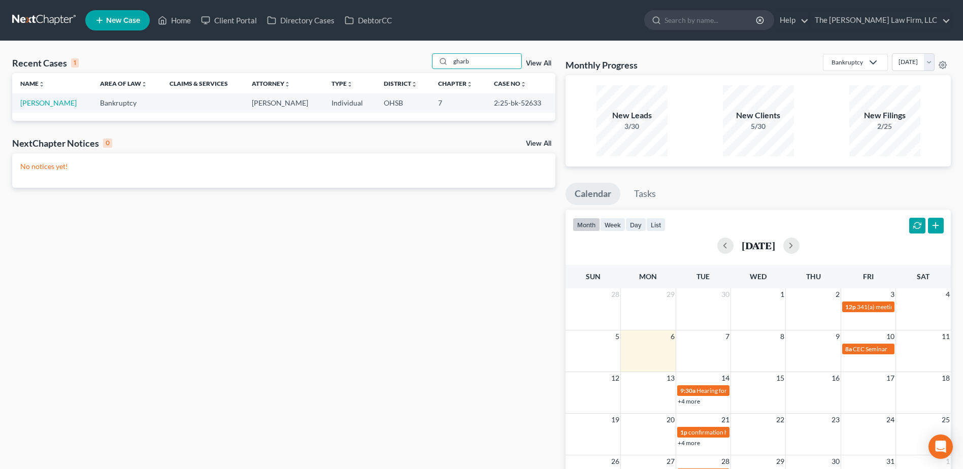
type input "gharb"
click at [55, 108] on td "[PERSON_NAME]" at bounding box center [52, 102] width 80 height 19
click at [49, 105] on link "[PERSON_NAME]" at bounding box center [48, 102] width 56 height 9
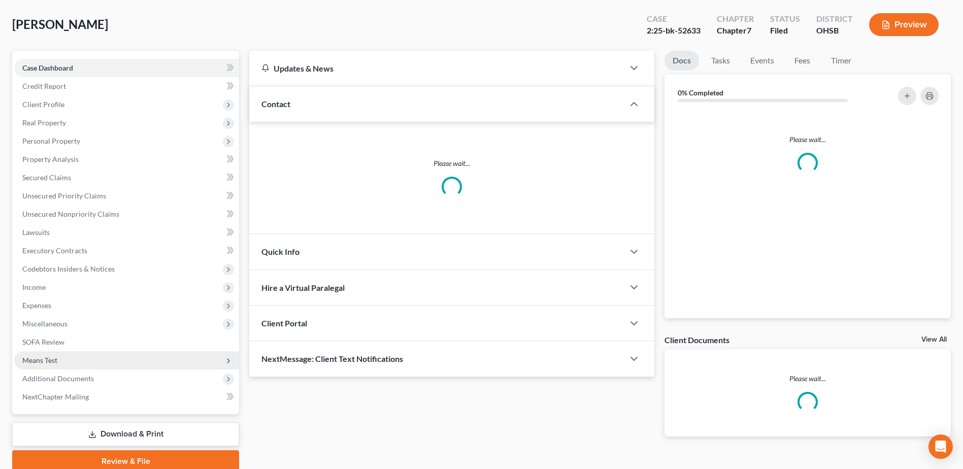
scroll to position [89, 0]
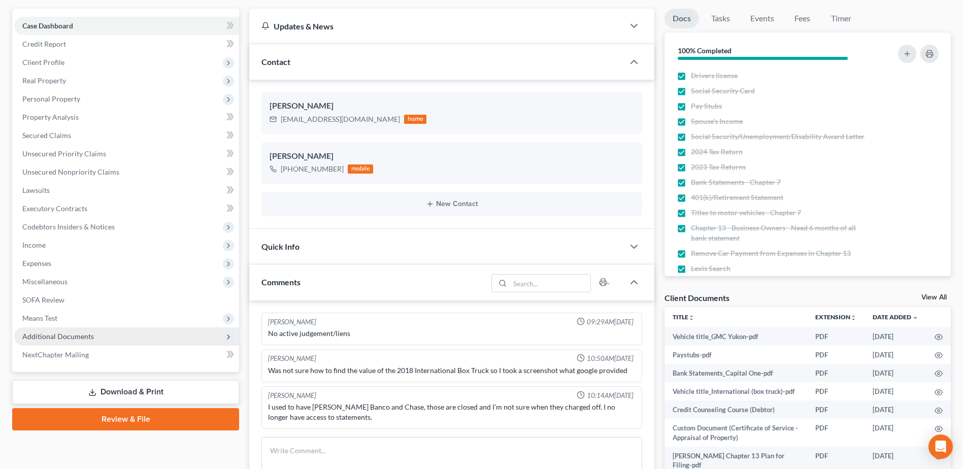
click at [47, 337] on span "Additional Documents" at bounding box center [58, 336] width 72 height 9
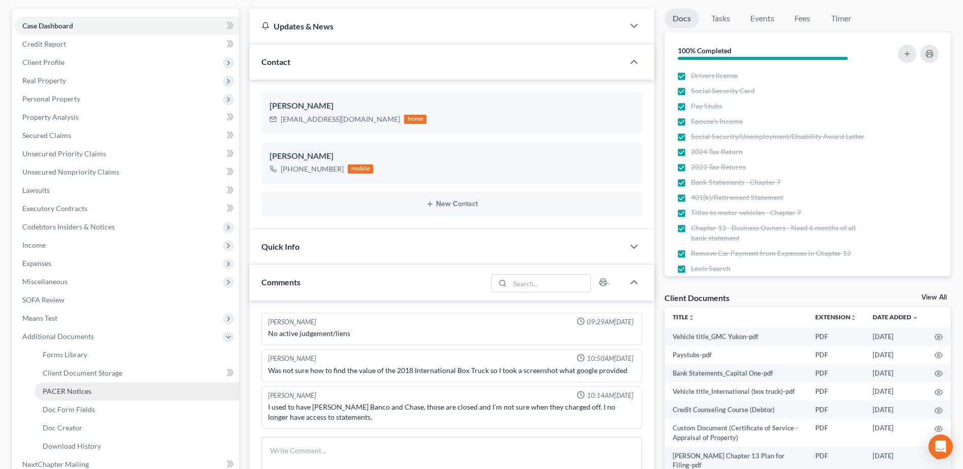
click at [55, 391] on span "PACER Notices" at bounding box center [67, 391] width 49 height 9
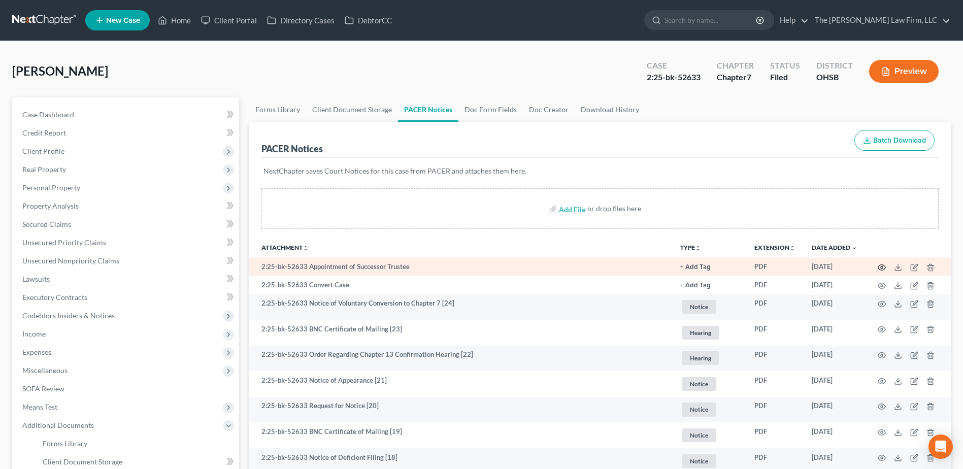
click at [879, 267] on icon "button" at bounding box center [881, 267] width 8 height 8
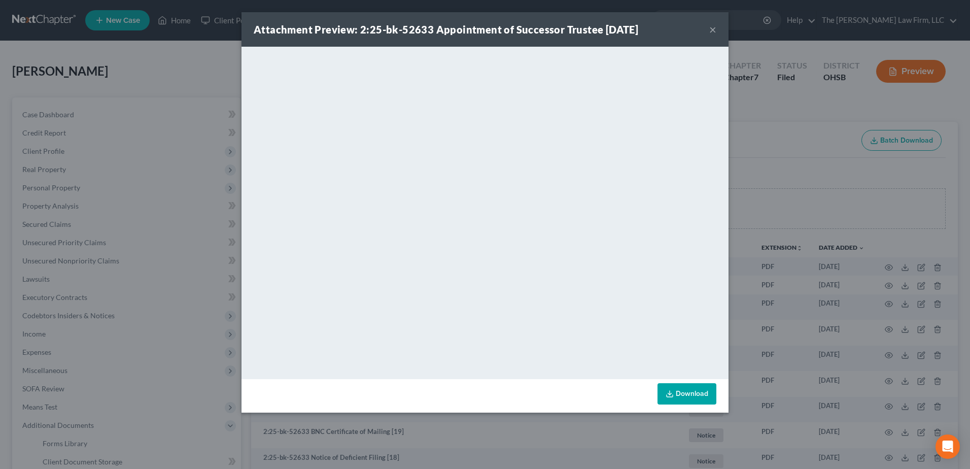
click at [712, 30] on button "×" at bounding box center [712, 29] width 7 height 12
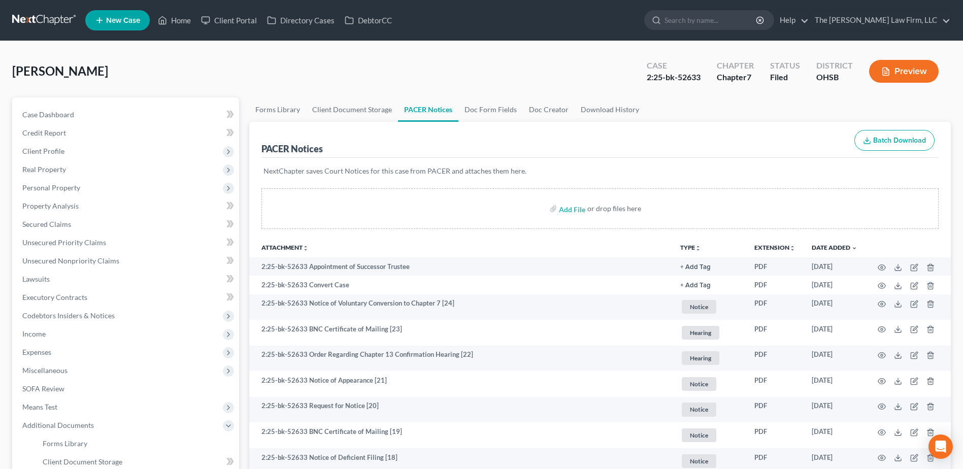
click at [55, 17] on link at bounding box center [44, 20] width 65 height 18
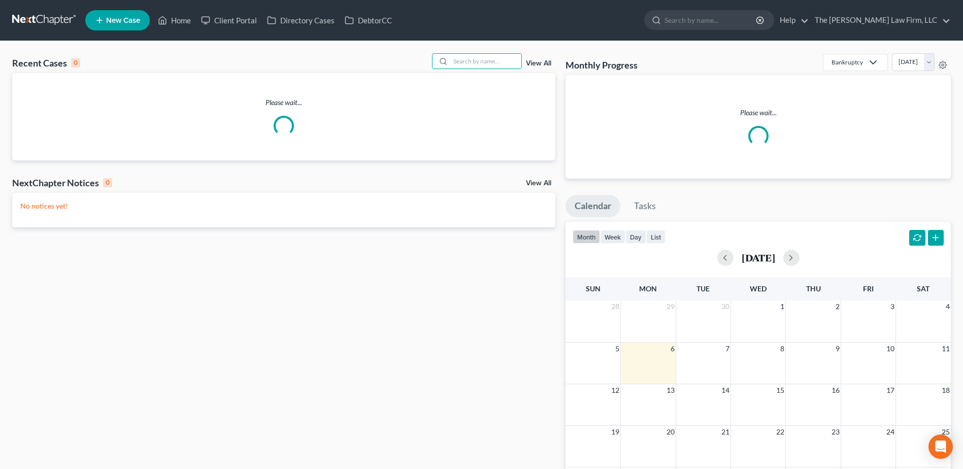
click at [491, 61] on input "search" at bounding box center [485, 61] width 71 height 15
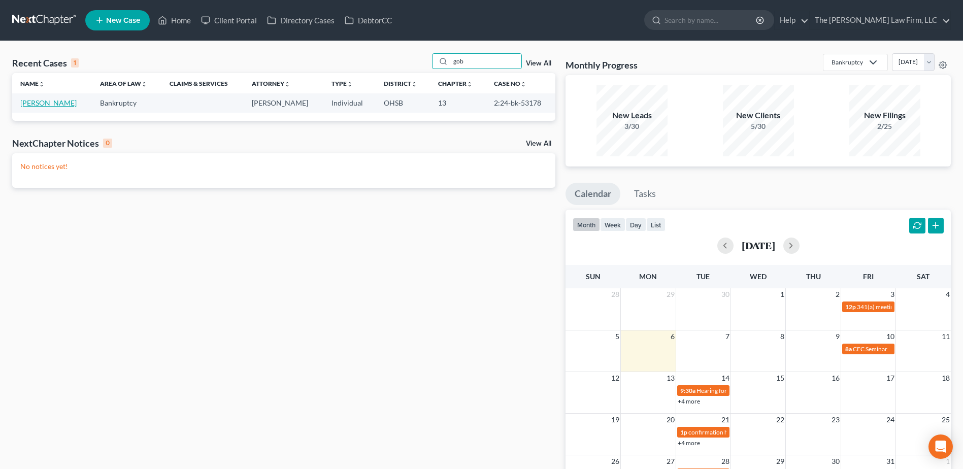
type input "gob"
click at [51, 101] on link "[PERSON_NAME]" at bounding box center [48, 102] width 56 height 9
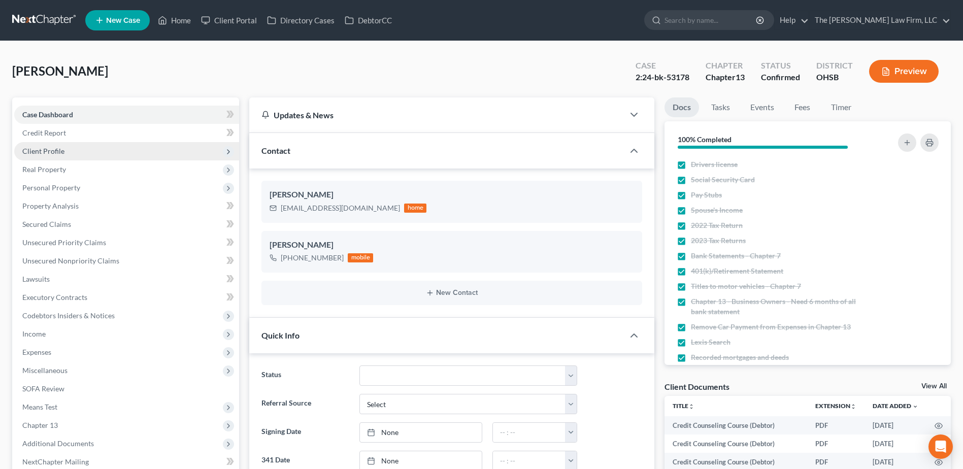
scroll to position [318, 0]
click at [42, 149] on span "Client Profile" at bounding box center [43, 151] width 42 height 9
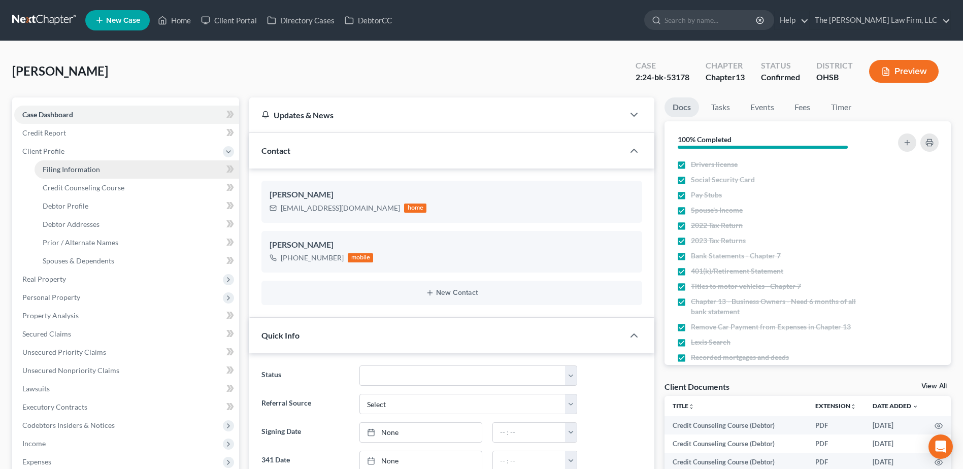
click at [54, 169] on span "Filing Information" at bounding box center [71, 169] width 57 height 9
select select "1"
select select "0"
select select "3"
select select "36"
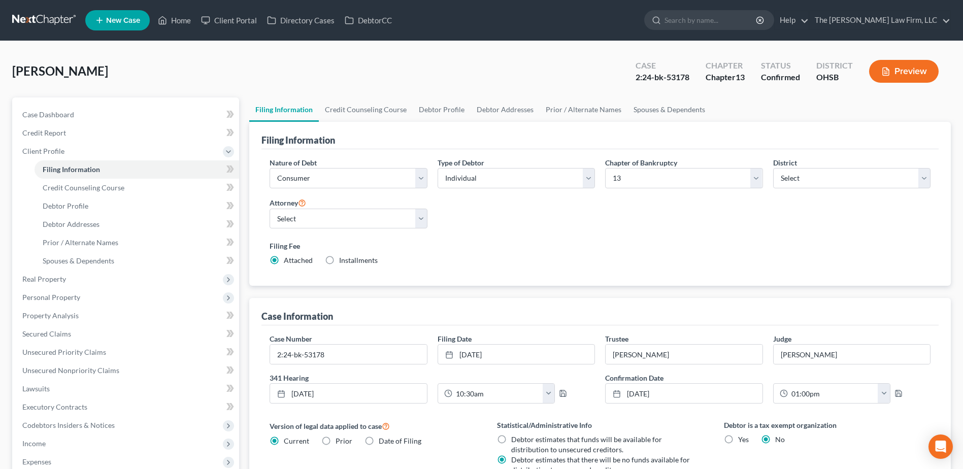
click at [40, 21] on link at bounding box center [44, 20] width 65 height 18
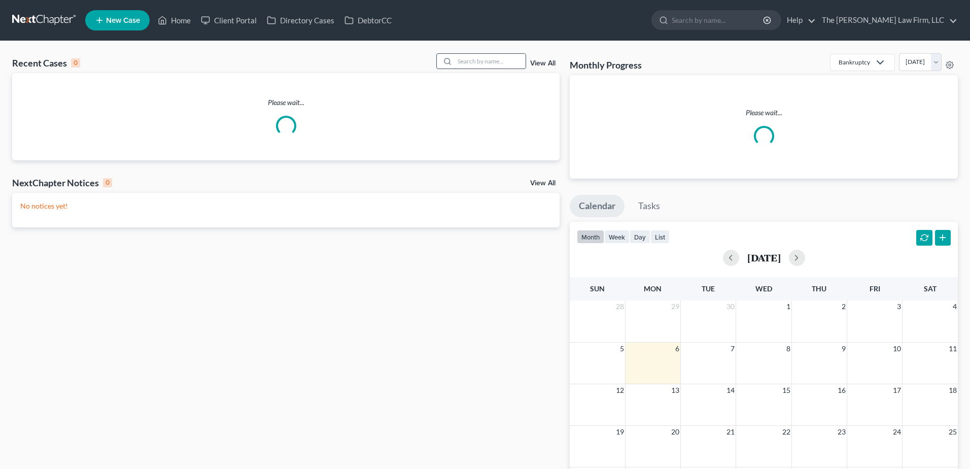
click at [484, 58] on input "search" at bounding box center [490, 61] width 71 height 15
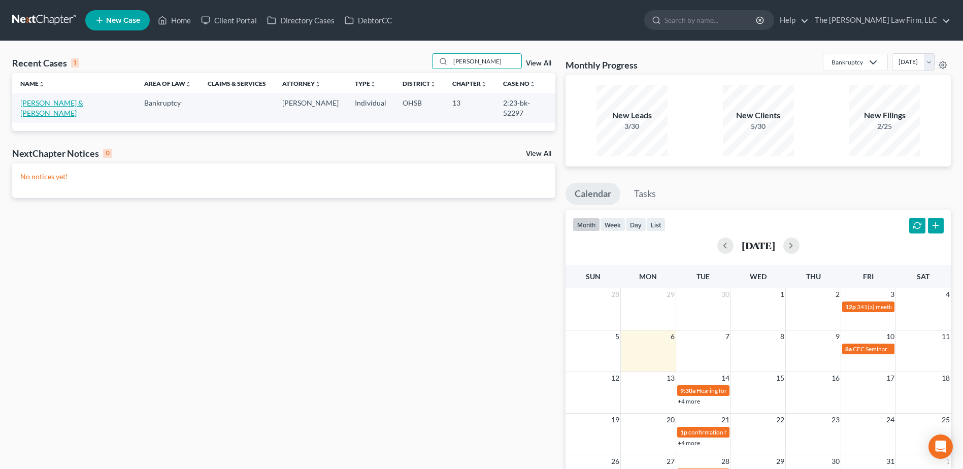
type input "[PERSON_NAME]"
click at [35, 104] on link "[PERSON_NAME] & [PERSON_NAME]" at bounding box center [51, 107] width 63 height 19
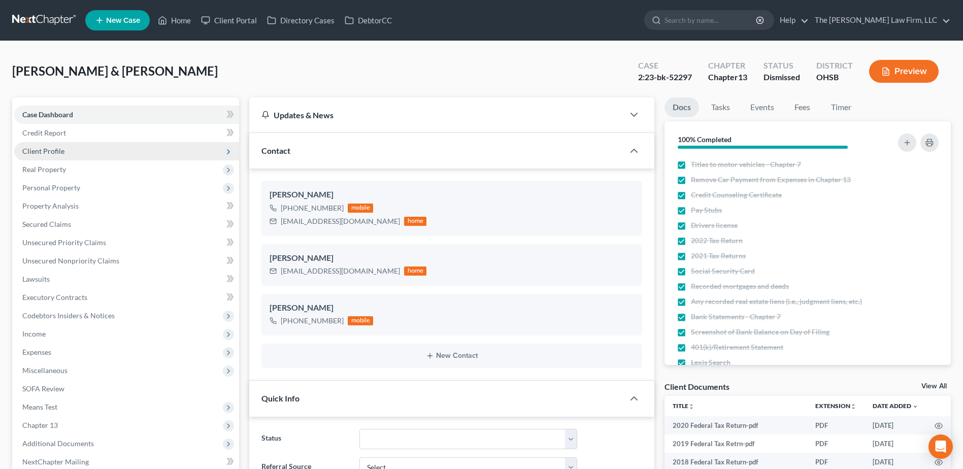
click at [52, 149] on span "Client Profile" at bounding box center [43, 151] width 42 height 9
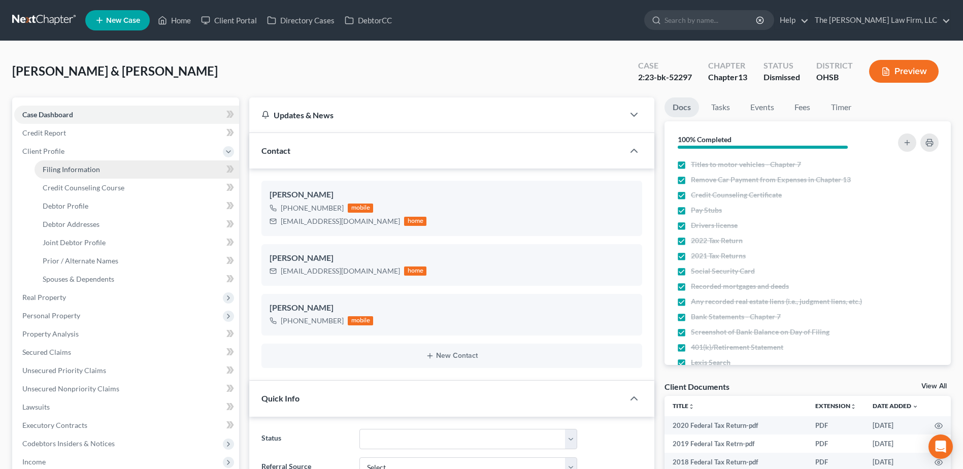
click at [61, 166] on span "Filing Information" at bounding box center [71, 169] width 57 height 9
select select "1"
select select "3"
select select "36"
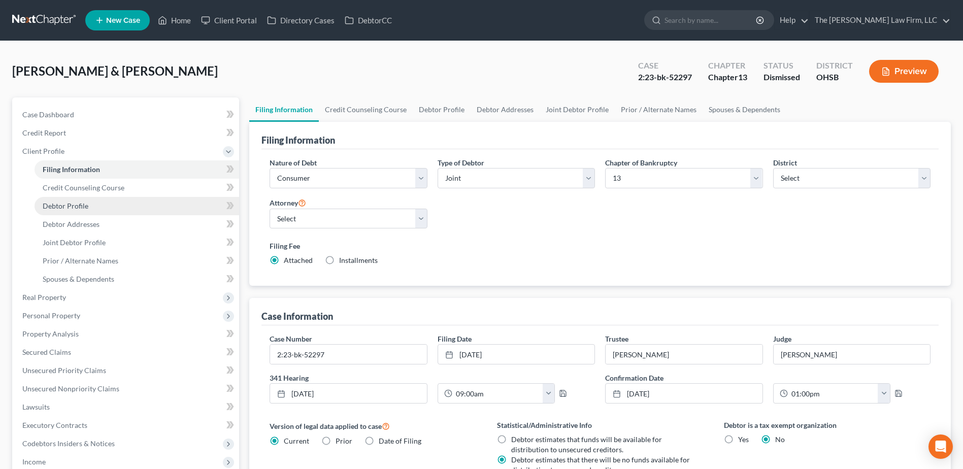
click at [63, 206] on span "Debtor Profile" at bounding box center [66, 205] width 46 height 9
select select "1"
select select "3"
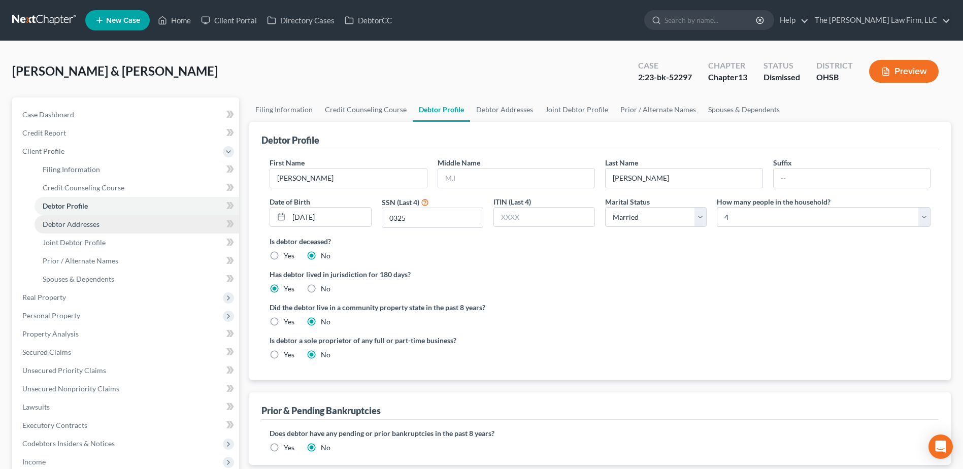
click at [70, 229] on link "Debtor Addresses" at bounding box center [137, 224] width 205 height 18
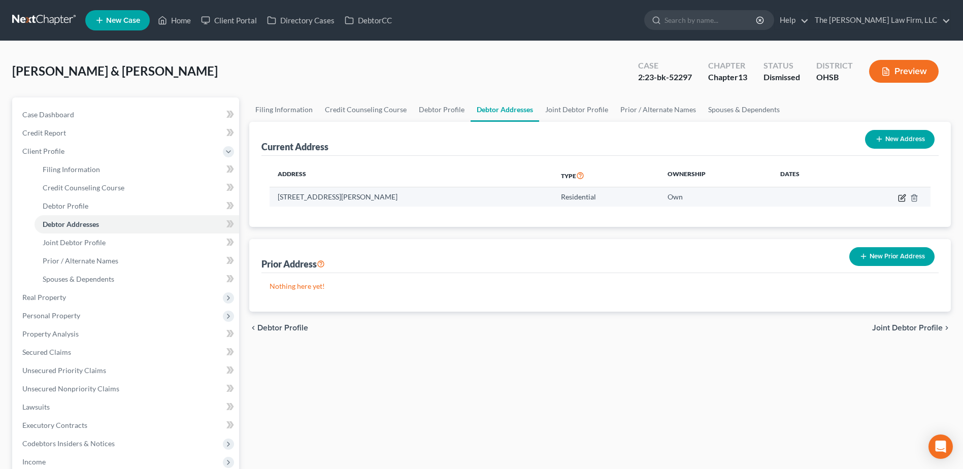
click at [902, 199] on icon "button" at bounding box center [902, 198] width 8 height 8
select select "36"
select select "0"
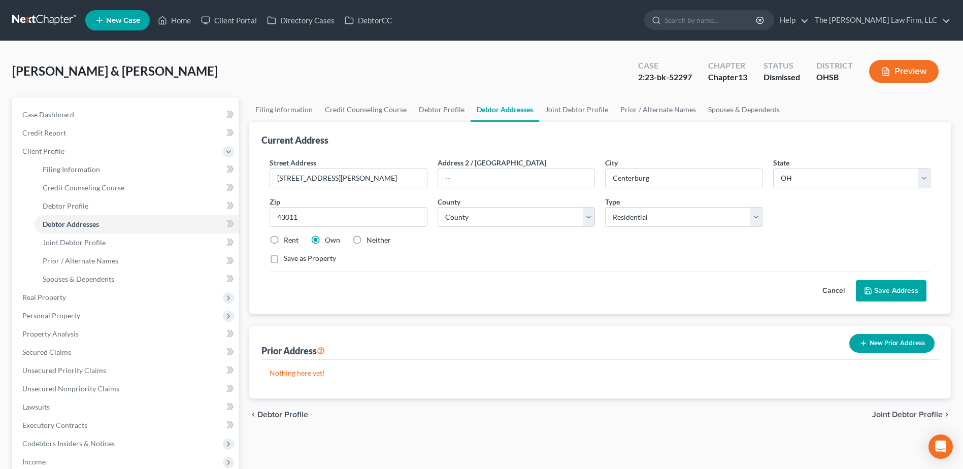
click at [61, 17] on link at bounding box center [44, 20] width 65 height 18
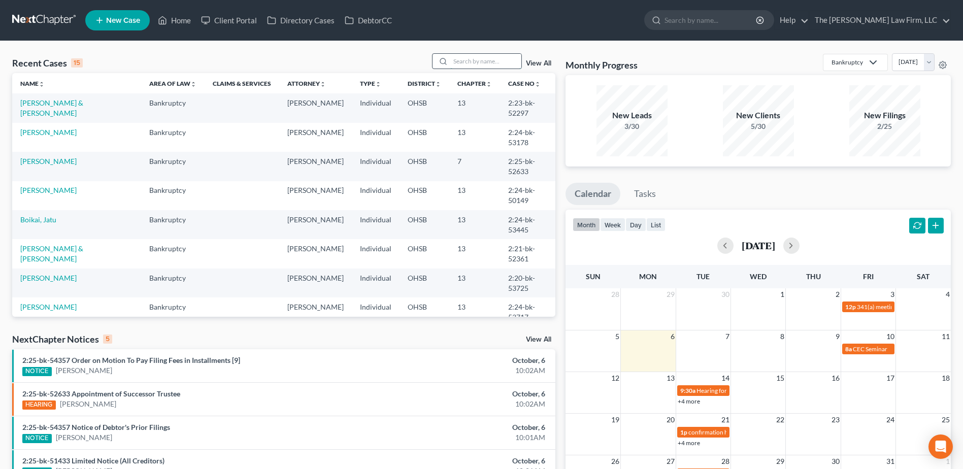
click at [469, 64] on input "search" at bounding box center [485, 61] width 71 height 15
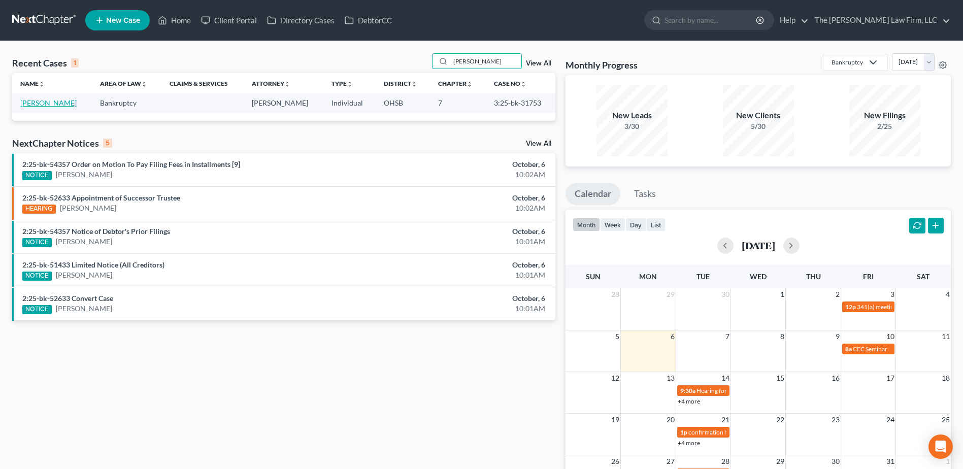
type input "[PERSON_NAME]"
click at [41, 104] on link "[PERSON_NAME]" at bounding box center [48, 102] width 56 height 9
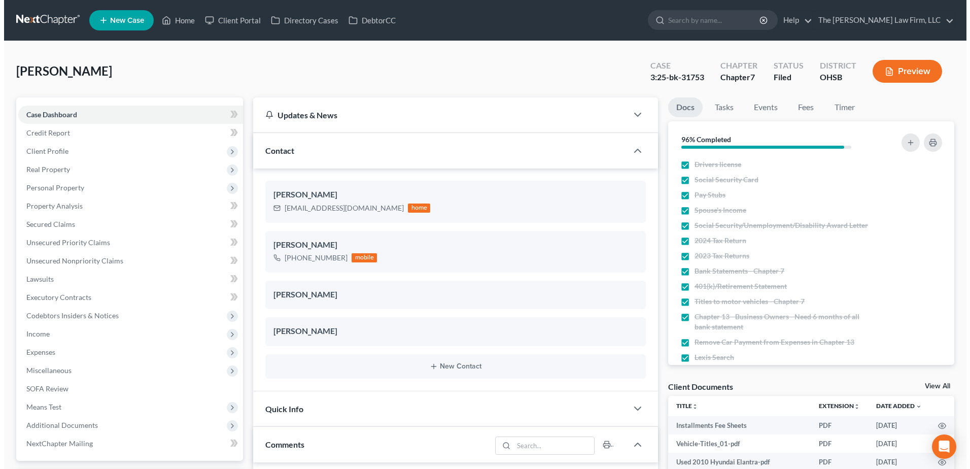
scroll to position [11, 0]
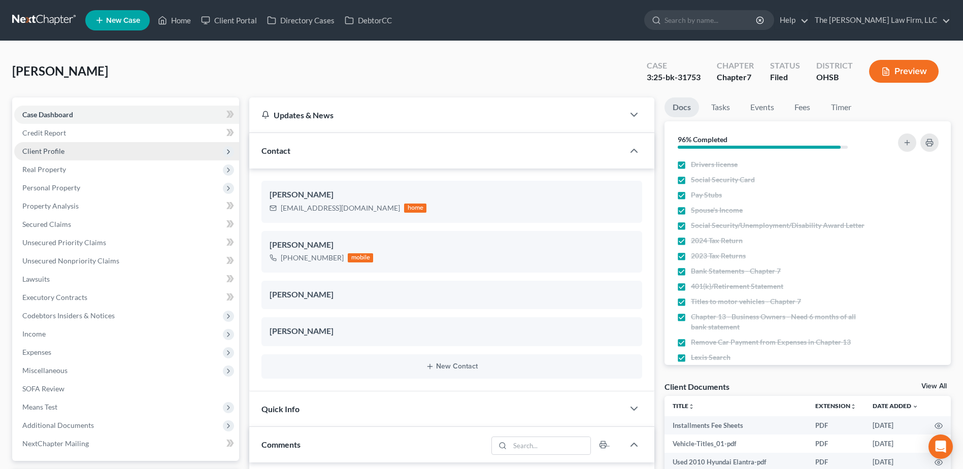
click at [41, 147] on span "Client Profile" at bounding box center [43, 151] width 42 height 9
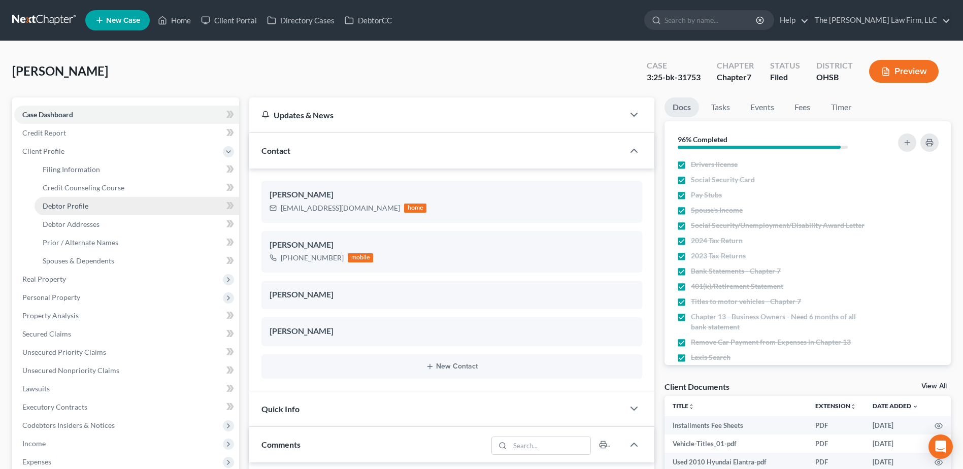
click at [67, 201] on span "Debtor Profile" at bounding box center [66, 205] width 46 height 9
select select "0"
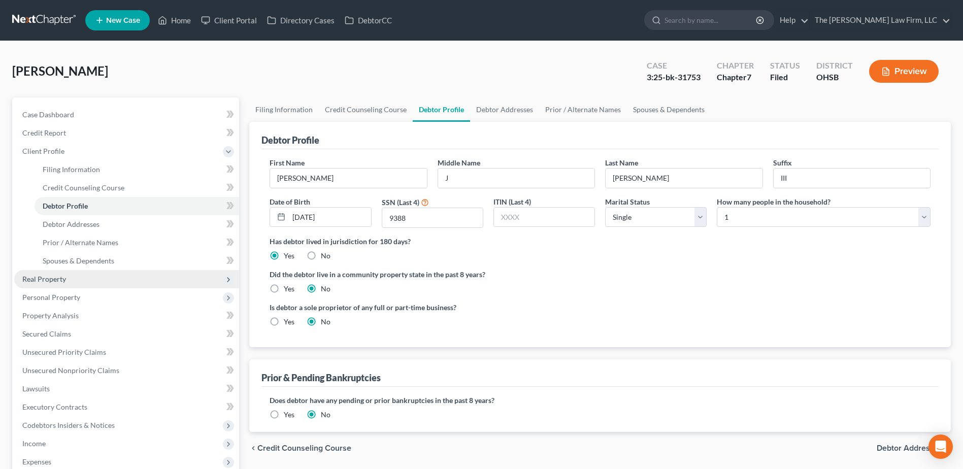
click at [55, 282] on span "Real Property" at bounding box center [44, 279] width 44 height 9
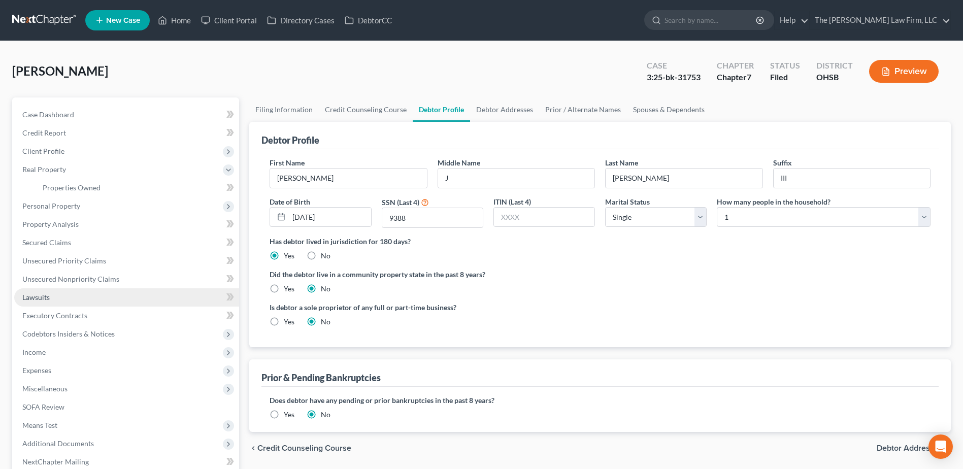
click at [62, 296] on link "Lawsuits" at bounding box center [126, 297] width 225 height 18
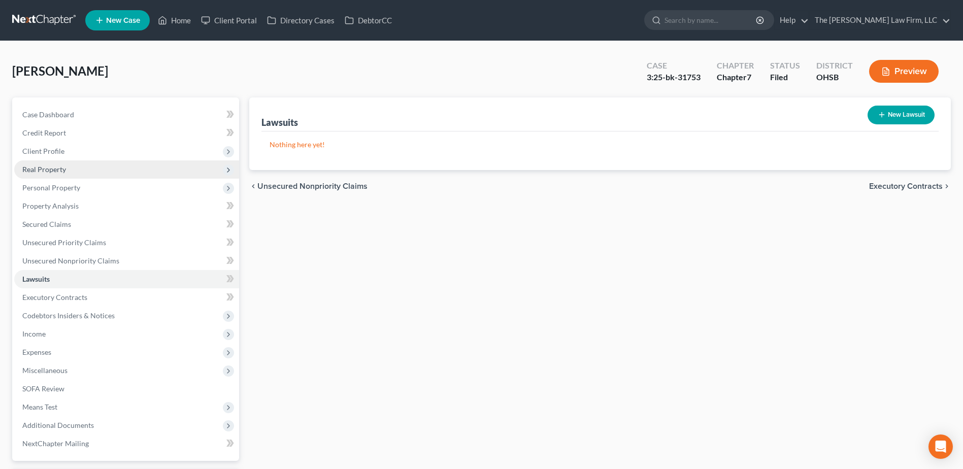
click at [69, 170] on span "Real Property" at bounding box center [126, 169] width 225 height 18
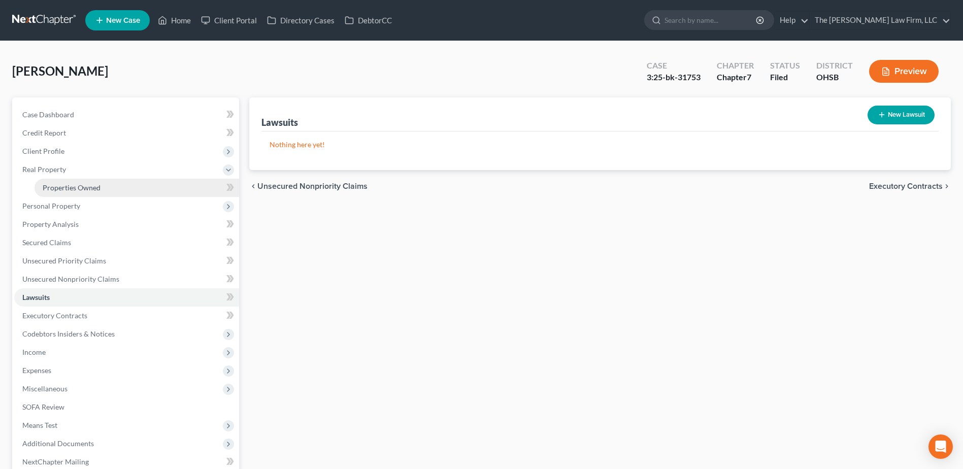
click at [74, 193] on link "Properties Owned" at bounding box center [137, 188] width 205 height 18
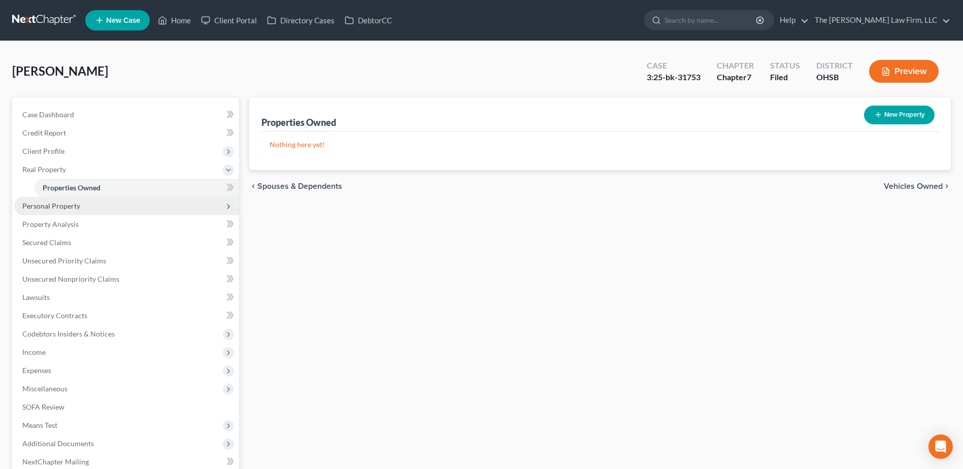
drag, startPoint x: 73, startPoint y: 207, endPoint x: 74, endPoint y: 213, distance: 6.1
click at [73, 207] on span "Personal Property" at bounding box center [51, 205] width 58 height 9
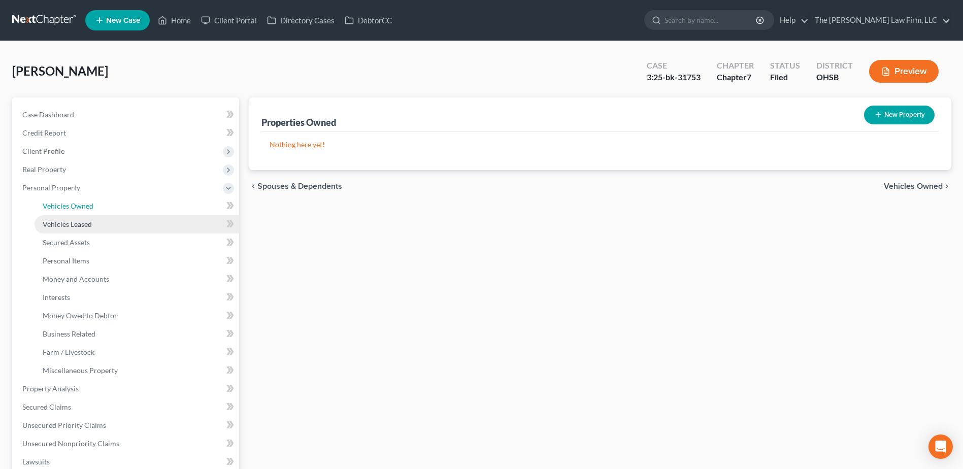
click at [75, 219] on ul "Vehicles Owned Vehicles Leased Machinery and Vehicles Office Related" at bounding box center [126, 288] width 225 height 183
click at [76, 206] on span "Vehicles Owned" at bounding box center [68, 205] width 51 height 9
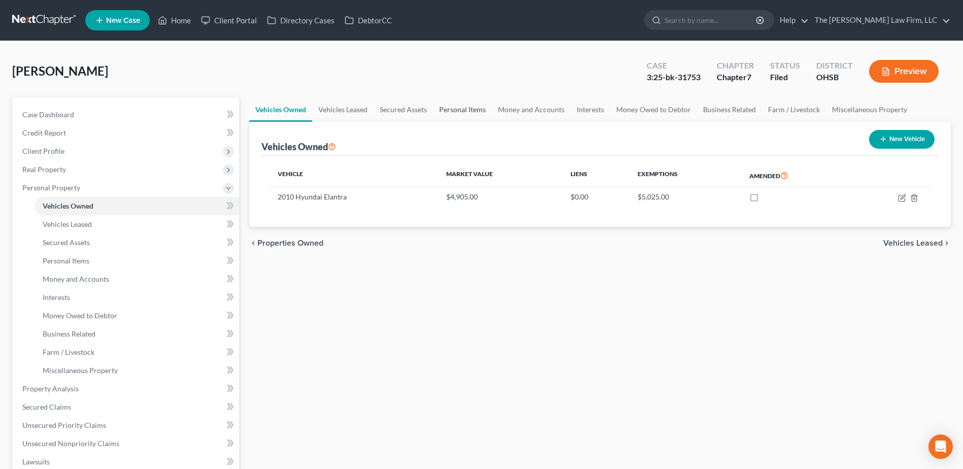
click at [484, 106] on link "Personal Items" at bounding box center [462, 109] width 59 height 24
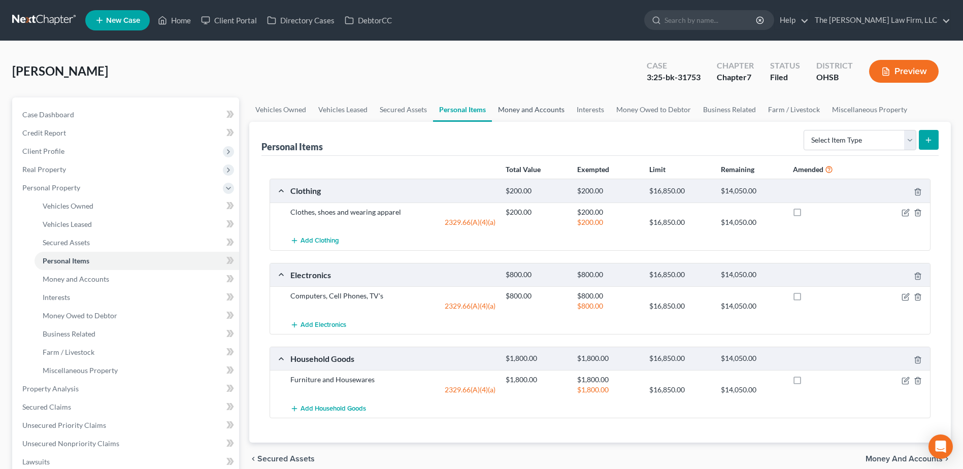
click at [523, 107] on link "Money and Accounts" at bounding box center [531, 109] width 79 height 24
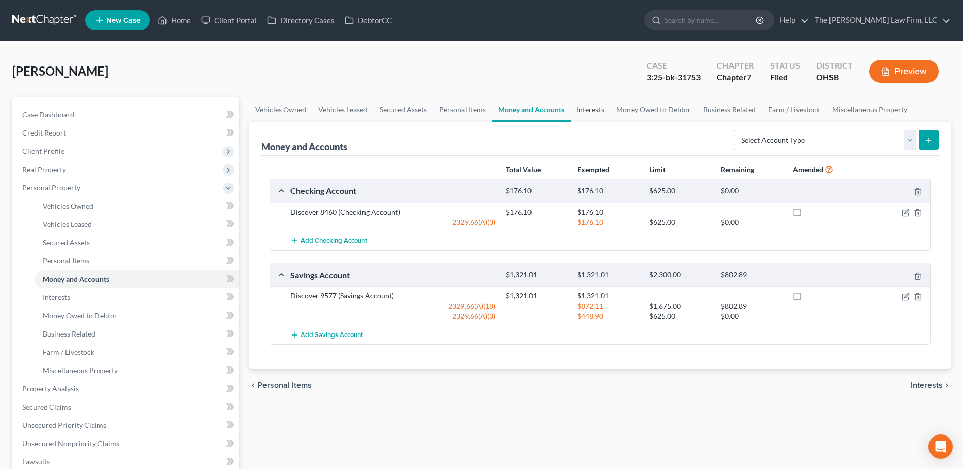
click at [594, 103] on link "Interests" at bounding box center [590, 109] width 40 height 24
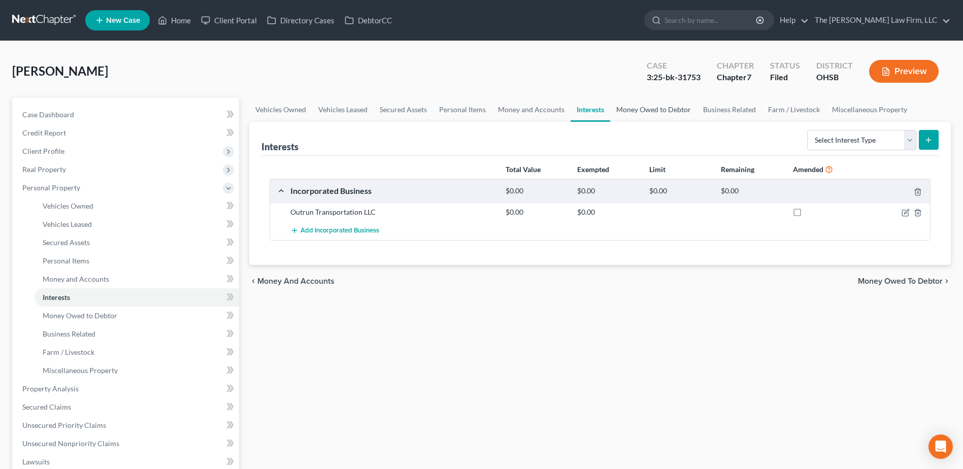
click at [645, 113] on link "Money Owed to Debtor" at bounding box center [653, 109] width 87 height 24
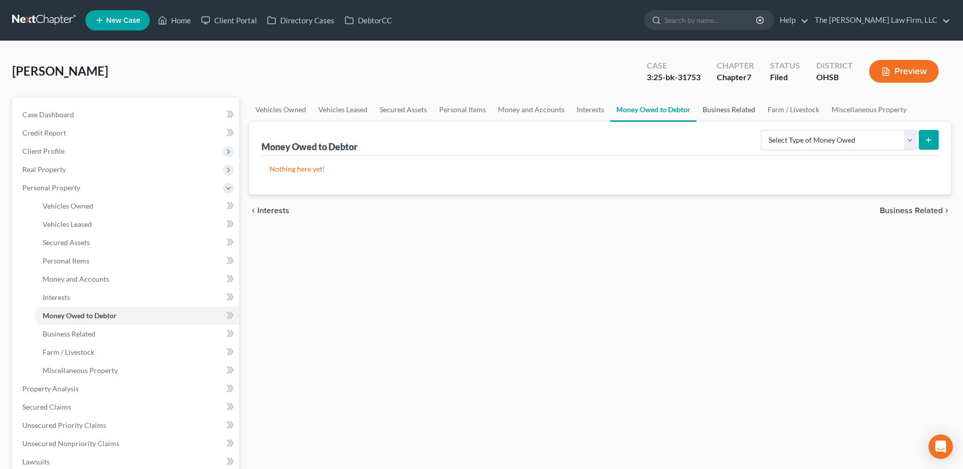
click at [751, 109] on link "Business Related" at bounding box center [728, 109] width 65 height 24
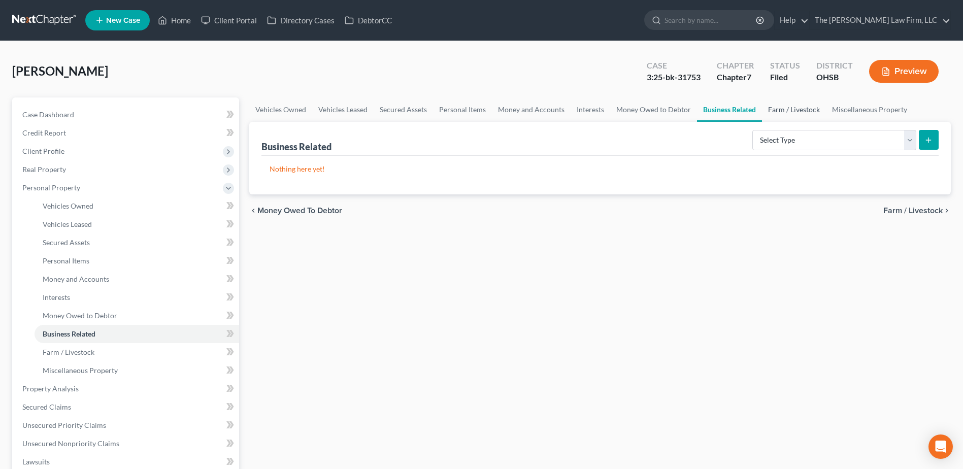
click at [799, 112] on link "Farm / Livestock" at bounding box center [794, 109] width 64 height 24
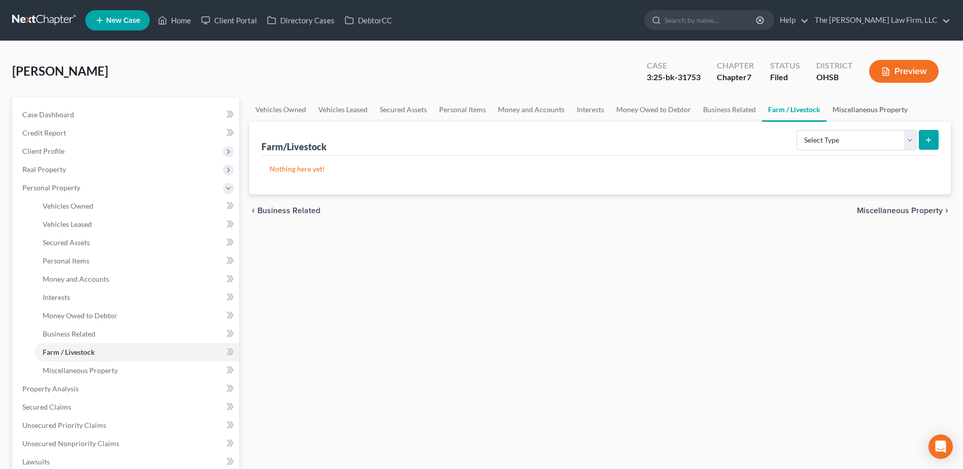
click at [878, 111] on link "Miscellaneous Property" at bounding box center [869, 109] width 87 height 24
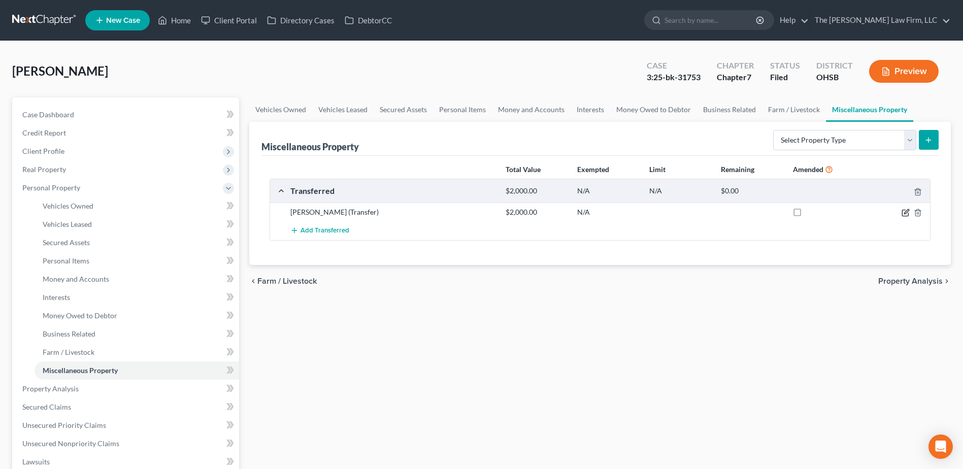
click at [907, 214] on icon "button" at bounding box center [905, 213] width 8 height 8
select select "Ordinary (within 2 years)"
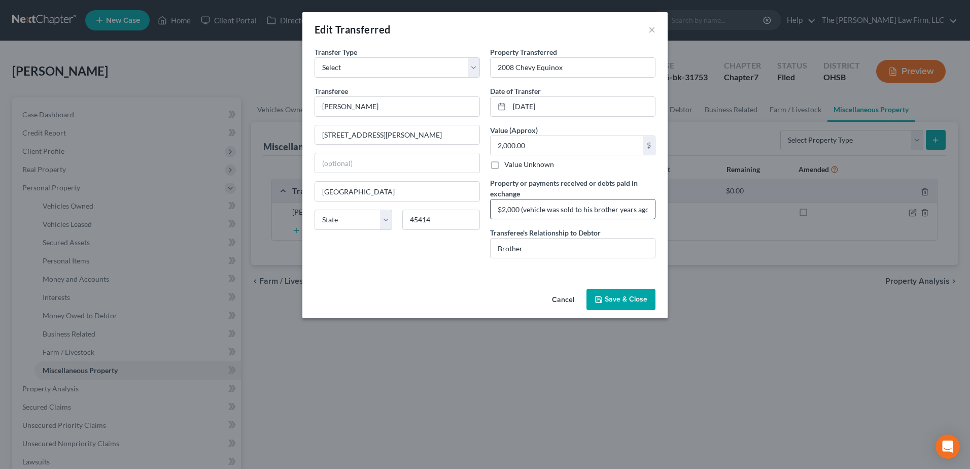
click at [646, 210] on input "$2,000 (vehicle was sold to his brother years ago but the title was only transf…" at bounding box center [573, 208] width 164 height 19
drag, startPoint x: 632, startPoint y: 207, endPoint x: 667, endPoint y: 207, distance: 35.5
click at [667, 207] on div "An exemption set must first be selected from the Filing Information section. Tr…" at bounding box center [484, 166] width 365 height 238
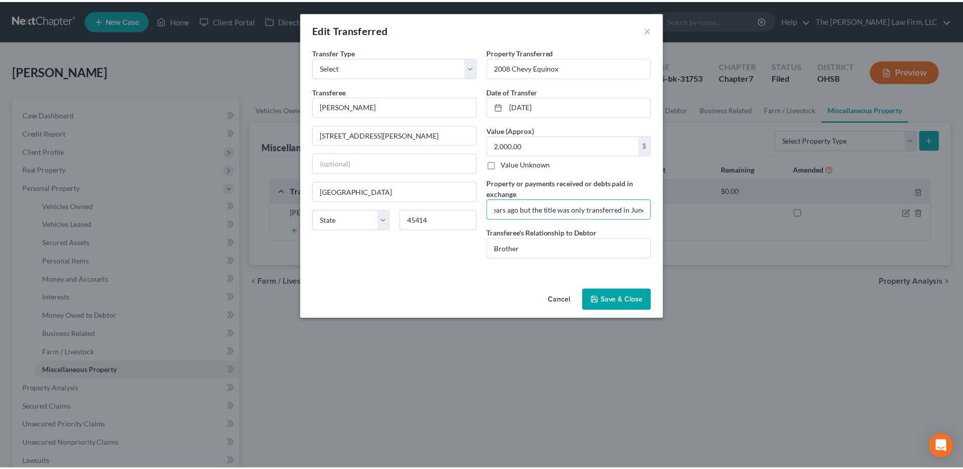
scroll to position [0, 0]
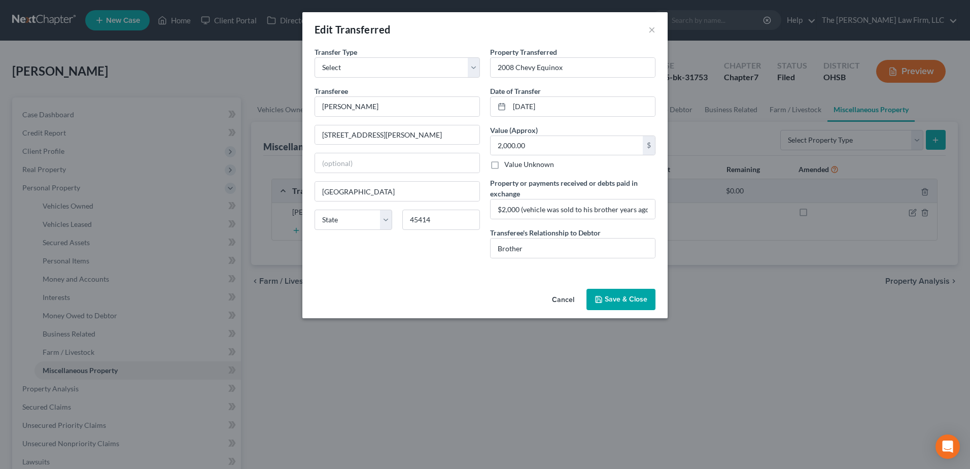
click at [500, 394] on div "Edit Transferred × An exemption set must first be selected from the Filing Info…" at bounding box center [485, 234] width 970 height 469
click at [619, 292] on button "Save & Close" at bounding box center [621, 299] width 69 height 21
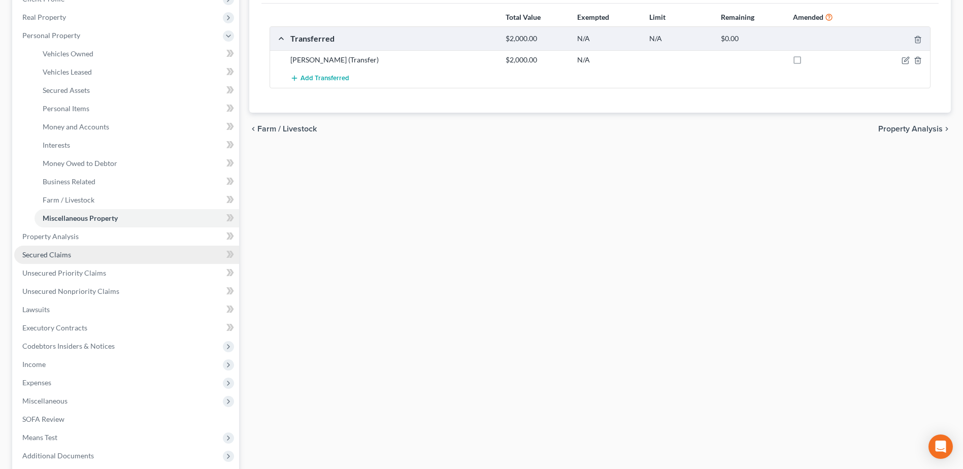
click at [58, 255] on span "Secured Claims" at bounding box center [46, 254] width 49 height 9
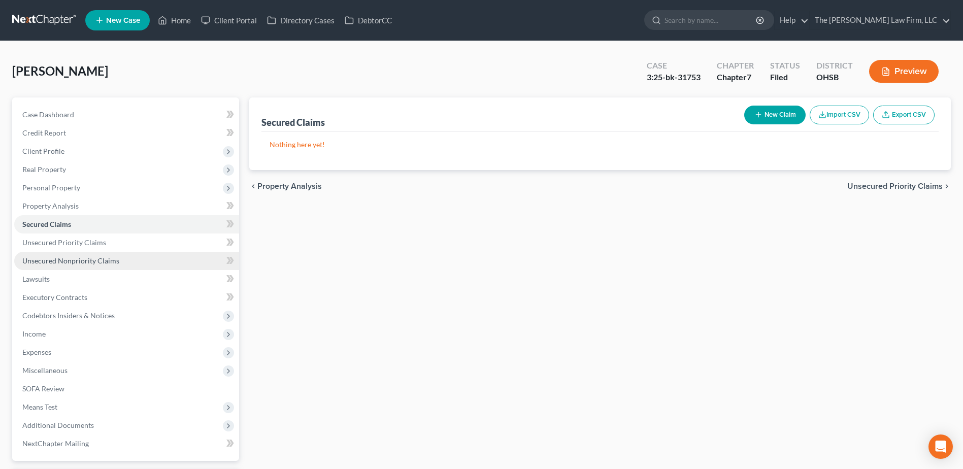
click at [86, 257] on span "Unsecured Nonpriority Claims" at bounding box center [70, 260] width 97 height 9
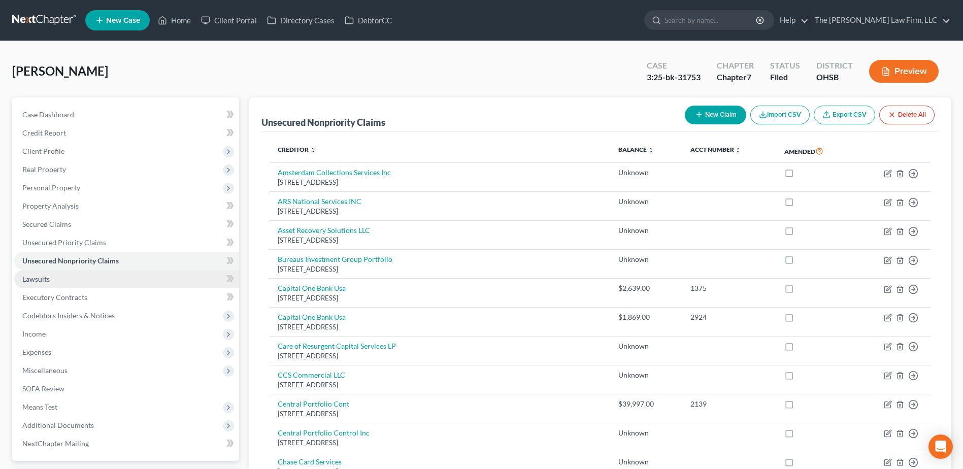
click at [39, 285] on link "Lawsuits" at bounding box center [126, 279] width 225 height 18
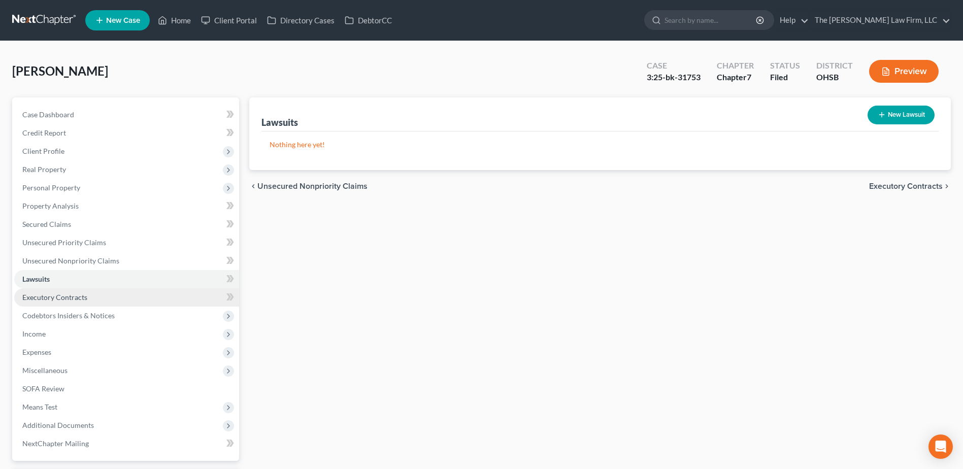
click at [61, 296] on span "Executory Contracts" at bounding box center [54, 297] width 65 height 9
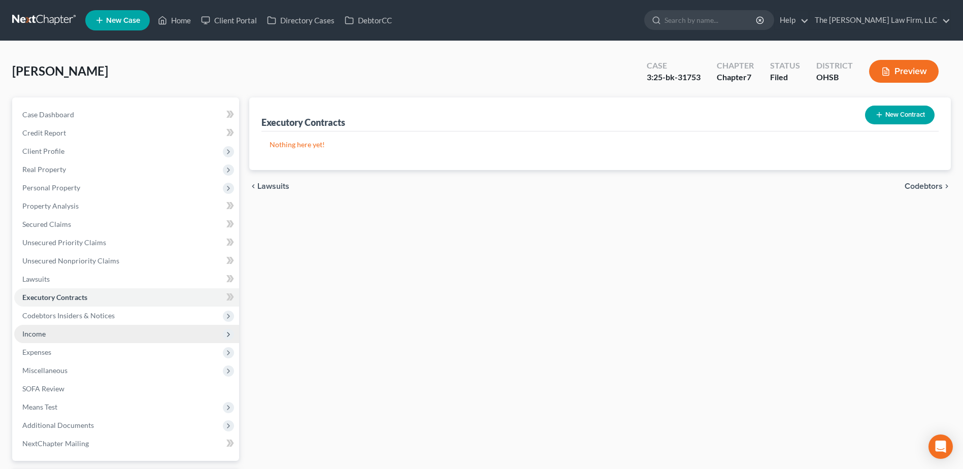
click at [60, 331] on span "Income" at bounding box center [126, 334] width 225 height 18
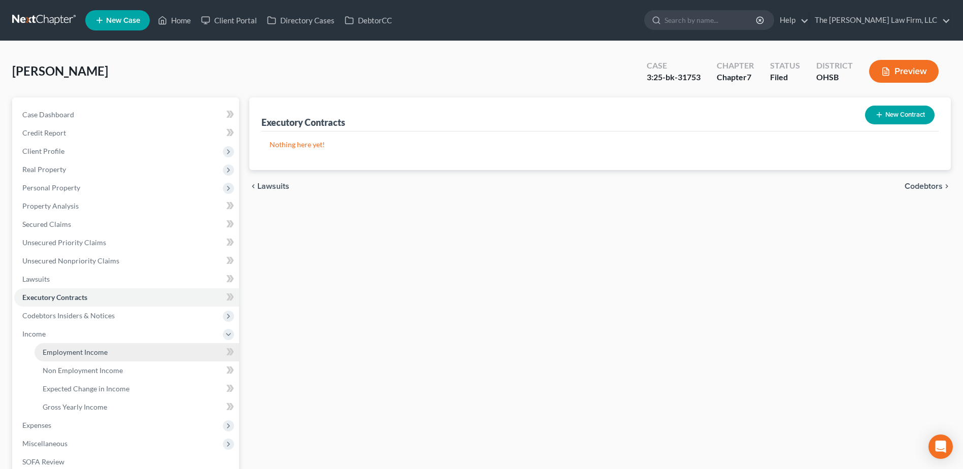
click at [65, 351] on span "Employment Income" at bounding box center [75, 352] width 65 height 9
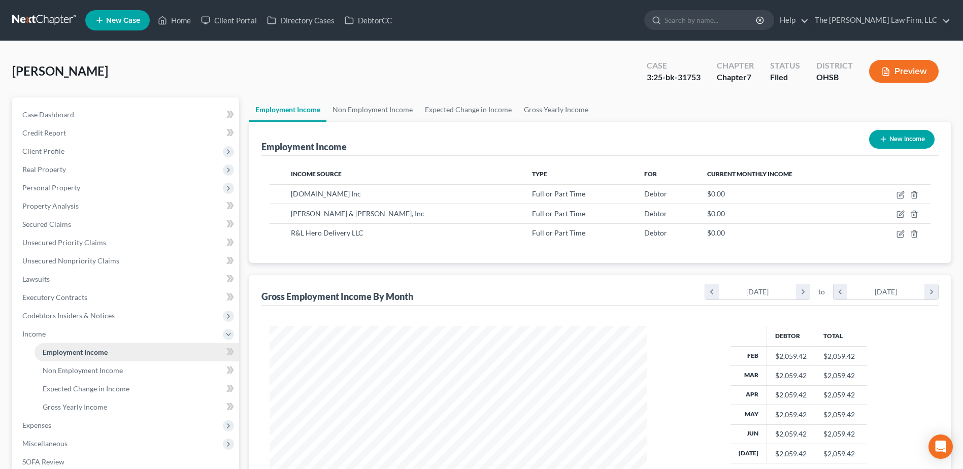
scroll to position [188, 397]
click at [381, 111] on link "Non Employment Income" at bounding box center [372, 109] width 92 height 24
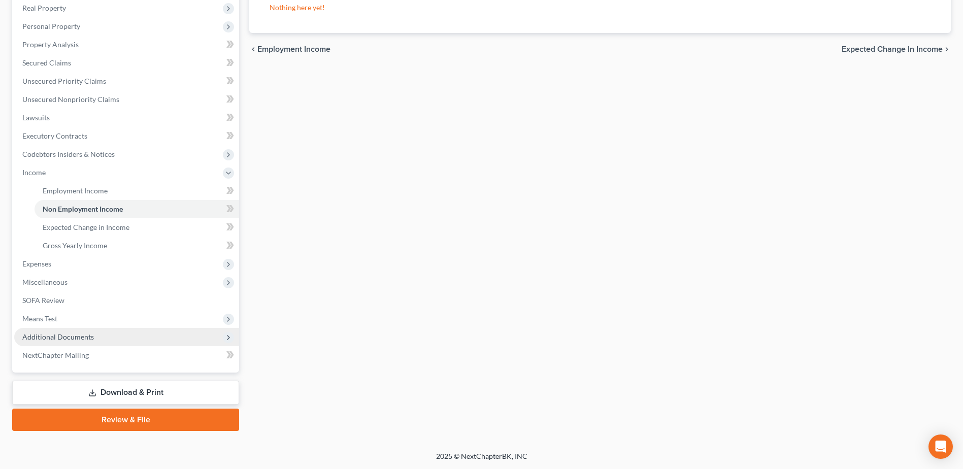
scroll to position [162, 0]
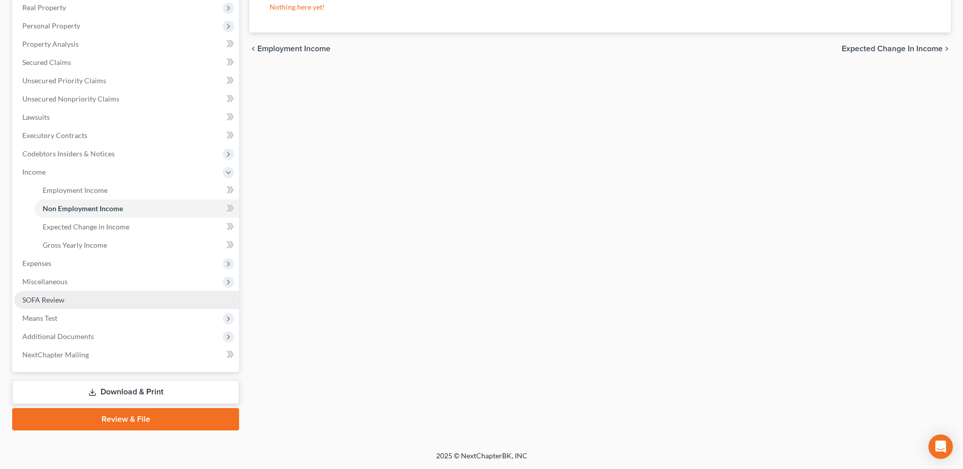
click at [43, 302] on span "SOFA Review" at bounding box center [43, 299] width 42 height 9
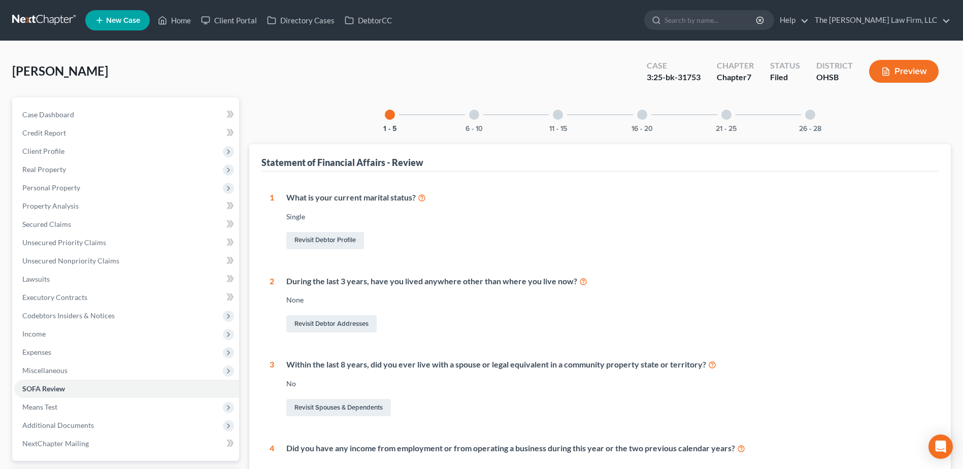
click at [471, 115] on div at bounding box center [474, 115] width 10 height 10
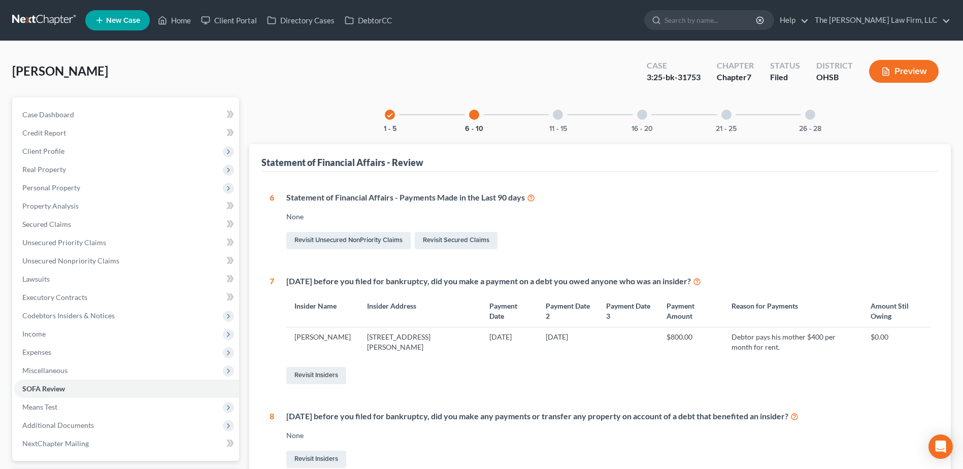
click at [552, 120] on div "11 - 15" at bounding box center [557, 114] width 35 height 35
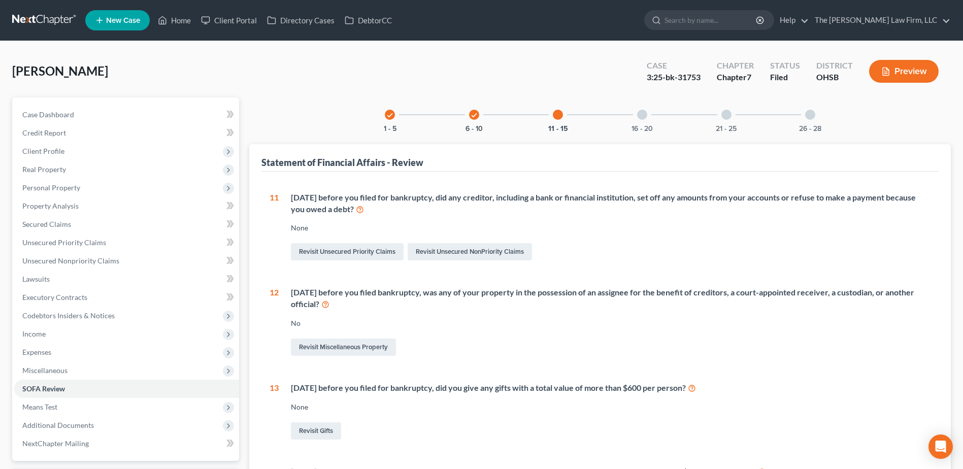
click at [628, 117] on div "16 - 20" at bounding box center [642, 114] width 35 height 35
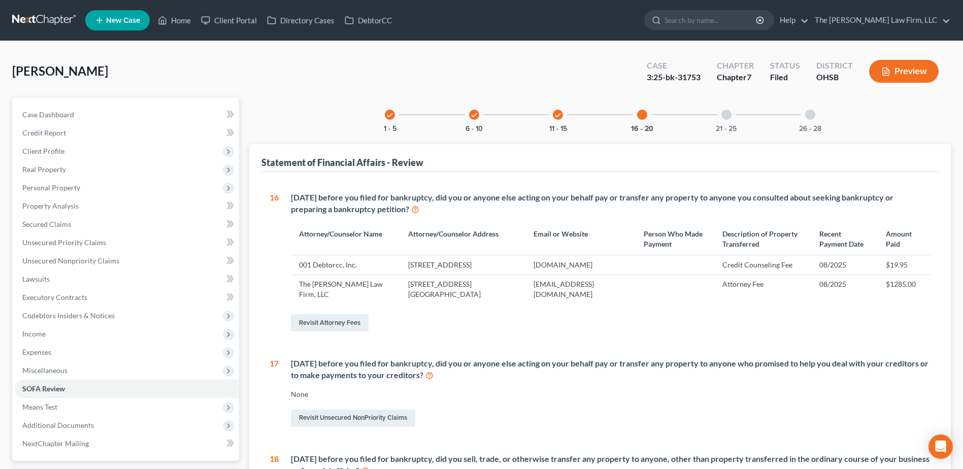
drag, startPoint x: 723, startPoint y: 123, endPoint x: 706, endPoint y: 142, distance: 25.2
click at [723, 123] on div "21 - 25" at bounding box center [726, 114] width 35 height 35
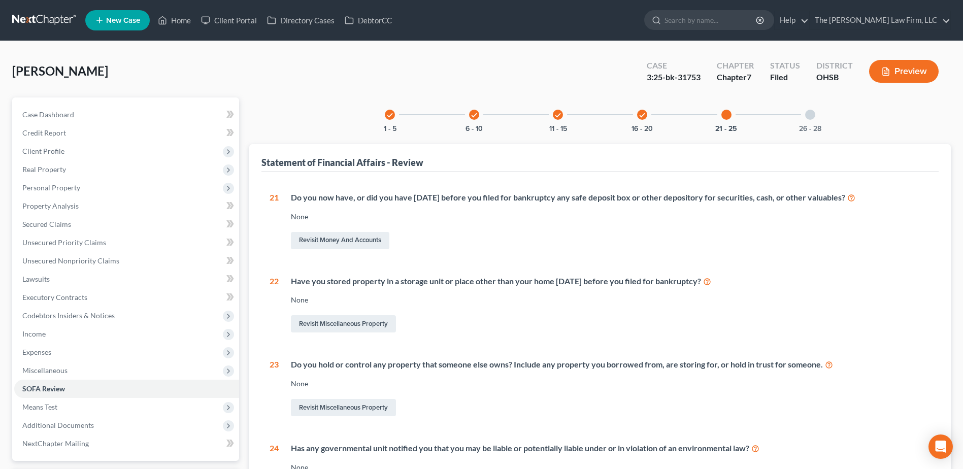
click at [794, 115] on div "26 - 28" at bounding box center [810, 114] width 35 height 35
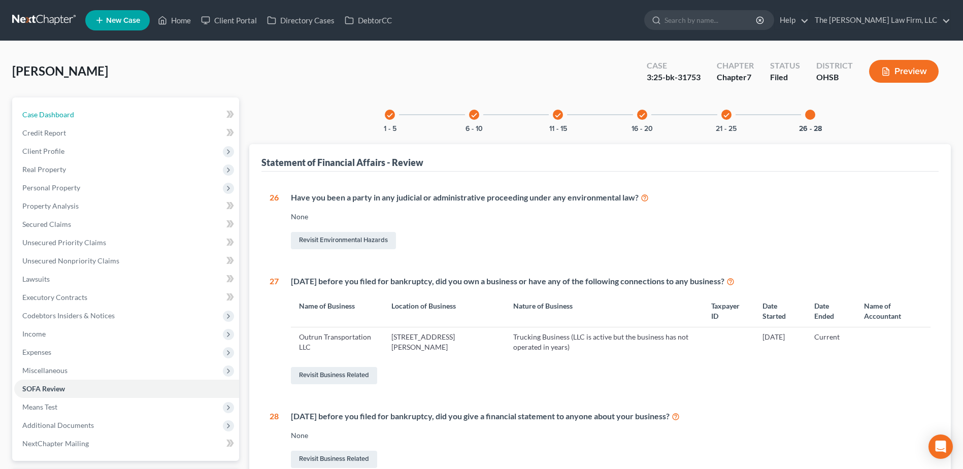
drag, startPoint x: 33, startPoint y: 117, endPoint x: 3, endPoint y: 105, distance: 32.6
click at [33, 117] on span "Case Dashboard" at bounding box center [48, 114] width 52 height 9
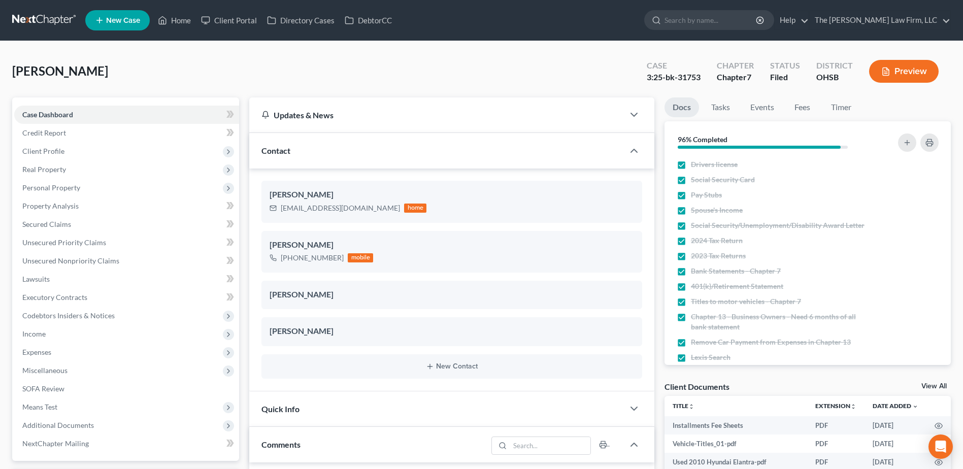
scroll to position [11, 0]
click at [29, 23] on link at bounding box center [44, 20] width 65 height 18
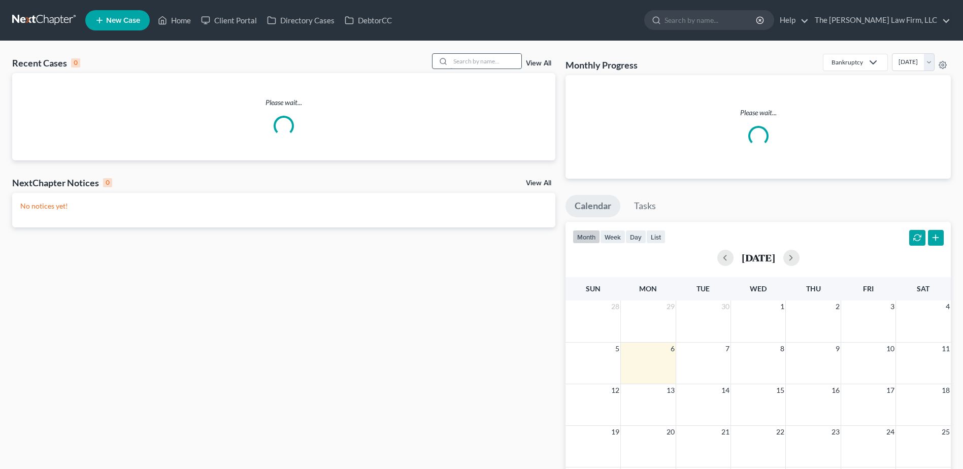
click at [493, 61] on input "search" at bounding box center [485, 61] width 71 height 15
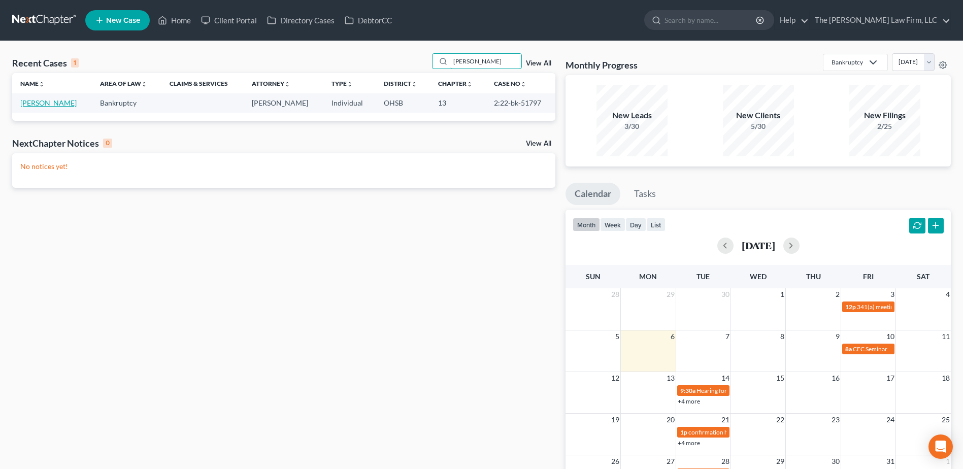
type input "[PERSON_NAME]"
click at [55, 105] on link "[PERSON_NAME]" at bounding box center [48, 102] width 56 height 9
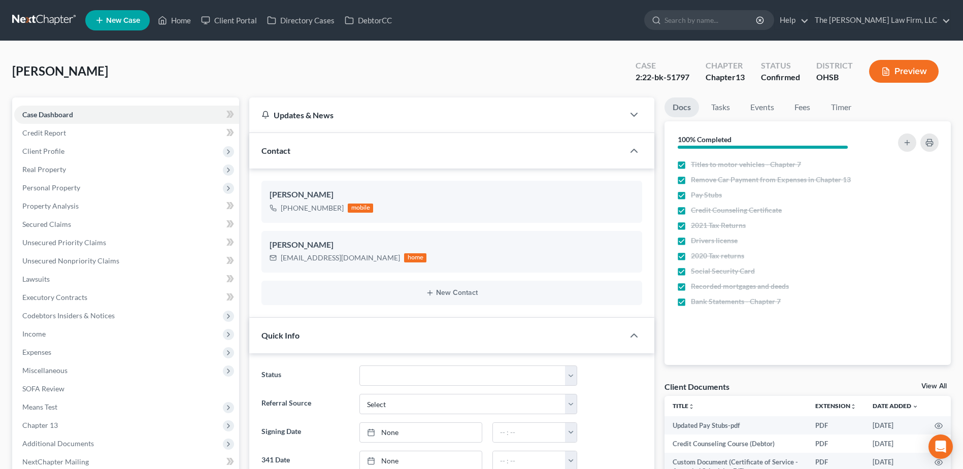
scroll to position [203, 0]
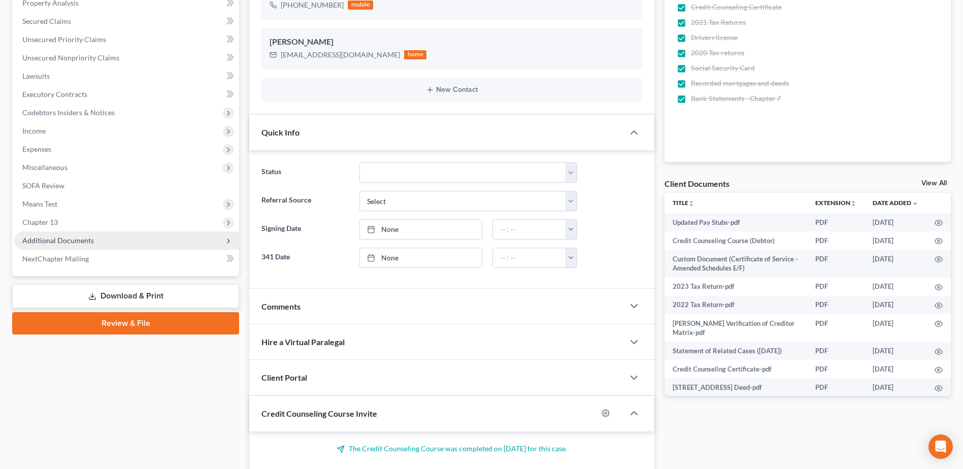
click at [63, 244] on span "Additional Documents" at bounding box center [58, 240] width 72 height 9
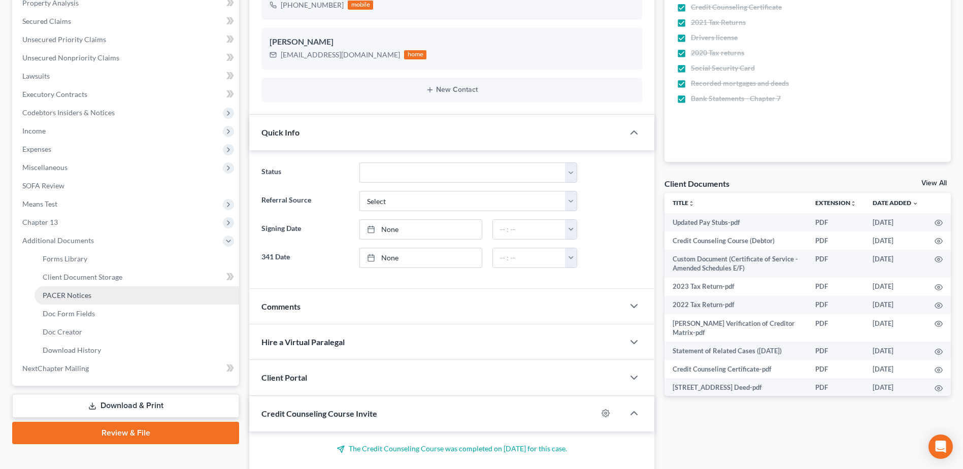
scroll to position [4556, 0]
click at [66, 302] on link "PACER Notices" at bounding box center [137, 295] width 205 height 18
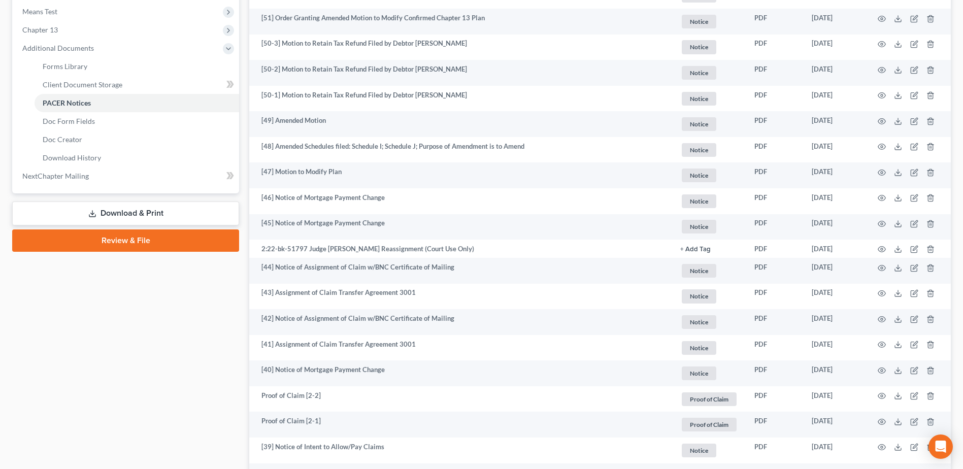
scroll to position [151, 0]
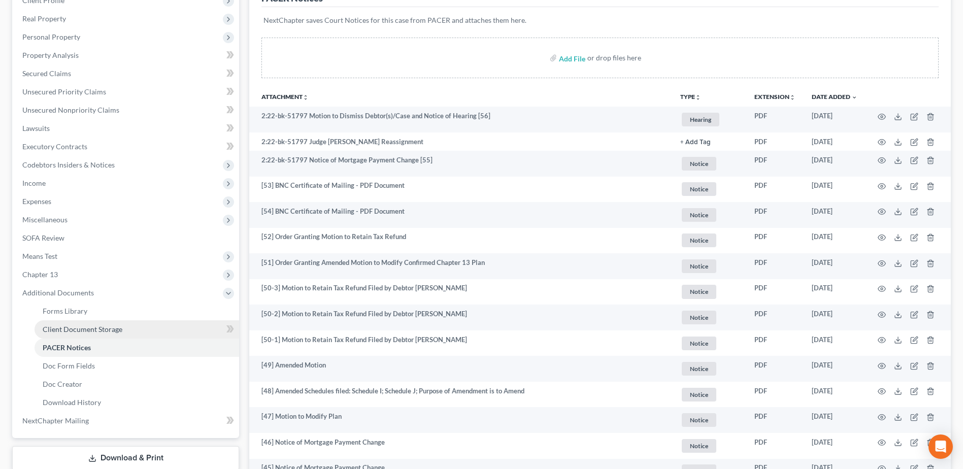
drag, startPoint x: 69, startPoint y: 331, endPoint x: 90, endPoint y: 330, distance: 21.8
click at [69, 331] on span "Client Document Storage" at bounding box center [83, 329] width 80 height 9
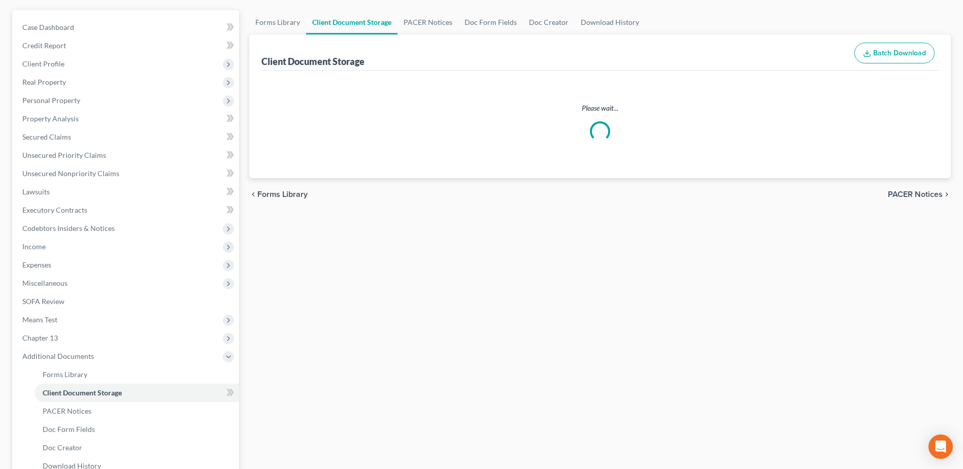
scroll to position [29, 0]
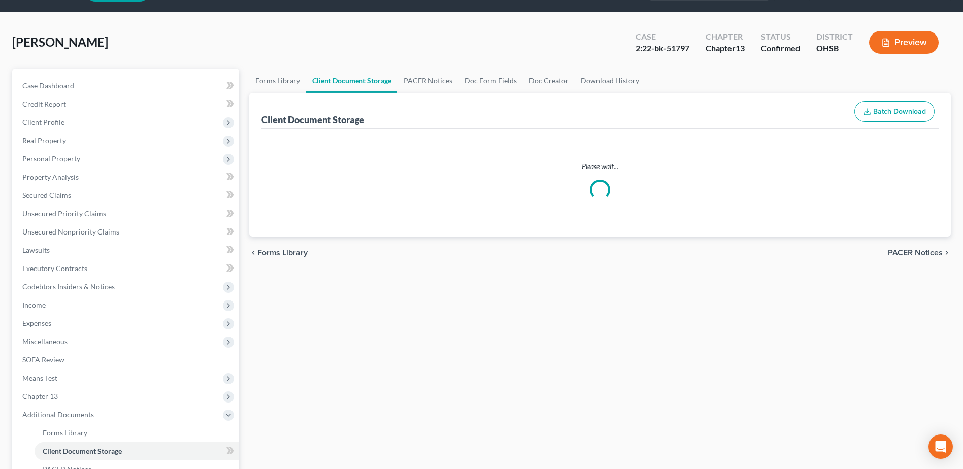
select select "7"
select select "52"
select select "61"
select select "7"
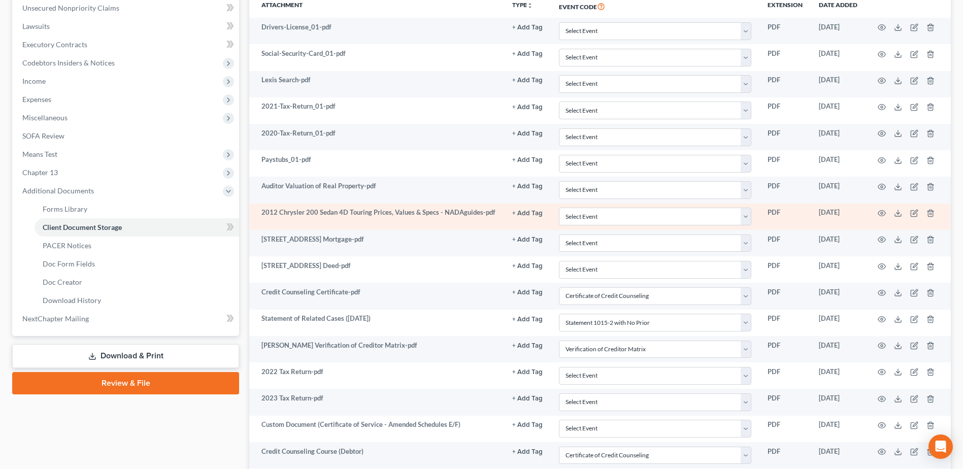
scroll to position [0, 0]
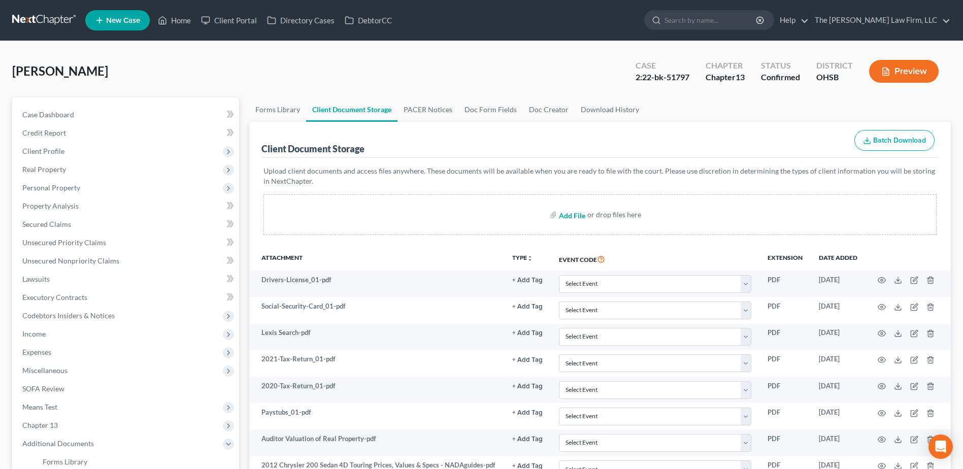
click at [568, 215] on input "file" at bounding box center [571, 215] width 24 height 18
type input "C:\fakepath\2024 Tax Return.pdf"
select select "7"
select select "52"
select select "61"
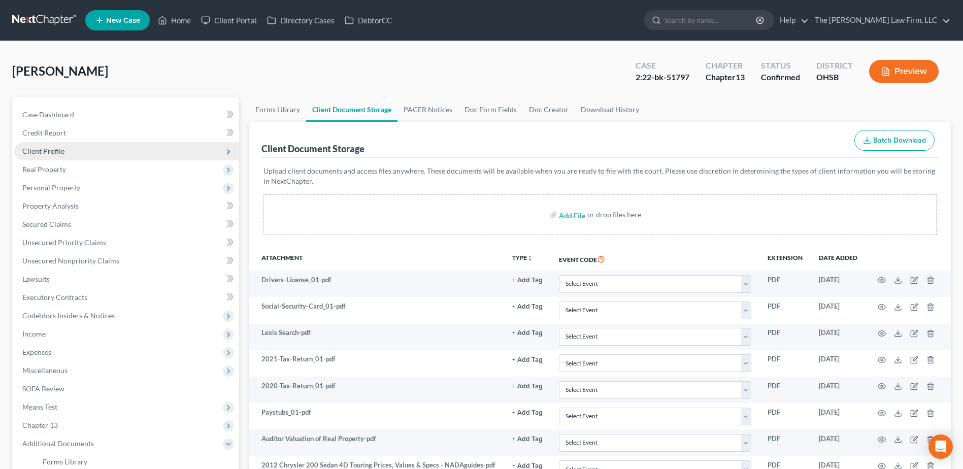
select select "7"
click at [60, 153] on span "Client Profile" at bounding box center [43, 151] width 42 height 9
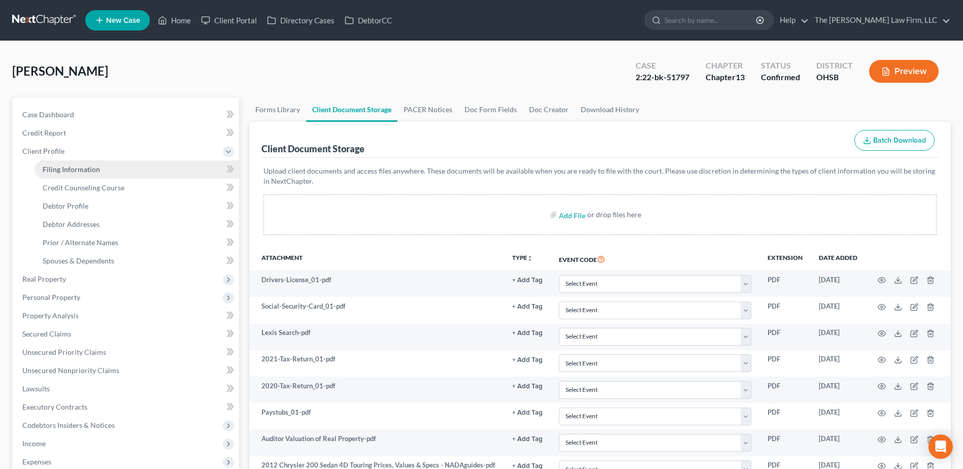
click at [66, 171] on span "Filing Information" at bounding box center [71, 169] width 57 height 9
select select "1"
select select "0"
select select "3"
select select "36"
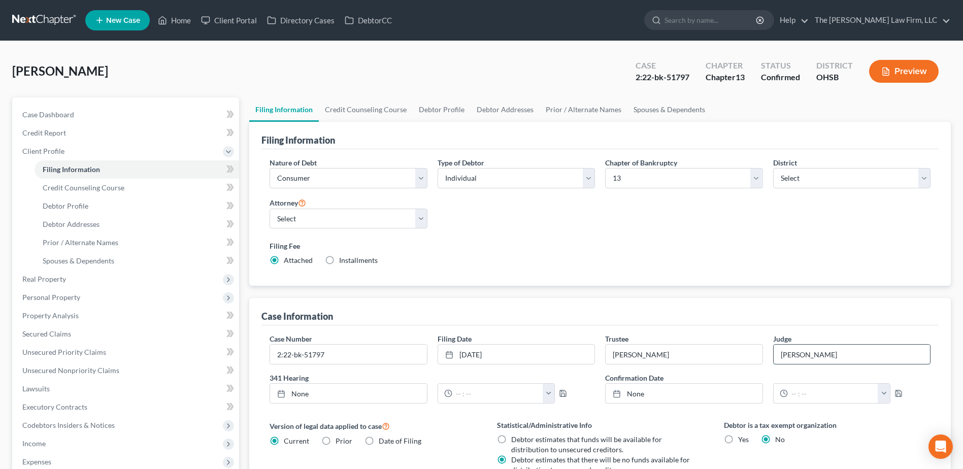
click at [785, 350] on input "Hoffman" at bounding box center [851, 354] width 156 height 19
type input "Strelow Cobb"
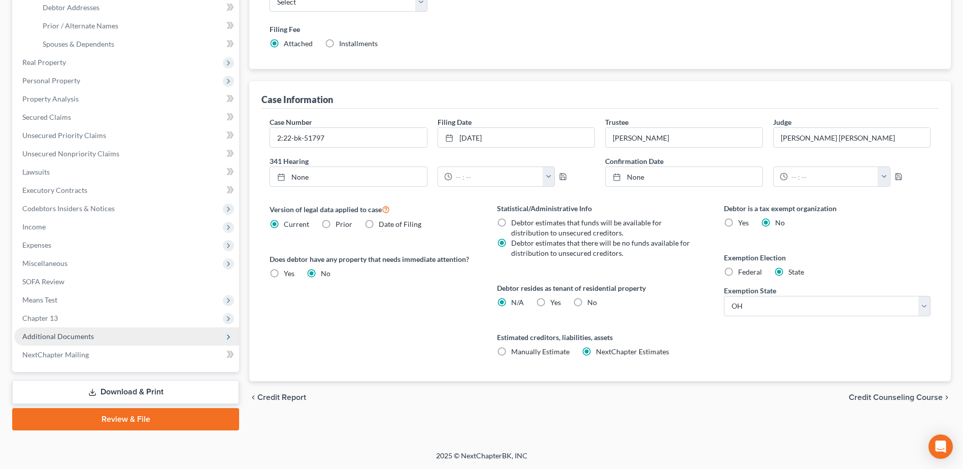
drag, startPoint x: 65, startPoint y: 329, endPoint x: 71, endPoint y: 339, distance: 11.0
click at [65, 329] on span "Additional Documents" at bounding box center [126, 336] width 225 height 18
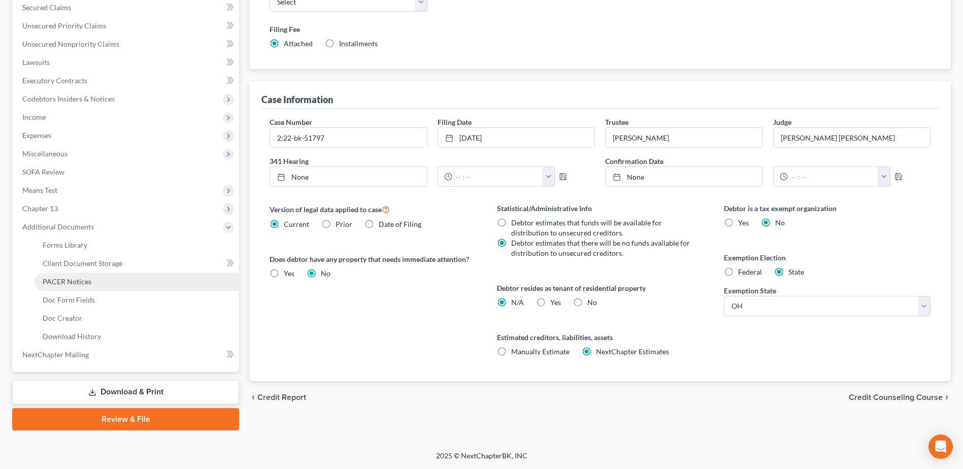
click at [78, 282] on span "PACER Notices" at bounding box center [67, 281] width 49 height 9
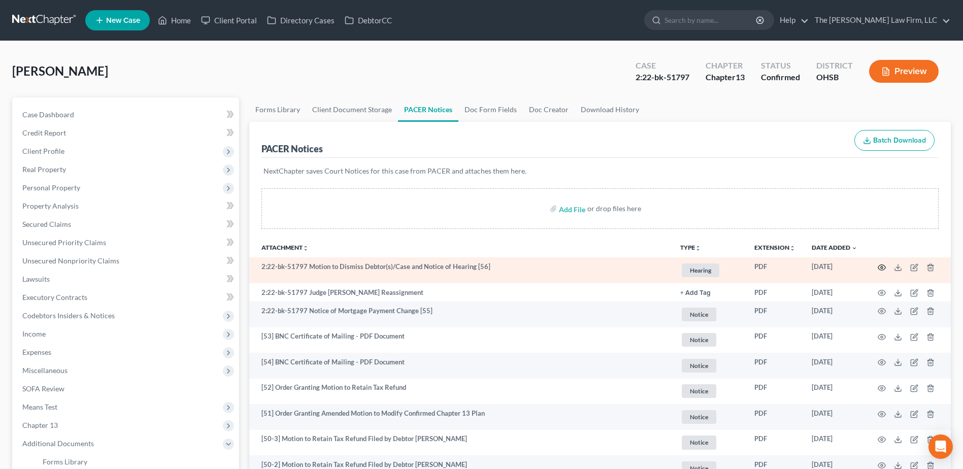
click at [881, 267] on icon "button" at bounding box center [881, 267] width 8 height 8
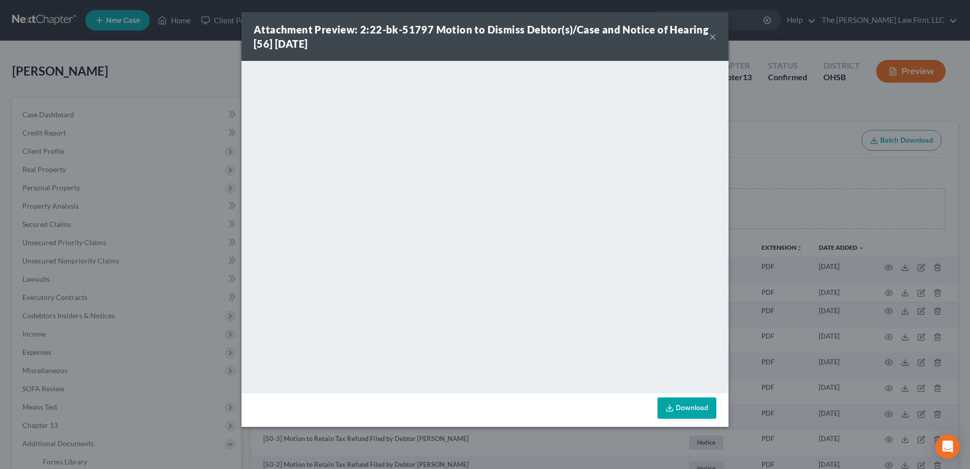
click at [714, 36] on button "×" at bounding box center [712, 36] width 7 height 12
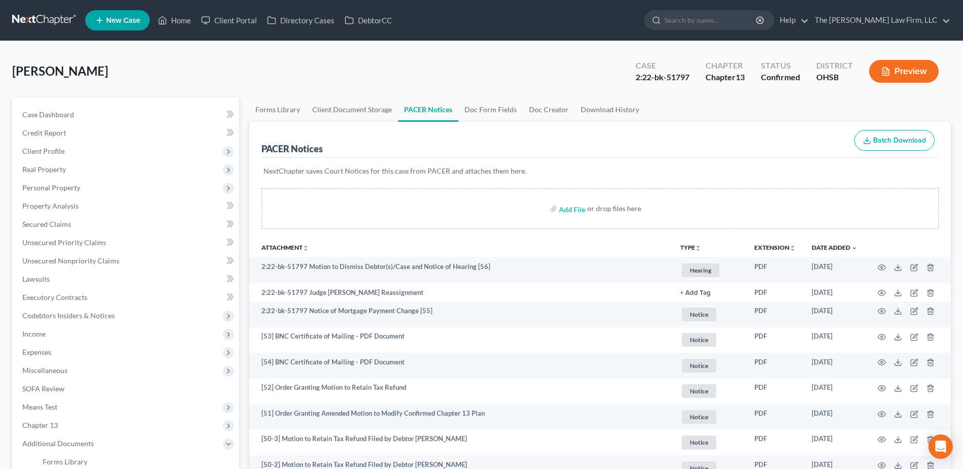
click at [56, 24] on link at bounding box center [44, 20] width 65 height 18
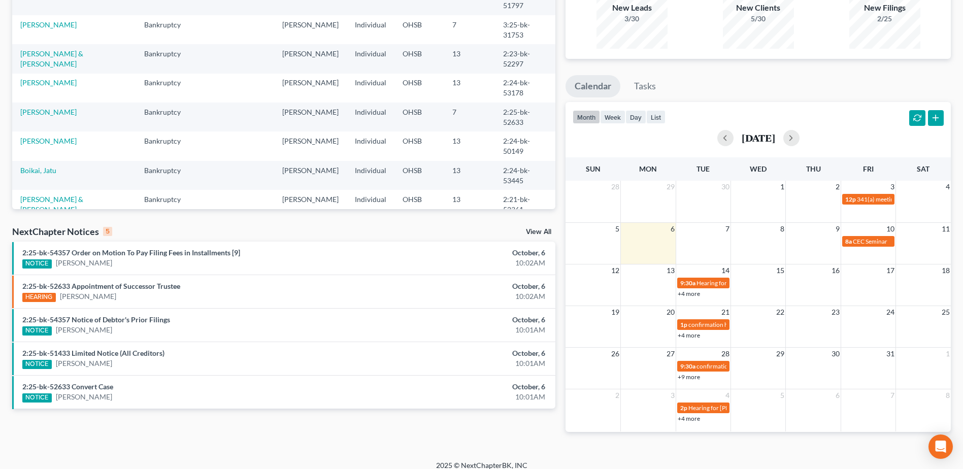
scroll to position [117, 0]
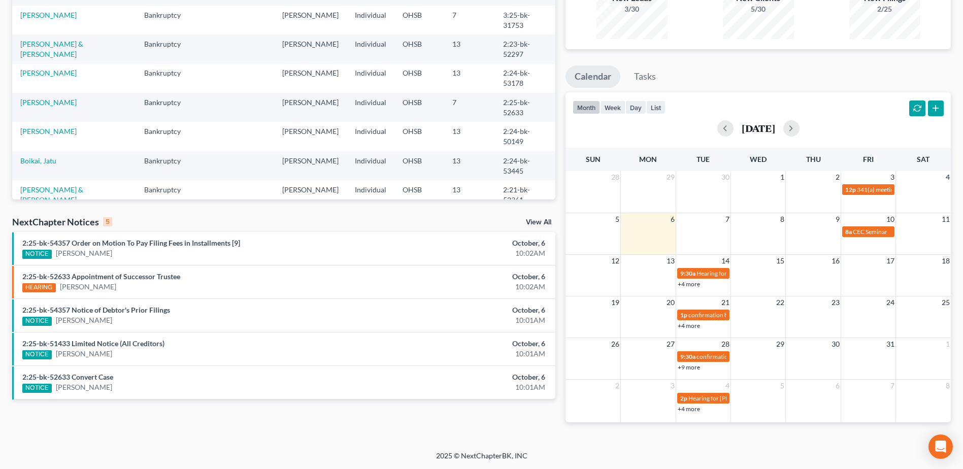
click at [526, 222] on link "View All" at bounding box center [538, 222] width 25 height 7
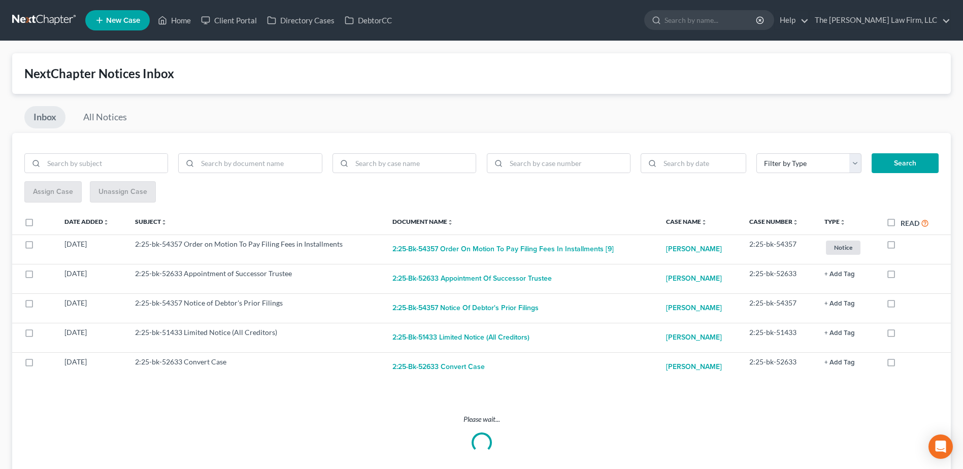
click at [900, 223] on label "Read" at bounding box center [914, 223] width 28 height 12
click at [904, 223] on input "Read" at bounding box center [907, 220] width 7 height 7
checkbox input "true"
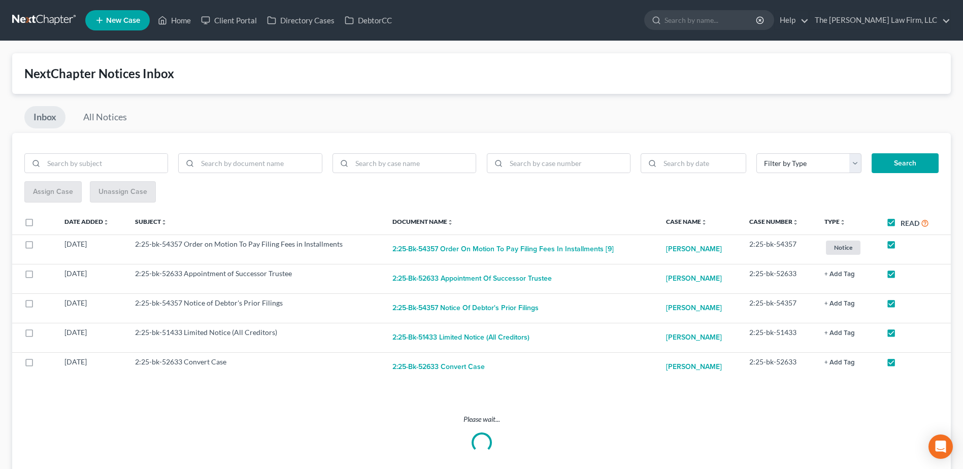
checkbox input "true"
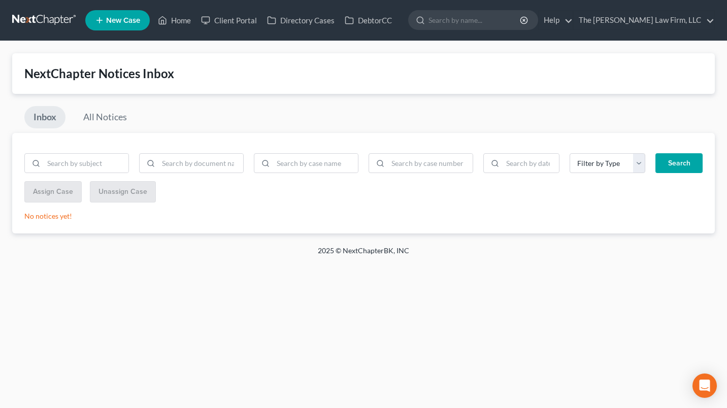
click at [69, 18] on link at bounding box center [44, 20] width 65 height 18
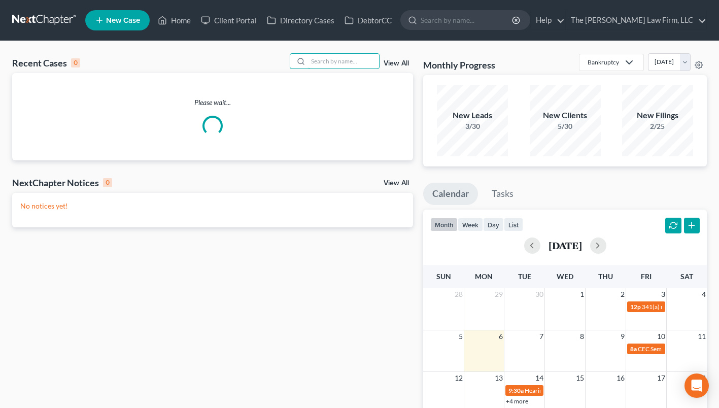
click at [342, 60] on input "search" at bounding box center [343, 61] width 71 height 15
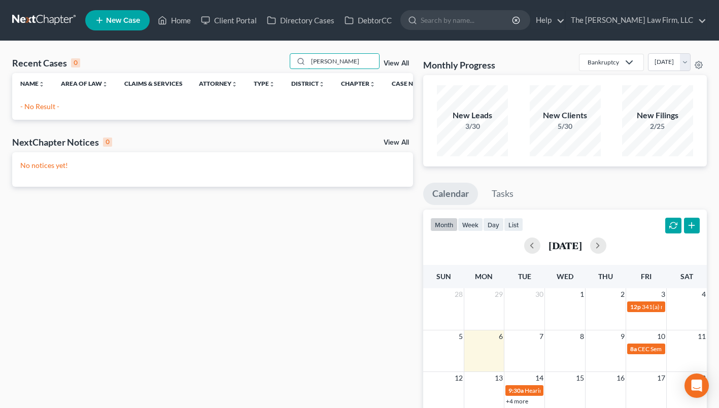
click at [324, 62] on input "[PERSON_NAME]" at bounding box center [343, 61] width 71 height 15
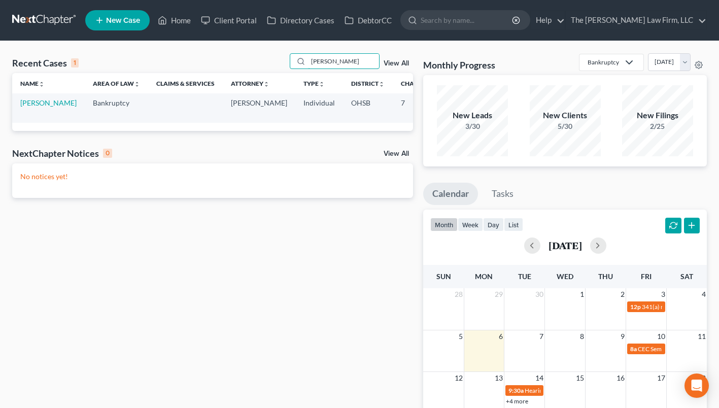
type input "[PERSON_NAME]"
click at [31, 109] on td "[PERSON_NAME]" at bounding box center [48, 107] width 73 height 29
click at [29, 107] on link "[PERSON_NAME]" at bounding box center [48, 102] width 56 height 9
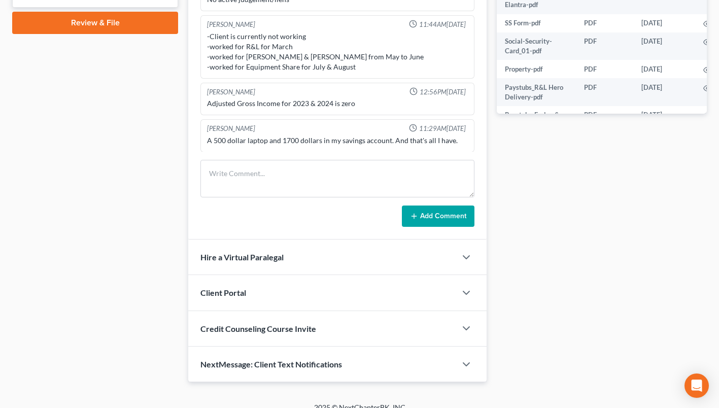
scroll to position [497, 0]
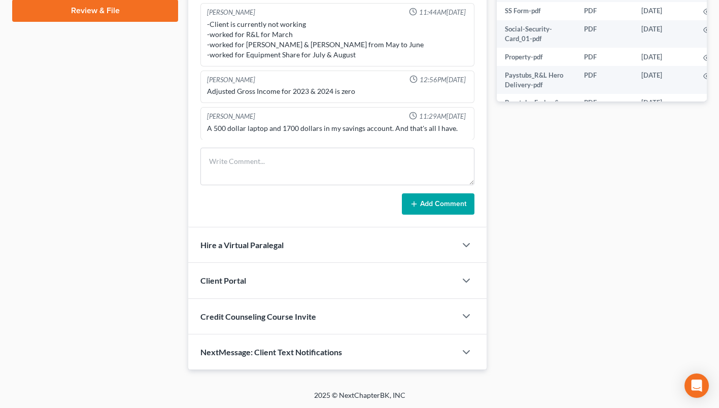
click at [329, 366] on div "NextMessage: Client Text Notifications" at bounding box center [322, 351] width 268 height 35
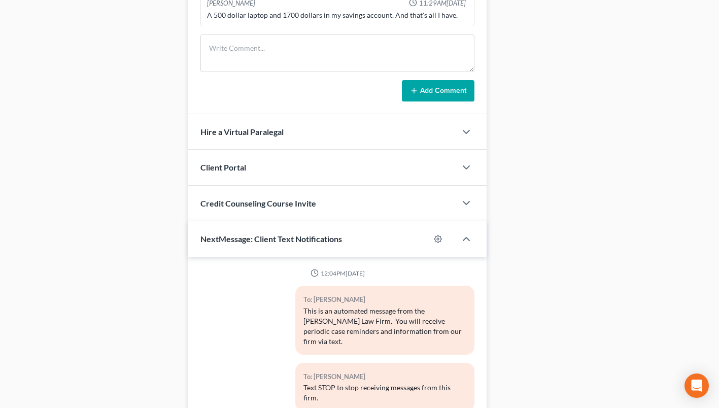
scroll to position [652, 0]
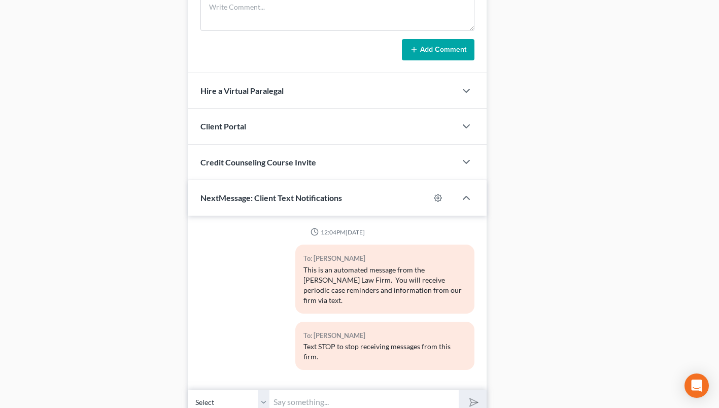
click at [424, 390] on input "text" at bounding box center [363, 402] width 189 height 25
type input "Please make sure your name appears on the Zoom. It can't say "Samsung"."
click at [468, 395] on icon "submit" at bounding box center [472, 402] width 14 height 14
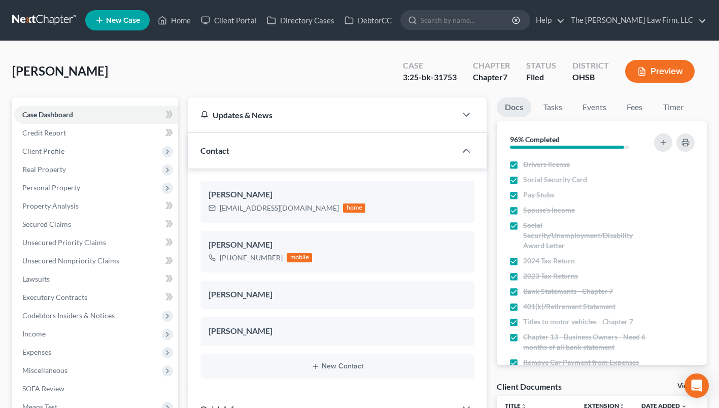
click at [53, 183] on span "Personal Property" at bounding box center [51, 187] width 58 height 9
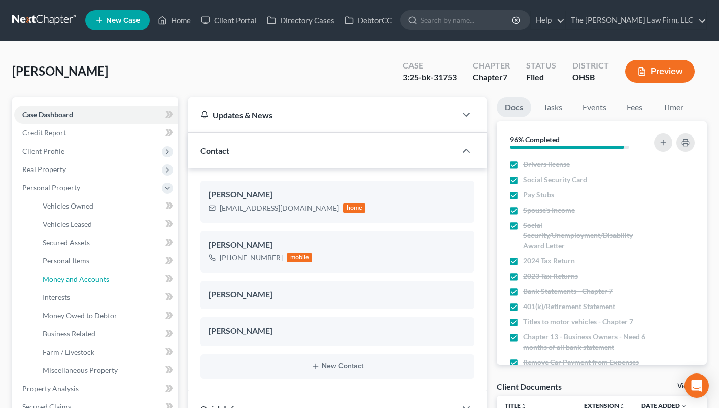
click at [54, 275] on span "Money and Accounts" at bounding box center [76, 279] width 66 height 9
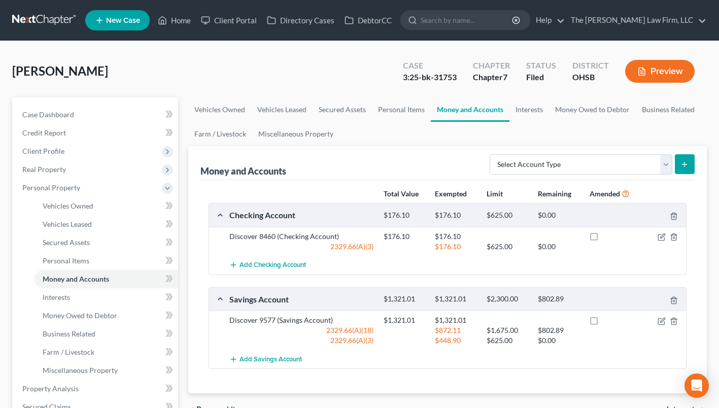
scroll to position [331, 0]
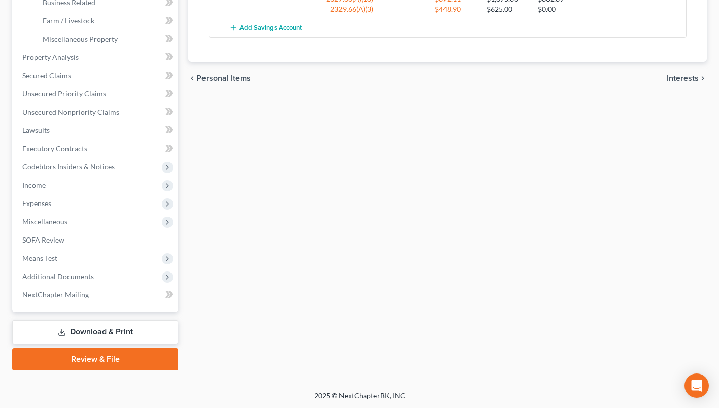
click at [109, 273] on span "Additional Documents" at bounding box center [96, 276] width 164 height 18
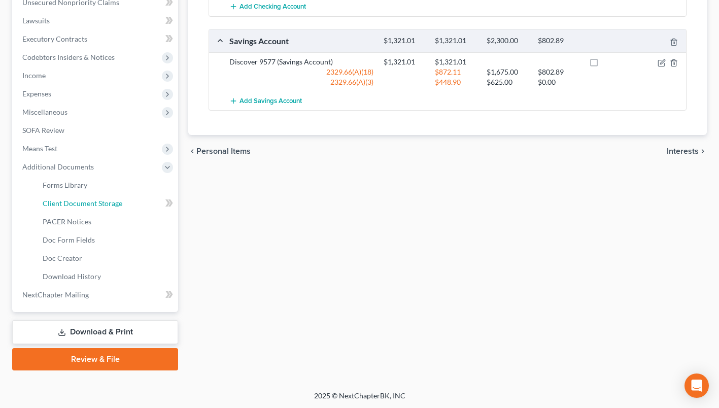
click at [104, 206] on span "Client Document Storage" at bounding box center [83, 203] width 80 height 9
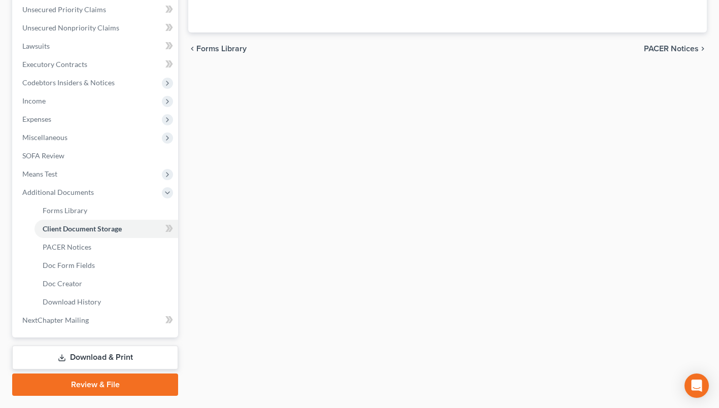
select select "7"
select select "52"
select select "61"
select select "37"
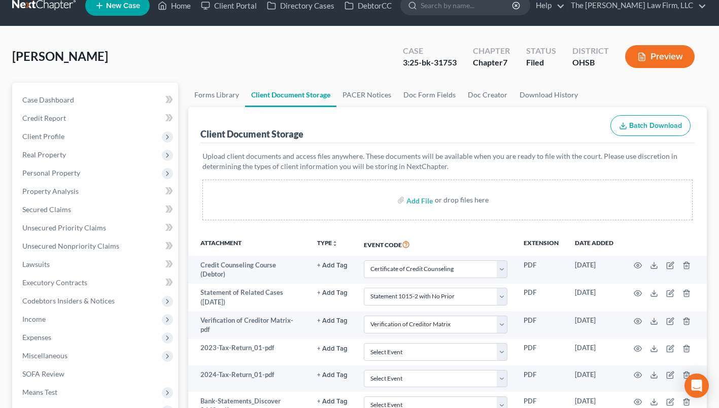
scroll to position [17, 0]
